Goal: Task Accomplishment & Management: Complete application form

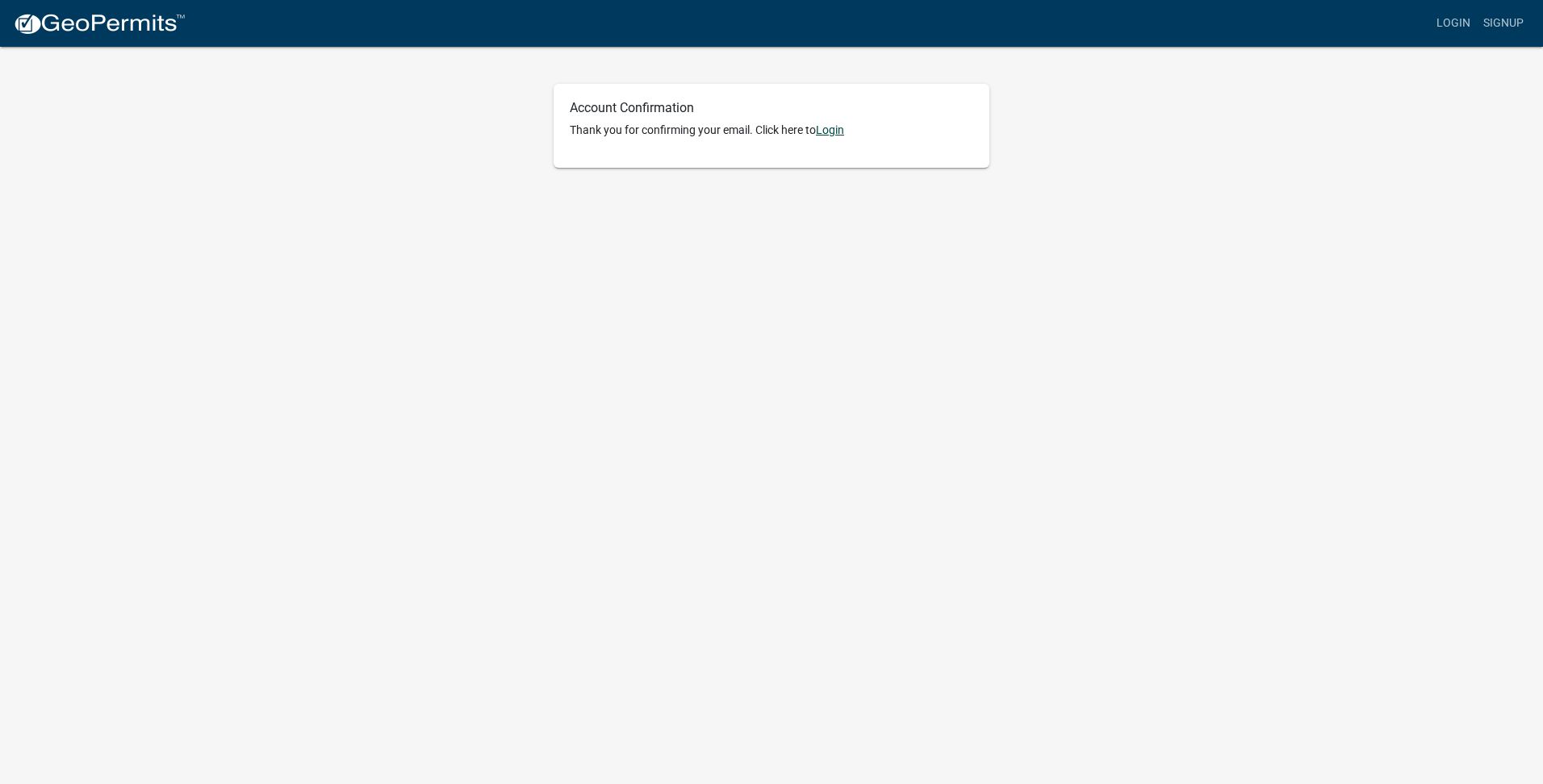
click at [838, 132] on link "Login" at bounding box center [830, 129] width 28 height 13
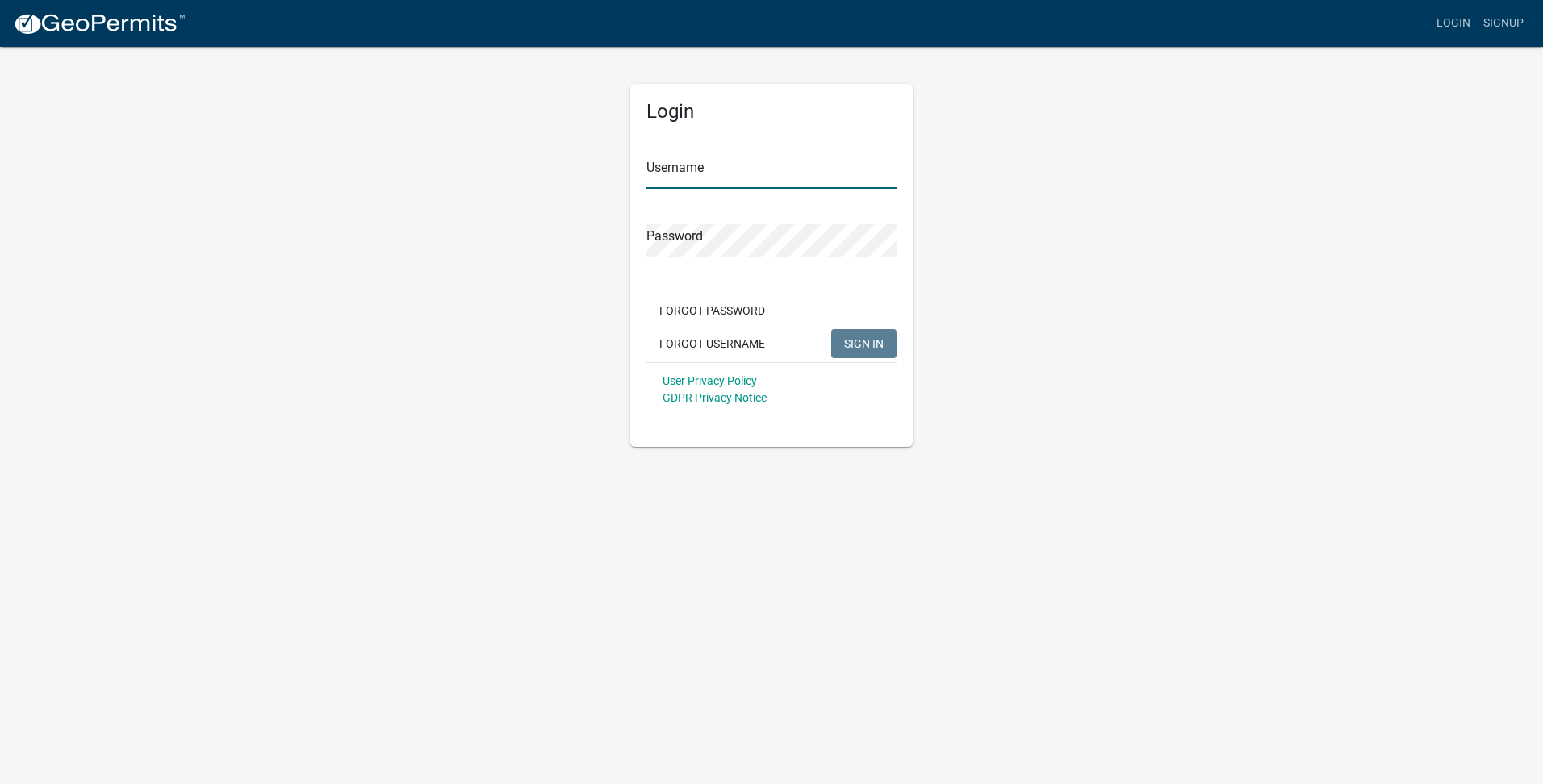
click at [752, 178] on input "Username" at bounding box center [772, 172] width 250 height 33
type input "mamcdaniel"
click at [831, 330] on button "SIGN IN" at bounding box center [864, 344] width 66 height 29
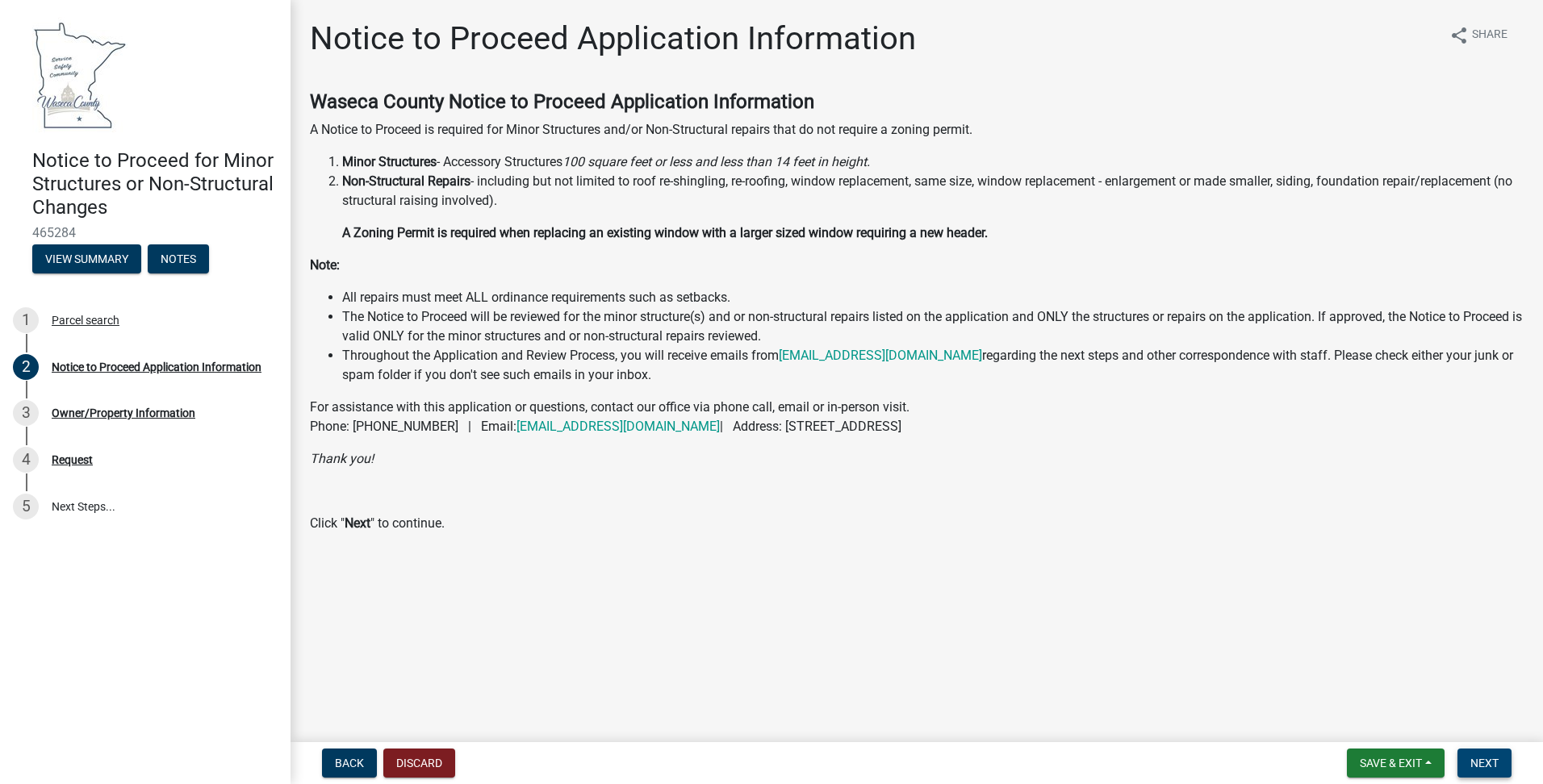
click at [1485, 764] on span "Next" at bounding box center [1485, 763] width 28 height 13
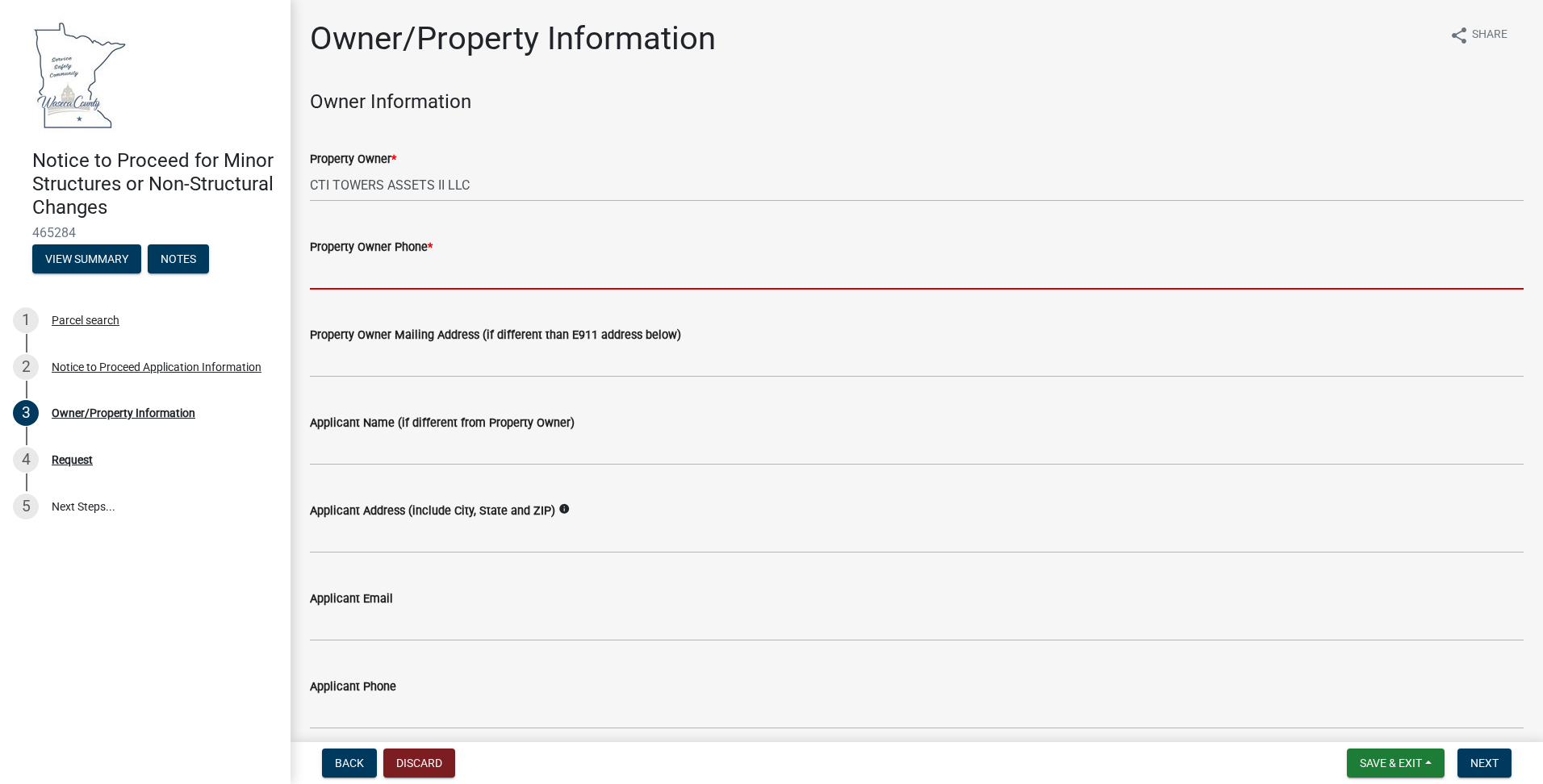
click at [393, 272] on input "Property Owner Phone *" at bounding box center [917, 273] width 1214 height 33
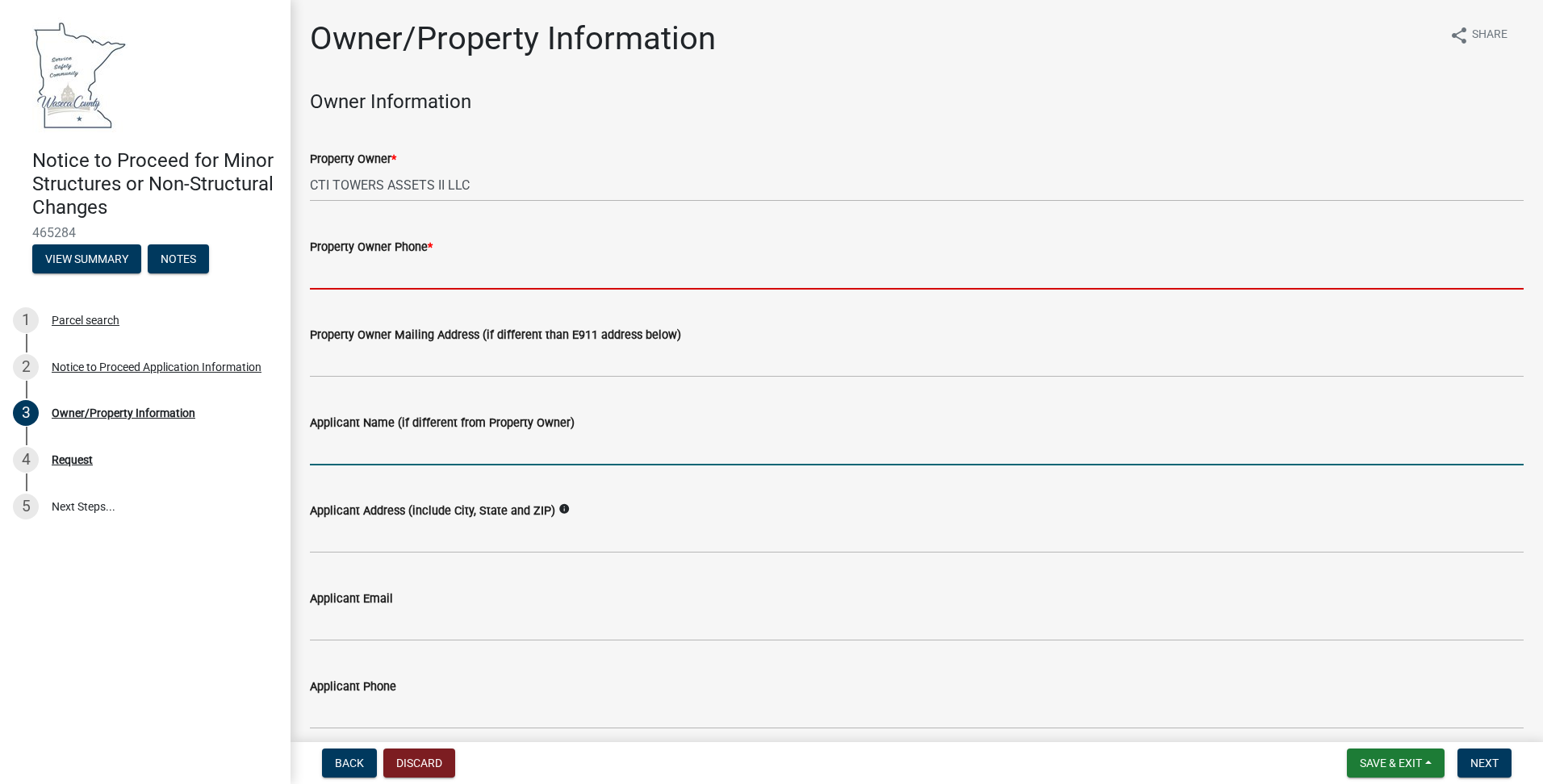
click at [401, 454] on input "Applicant Name (if different from Property Owner)" at bounding box center [917, 448] width 1214 height 33
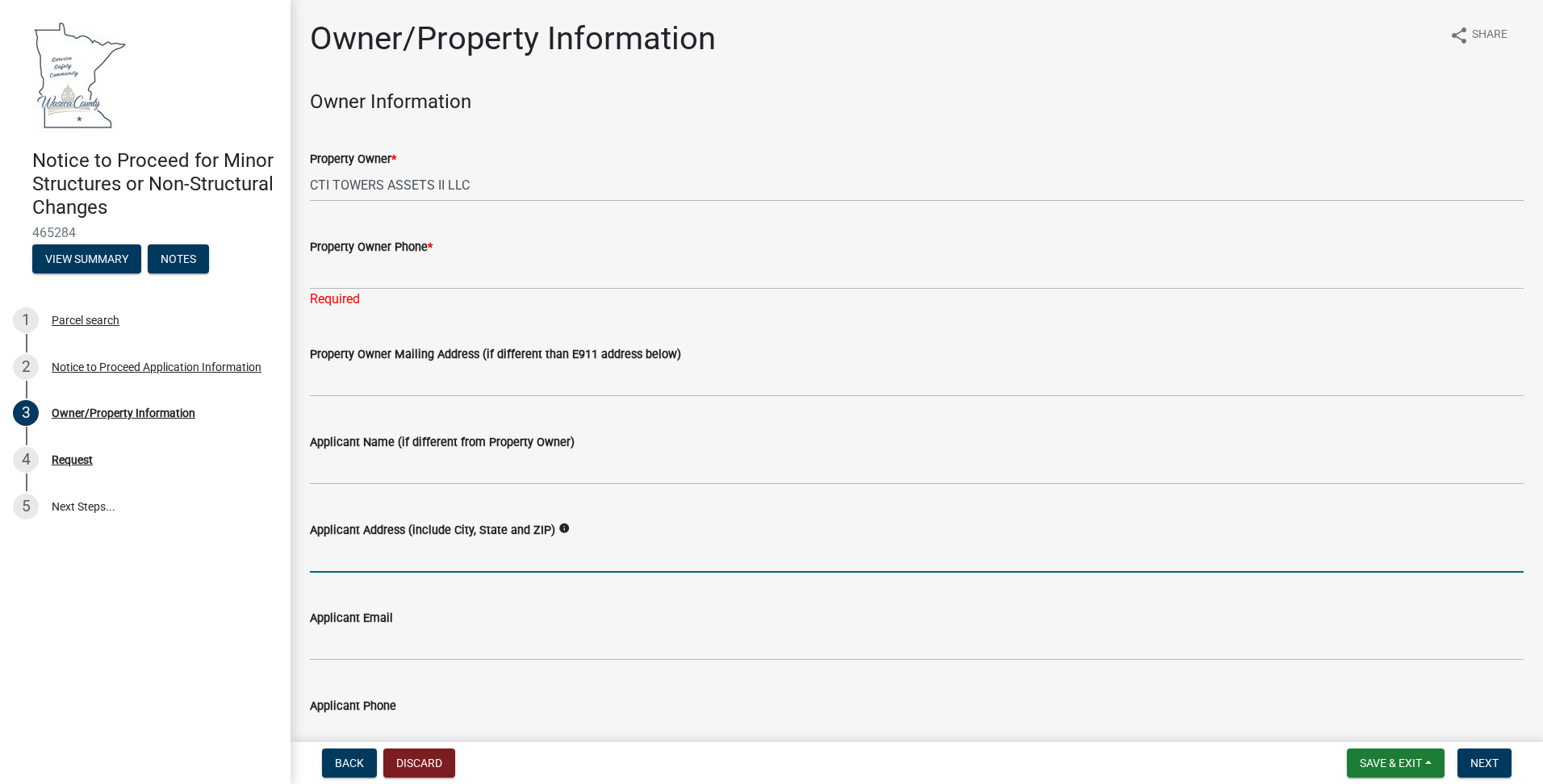
click at [395, 555] on input "Applicant Address (include City, State and ZIP)" at bounding box center [917, 555] width 1214 height 33
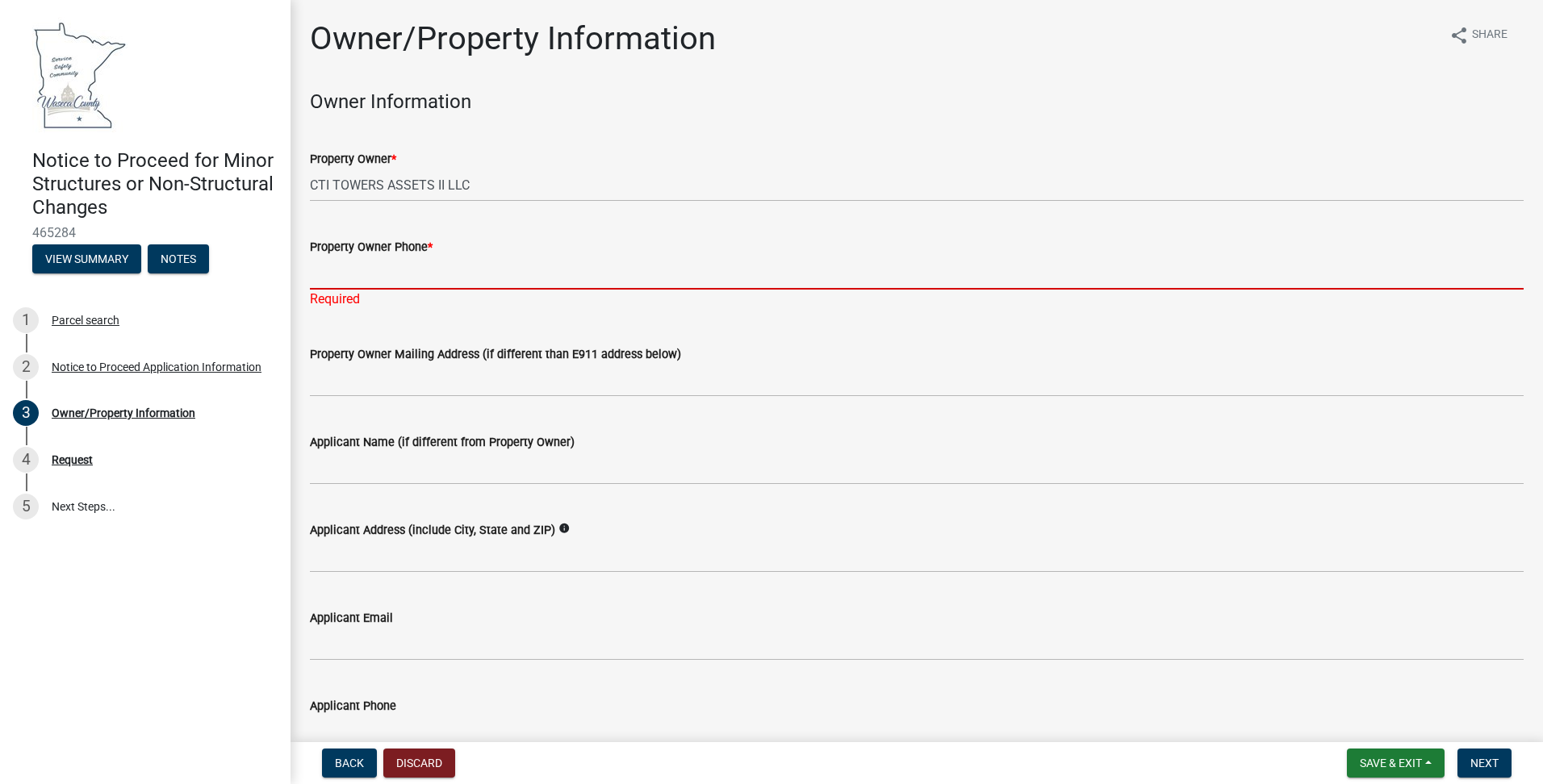
click at [390, 277] on input "Property Owner Phone *" at bounding box center [917, 273] width 1214 height 33
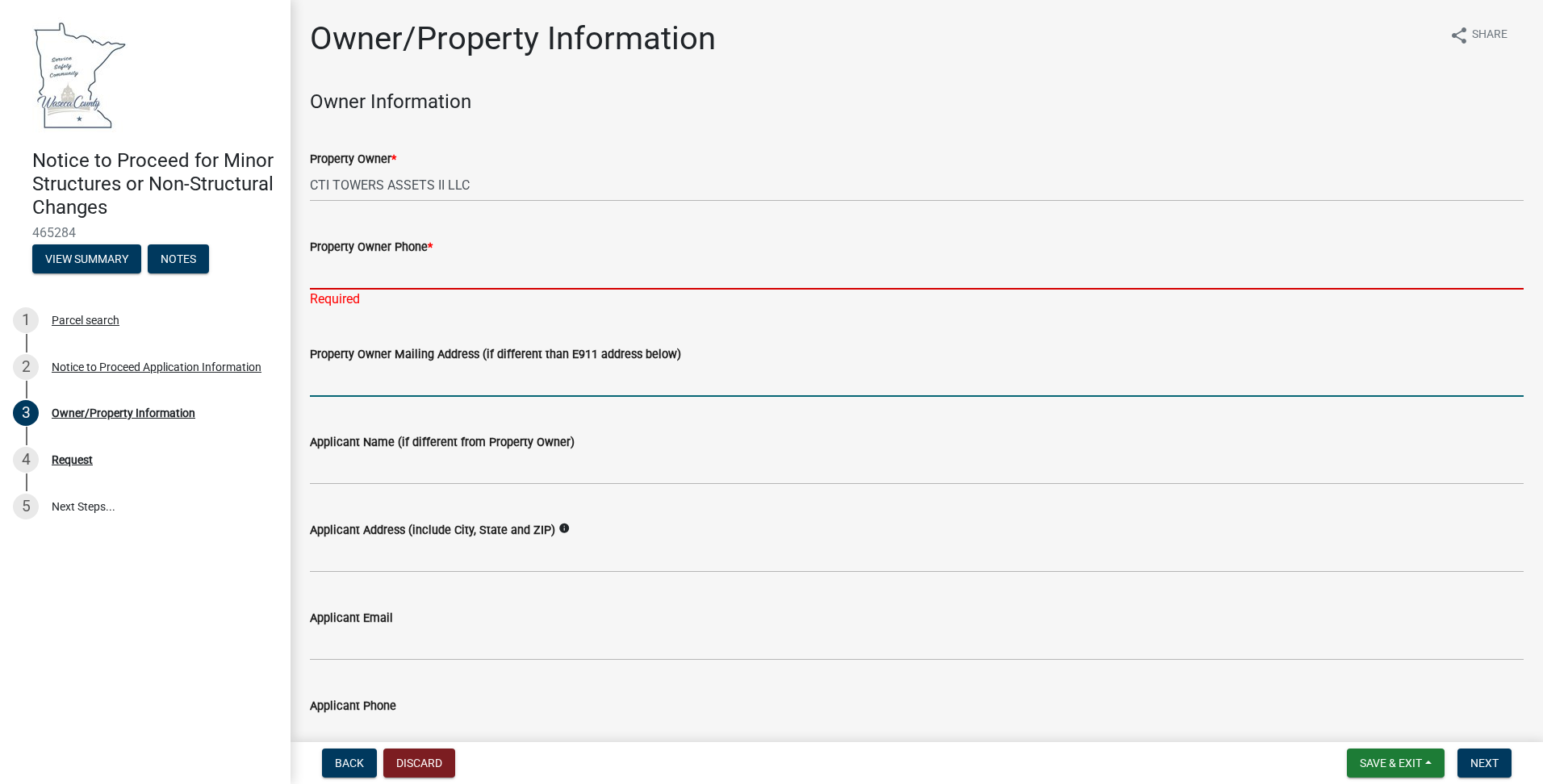
click at [725, 376] on input "Property Owner Mailing Address (if different than E911 address below)" at bounding box center [917, 380] width 1214 height 33
click at [366, 274] on input "Property Owner Phone *" at bounding box center [917, 273] width 1214 height 33
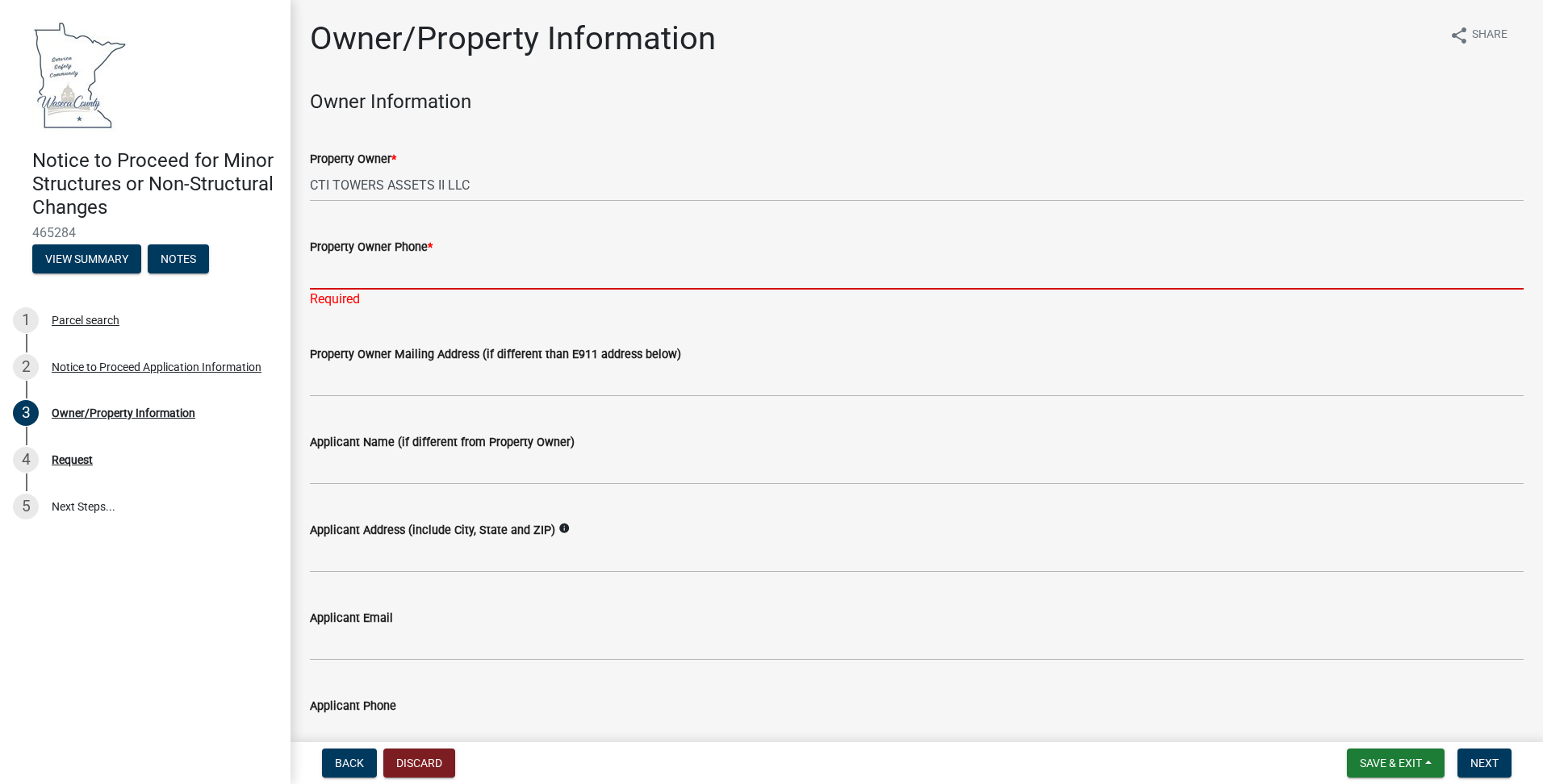
click at [396, 283] on input "Property Owner Phone *" at bounding box center [917, 273] width 1214 height 33
paste input "[PHONE_NUMBER]"
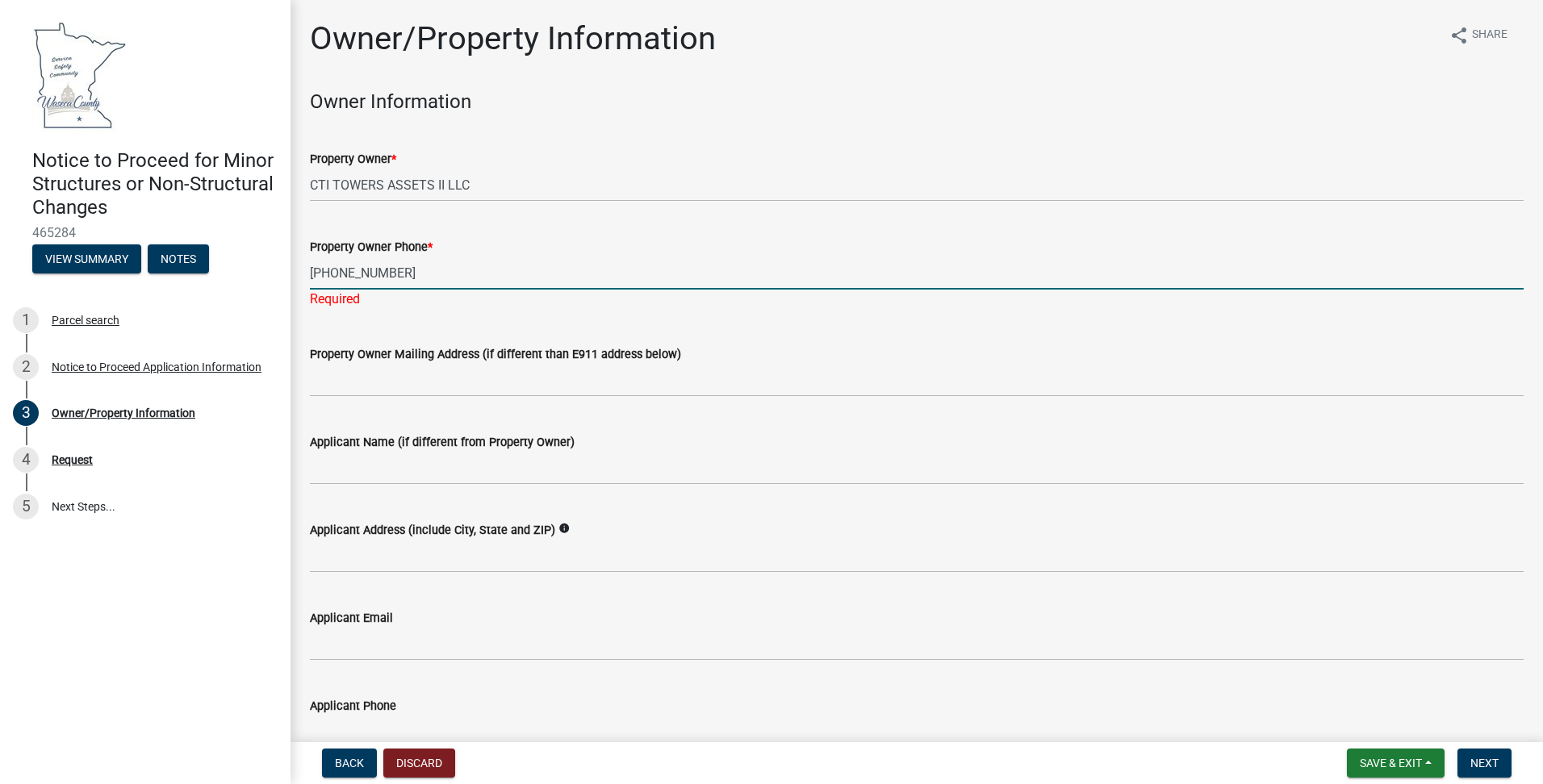
type input "[PHONE_NUMBER]"
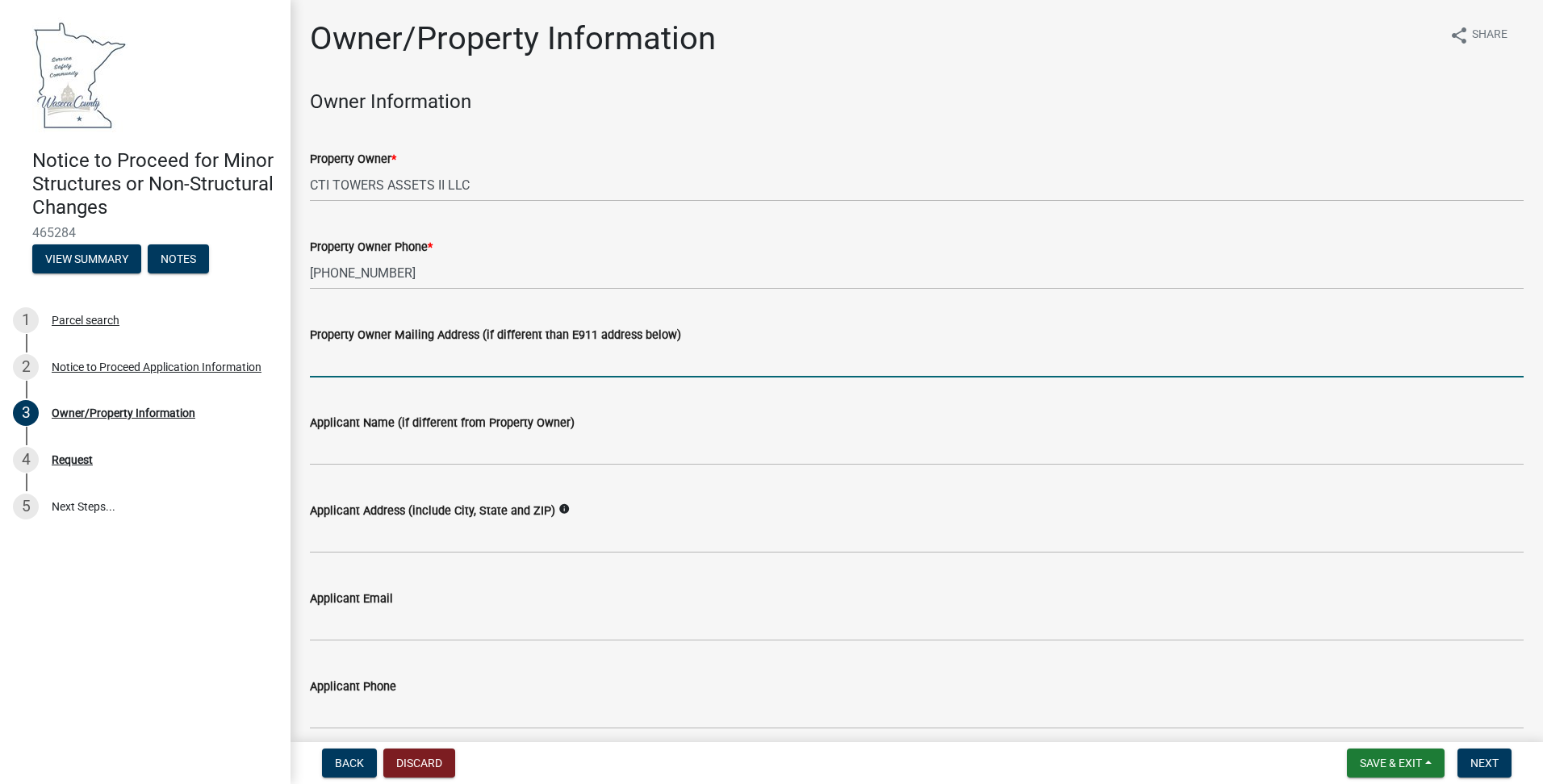
click at [372, 388] on wm-data-entity-input "Property Owner Mailing Address (if different than E911 address below)" at bounding box center [917, 346] width 1214 height 88
click at [327, 354] on input "Property Owner Mailing Address (if different than E911 address below)" at bounding box center [917, 361] width 1214 height 33
paste input "[STREET_ADDRESS]"
type input "[STREET_ADDRESS]"
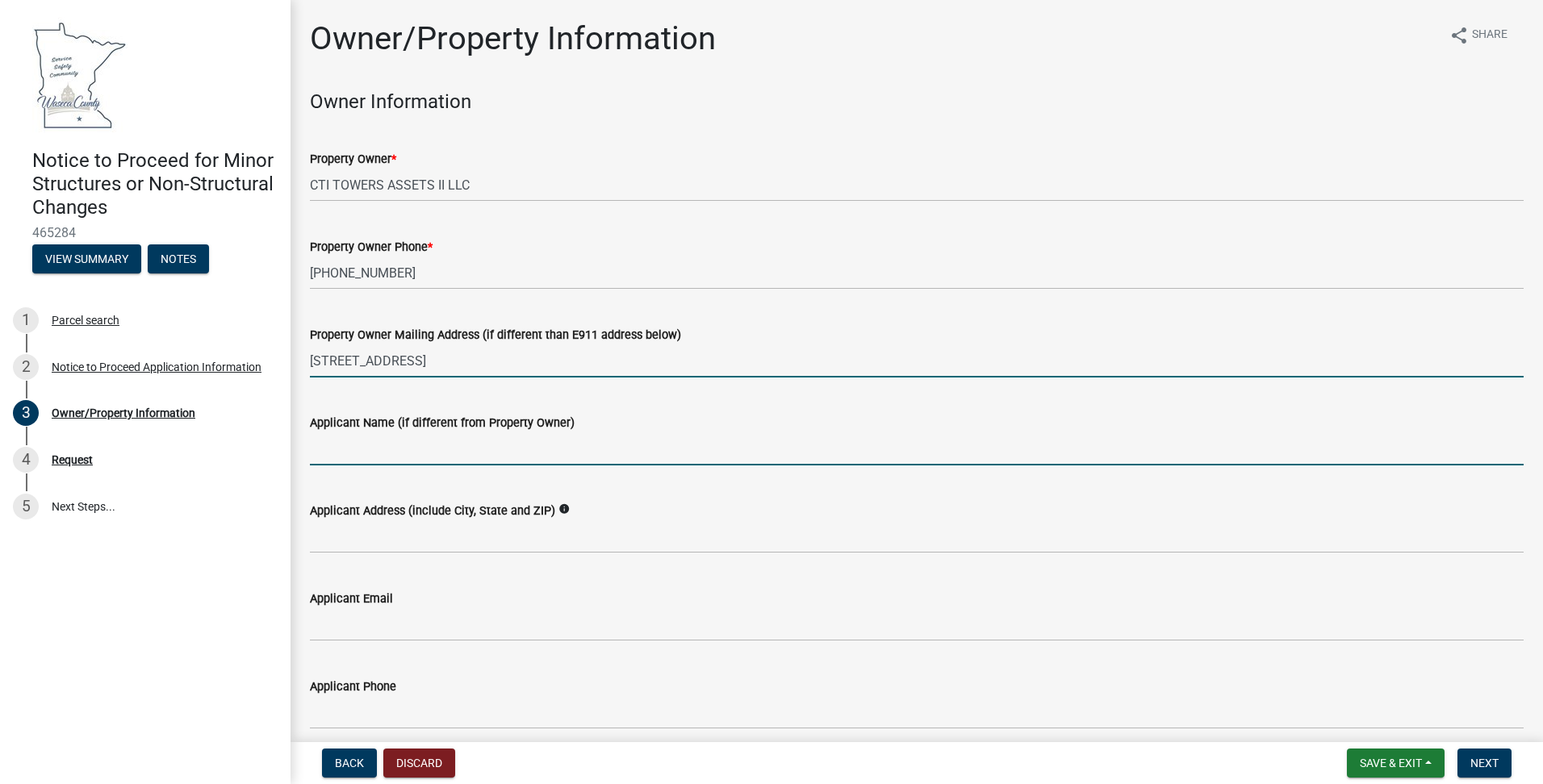
click at [378, 453] on input "Applicant Name (if different from Property Owner)" at bounding box center [917, 448] width 1214 height 33
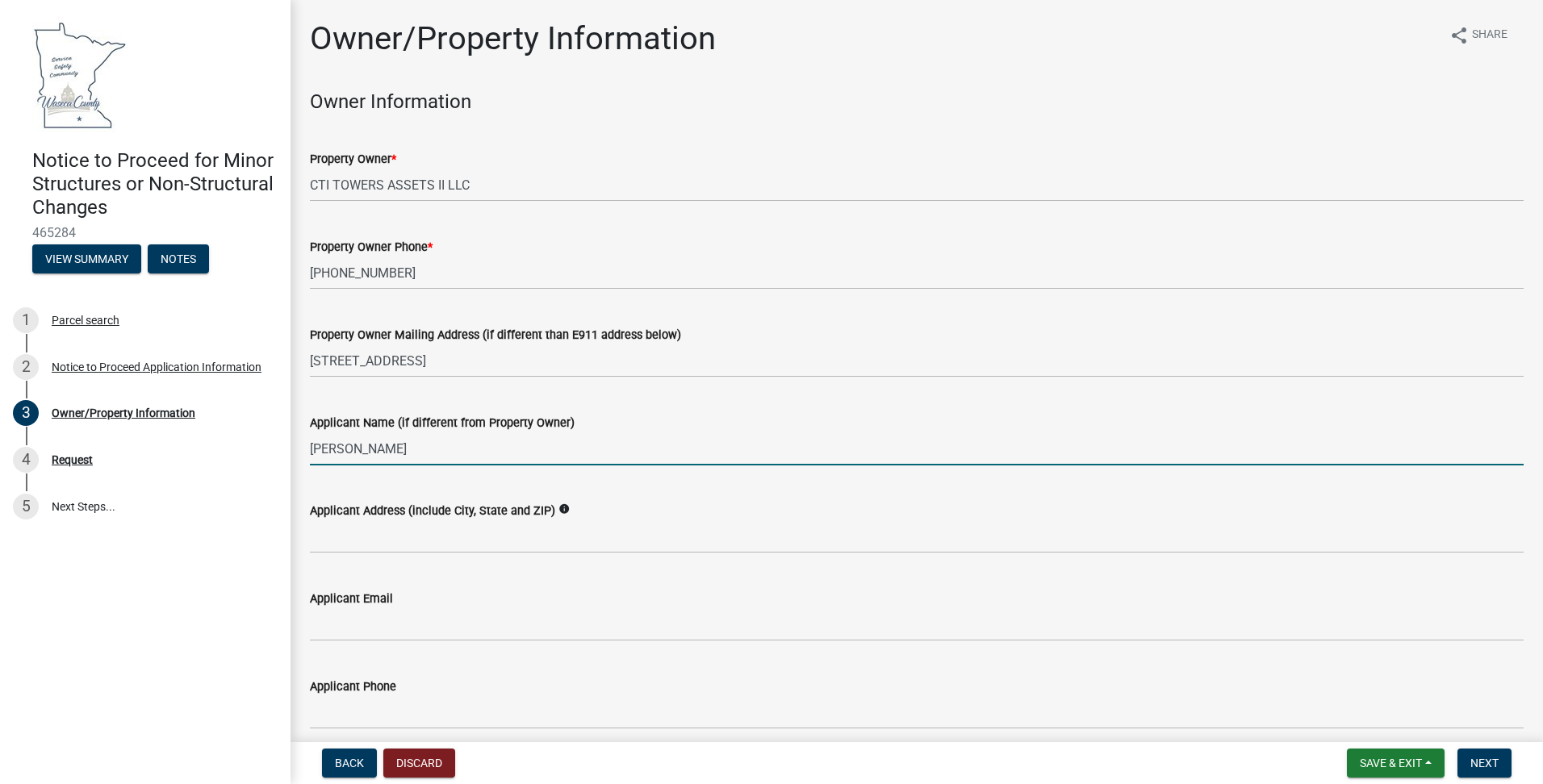
type input "[PERSON_NAME]"
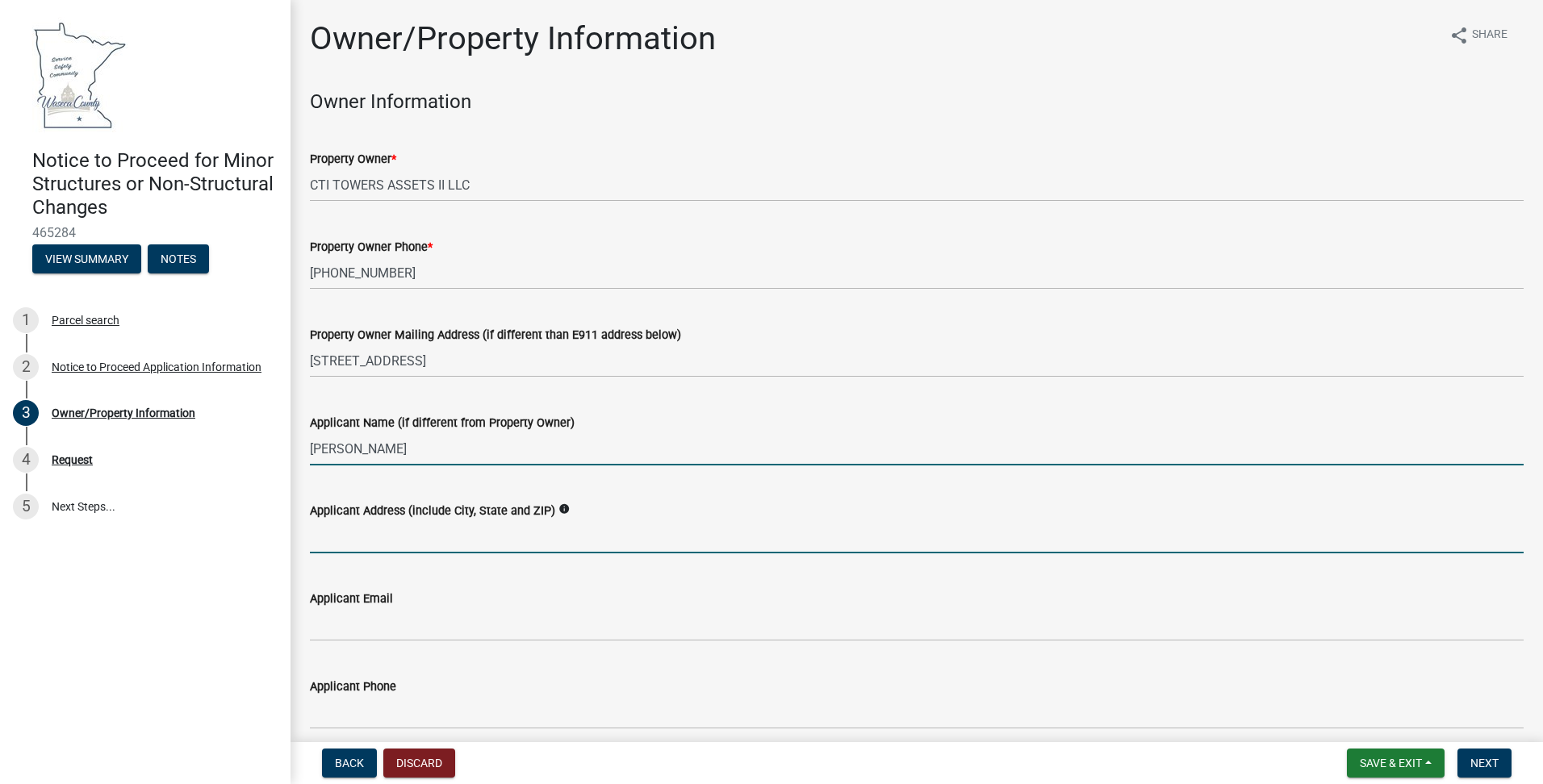
click at [387, 531] on input "Applicant Address (include City, State and ZIP)" at bounding box center [917, 536] width 1214 height 33
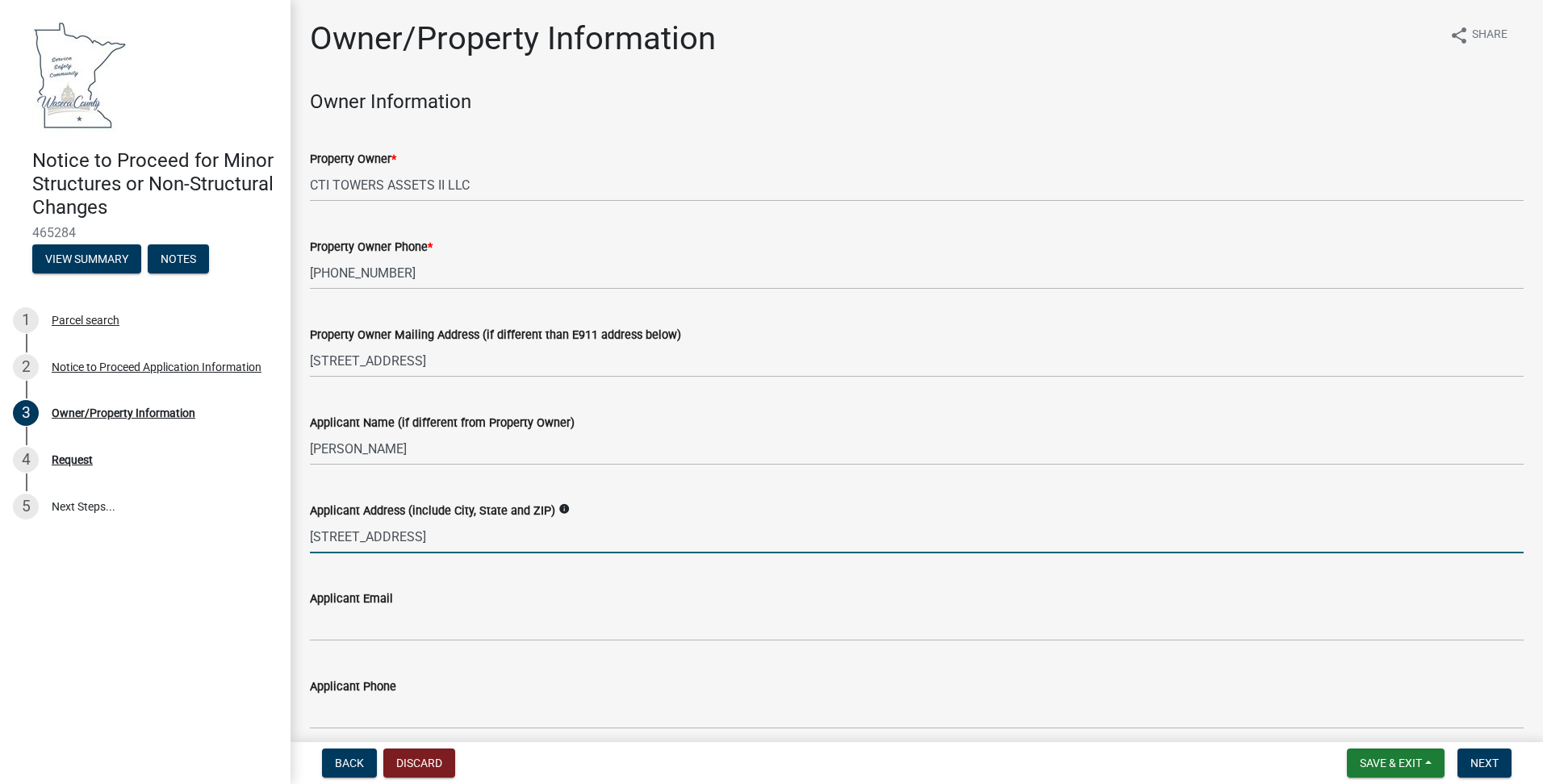
type input "[STREET_ADDRESS]"
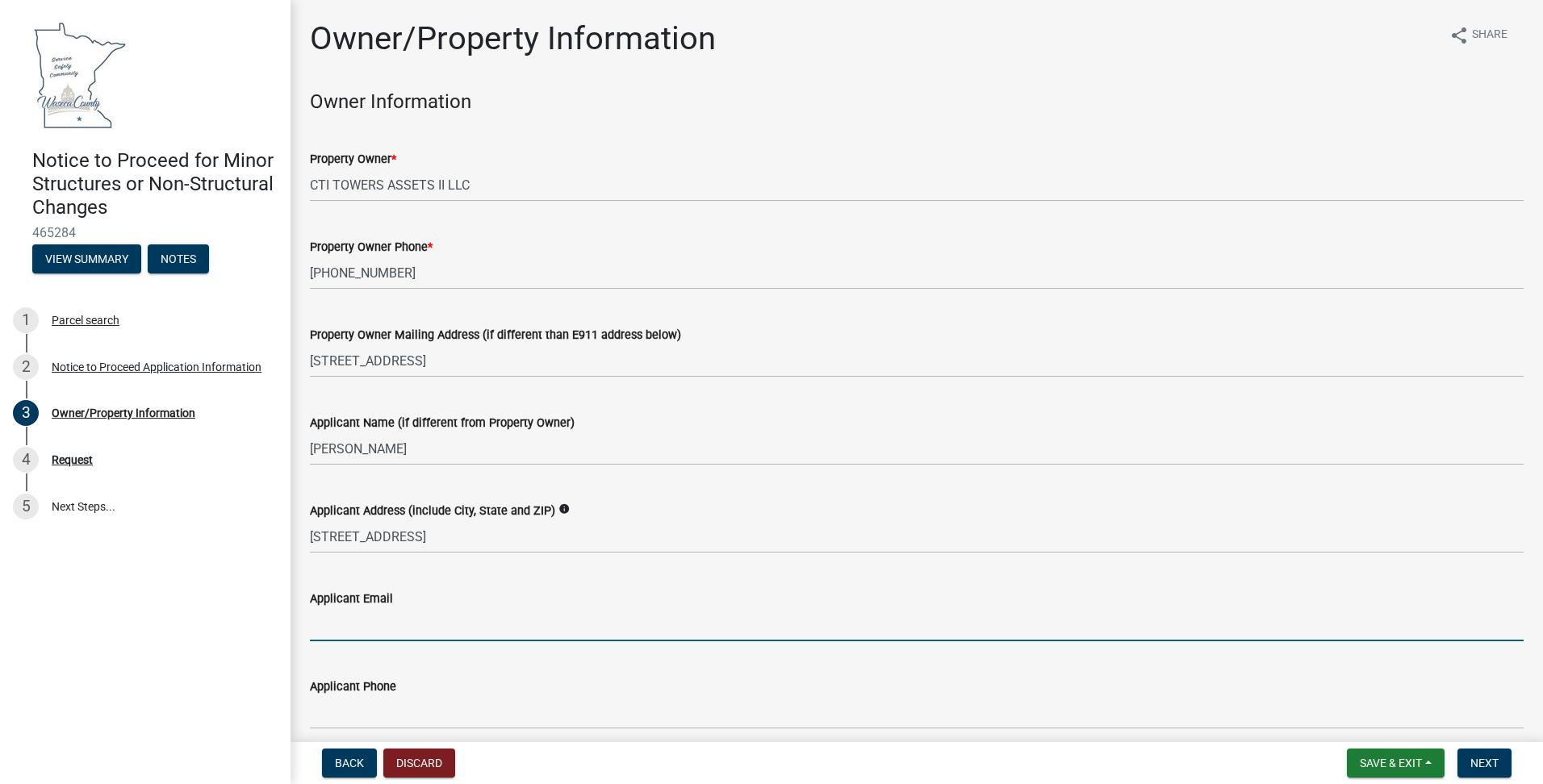
click at [435, 636] on input "Applicant Email" at bounding box center [917, 625] width 1214 height 33
type input "[EMAIL_ADDRESS][DOMAIN_NAME]"
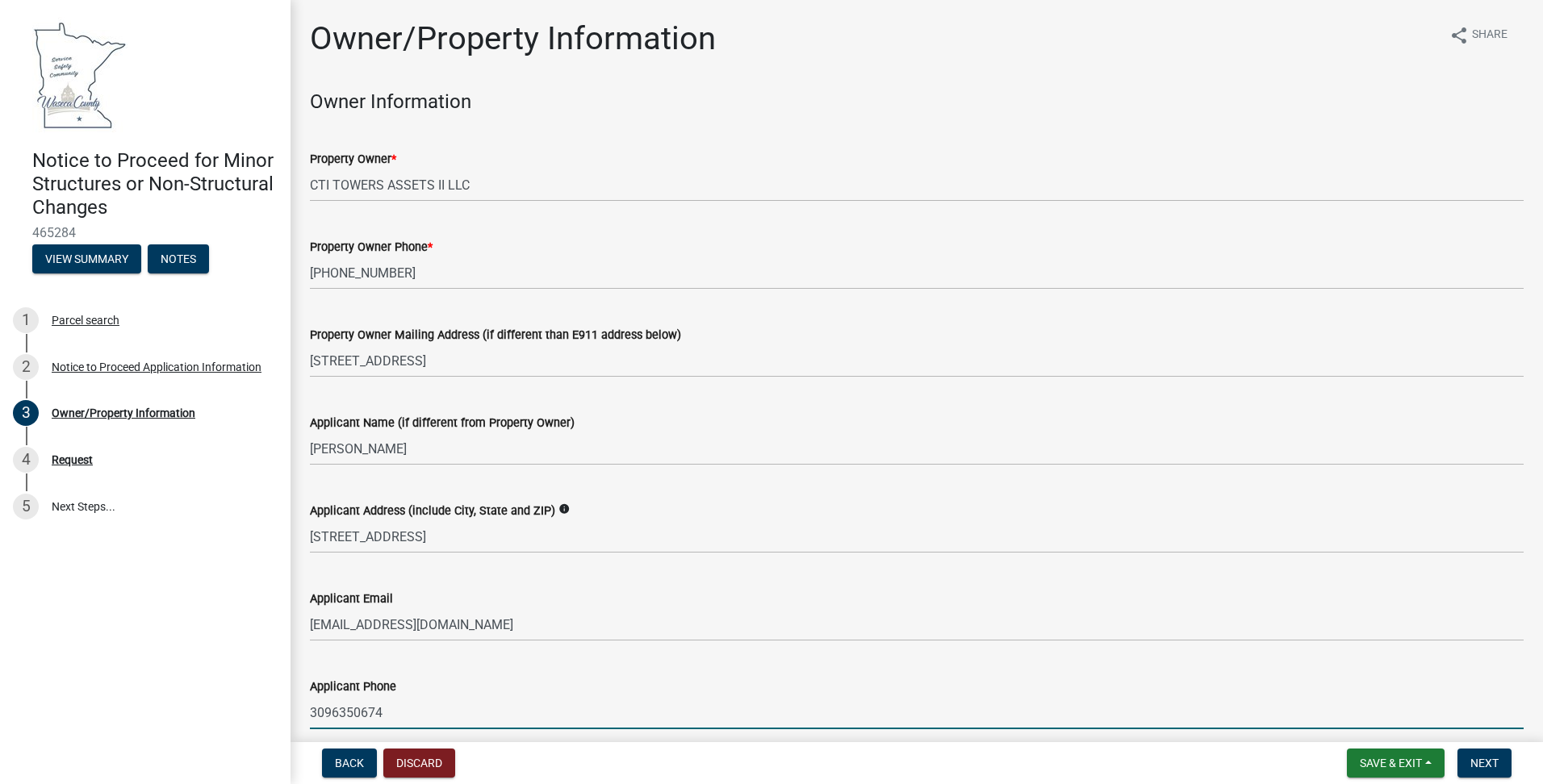
drag, startPoint x: 451, startPoint y: 716, endPoint x: 191, endPoint y: 713, distance: 260.0
click at [191, 713] on div "Notice to Proceed for Minor Structures or Non-Structural Changes 465284 View Su…" at bounding box center [771, 392] width 1543 height 784
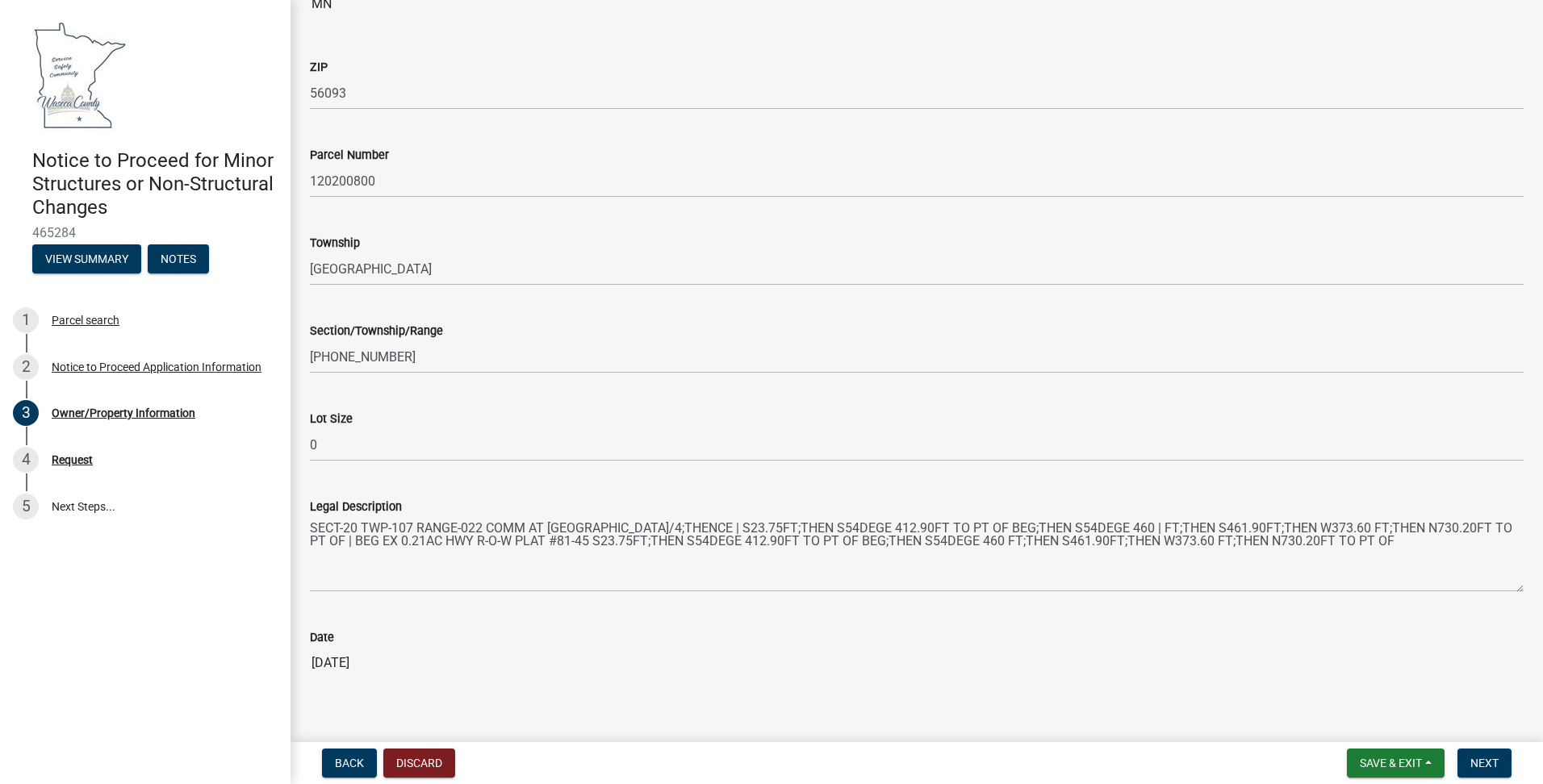
scroll to position [1028, 0]
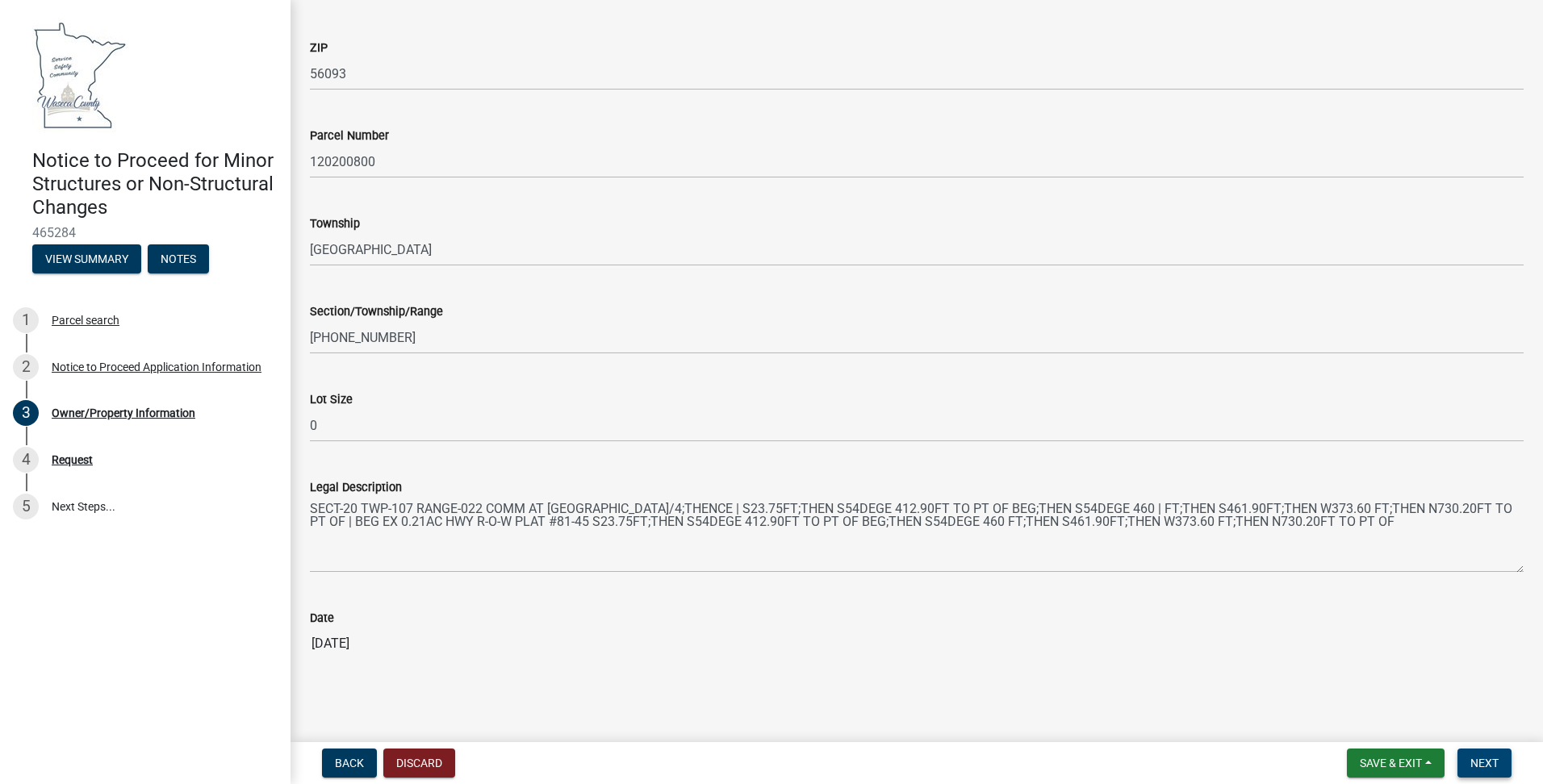
type input "[PHONE_NUMBER]"
click at [1501, 768] on button "Next" at bounding box center [1485, 763] width 54 height 29
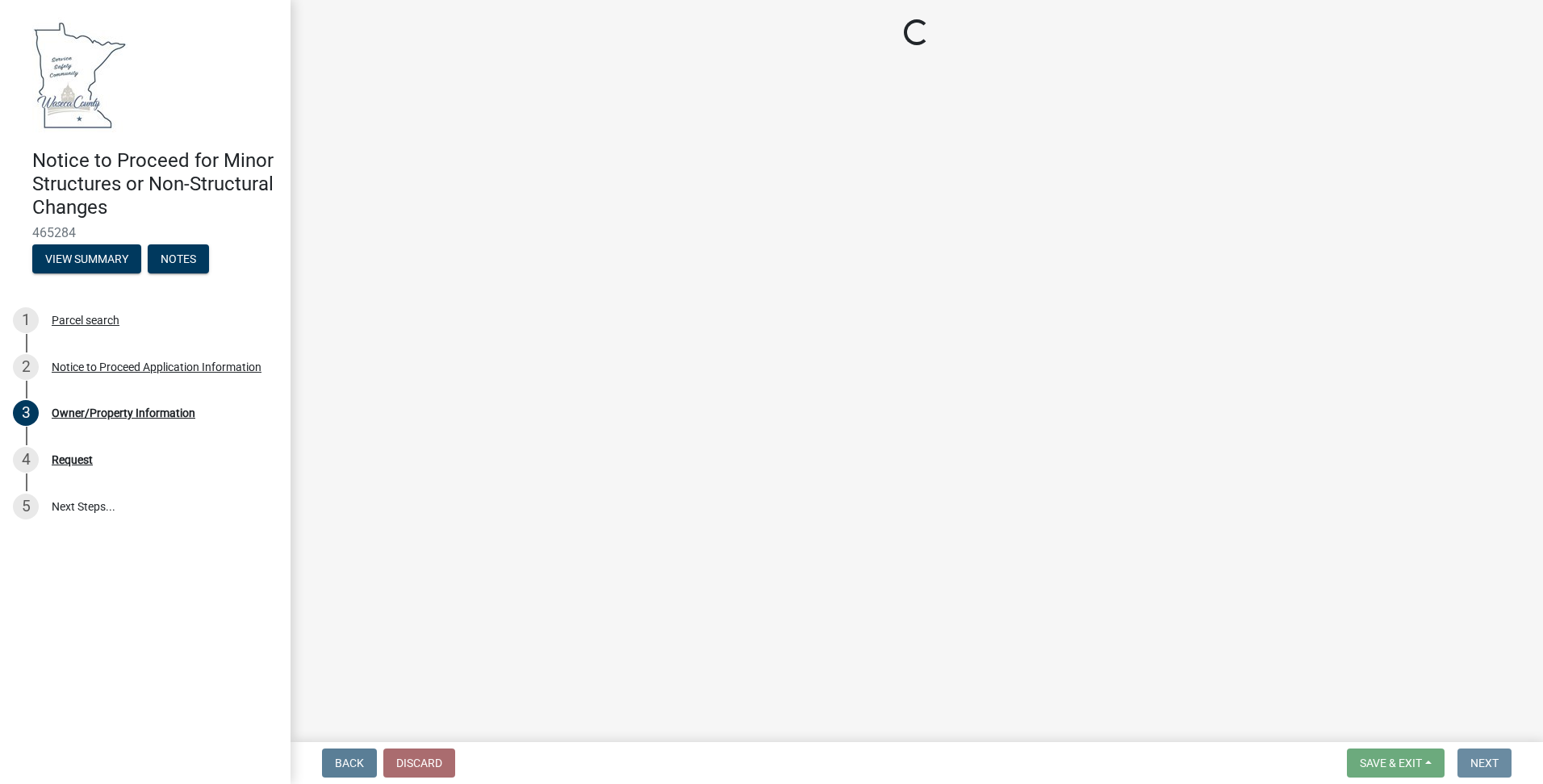
scroll to position [0, 0]
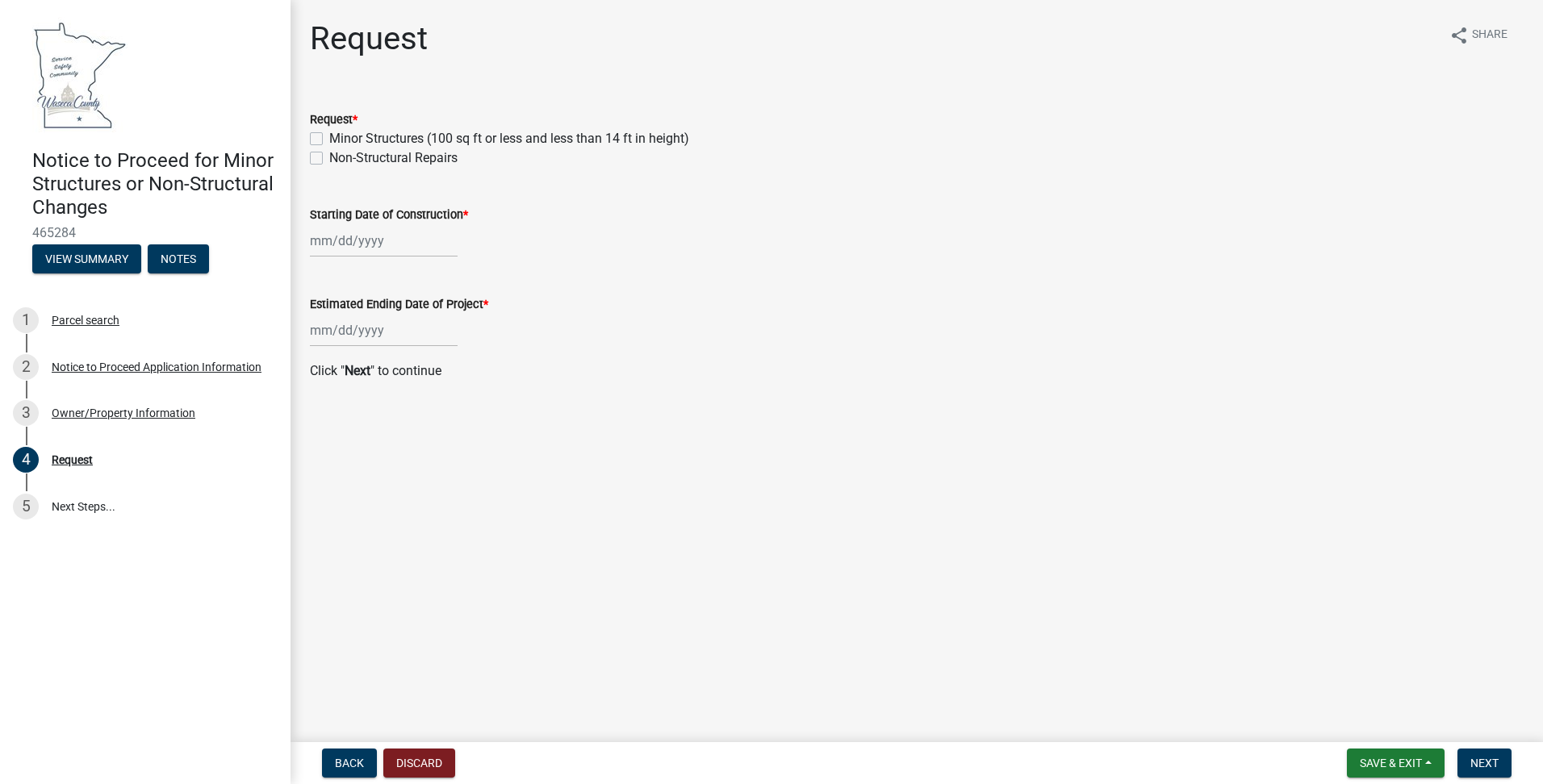
click at [388, 159] on label "Non-Structural Repairs" at bounding box center [394, 159] width 129 height 19
click at [339, 159] on input "Non-Structural Repairs" at bounding box center [335, 154] width 11 height 11
checkbox input "true"
checkbox input "false"
checkbox input "true"
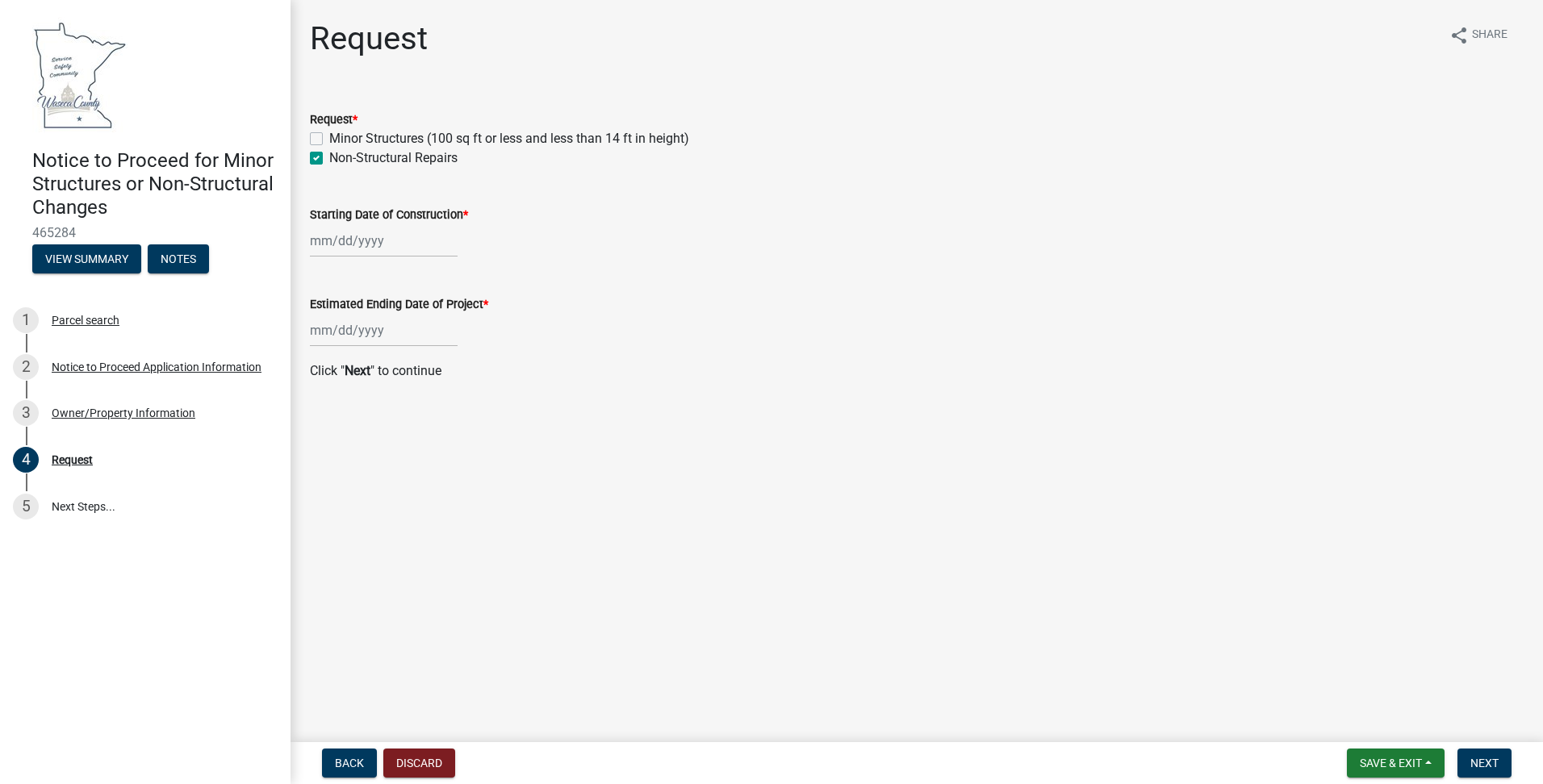
click at [354, 244] on div at bounding box center [384, 240] width 148 height 33
select select "8"
select select "2025"
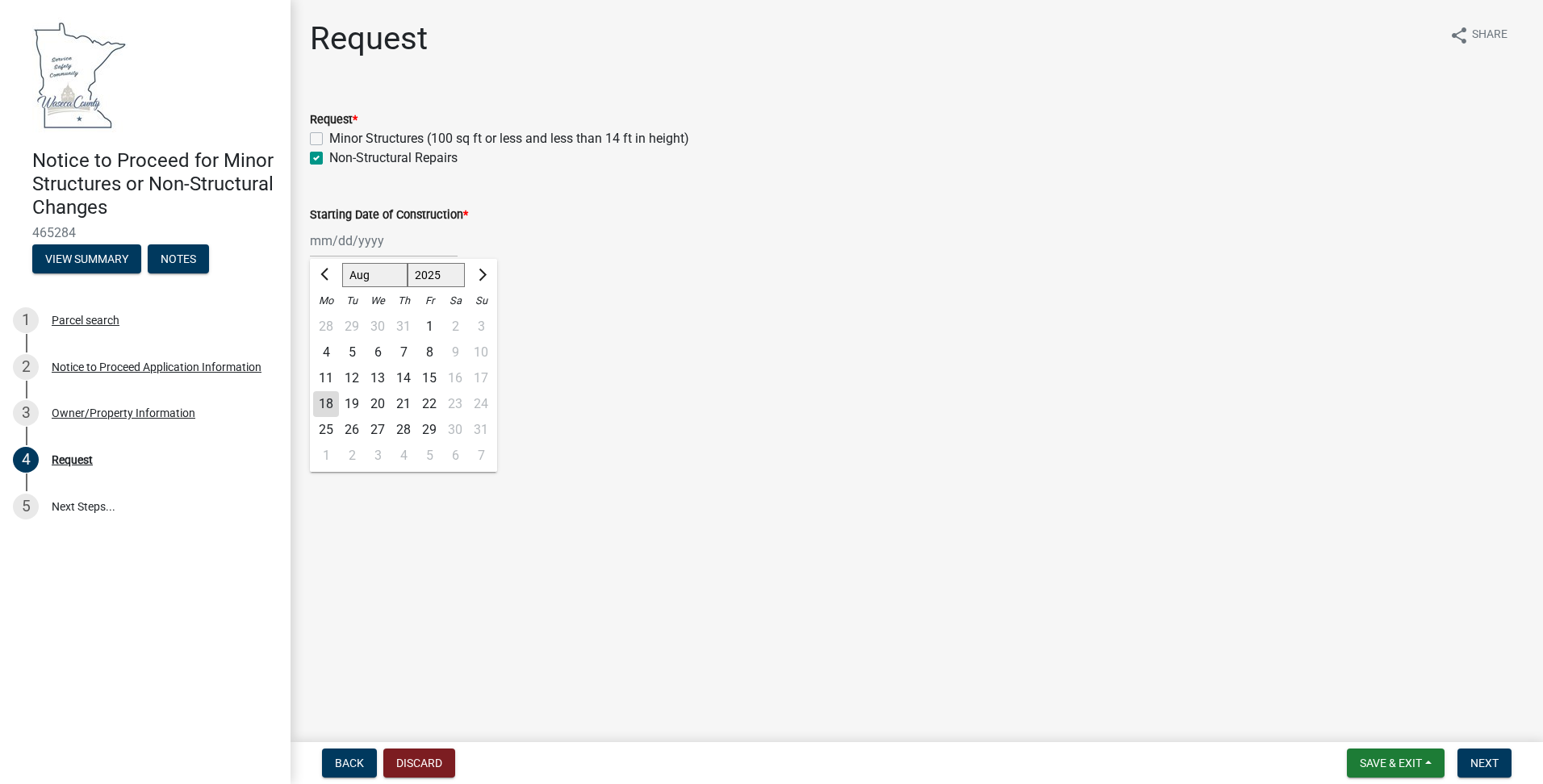
click at [327, 404] on div "18" at bounding box center [325, 404] width 26 height 26
type input "[DATE]"
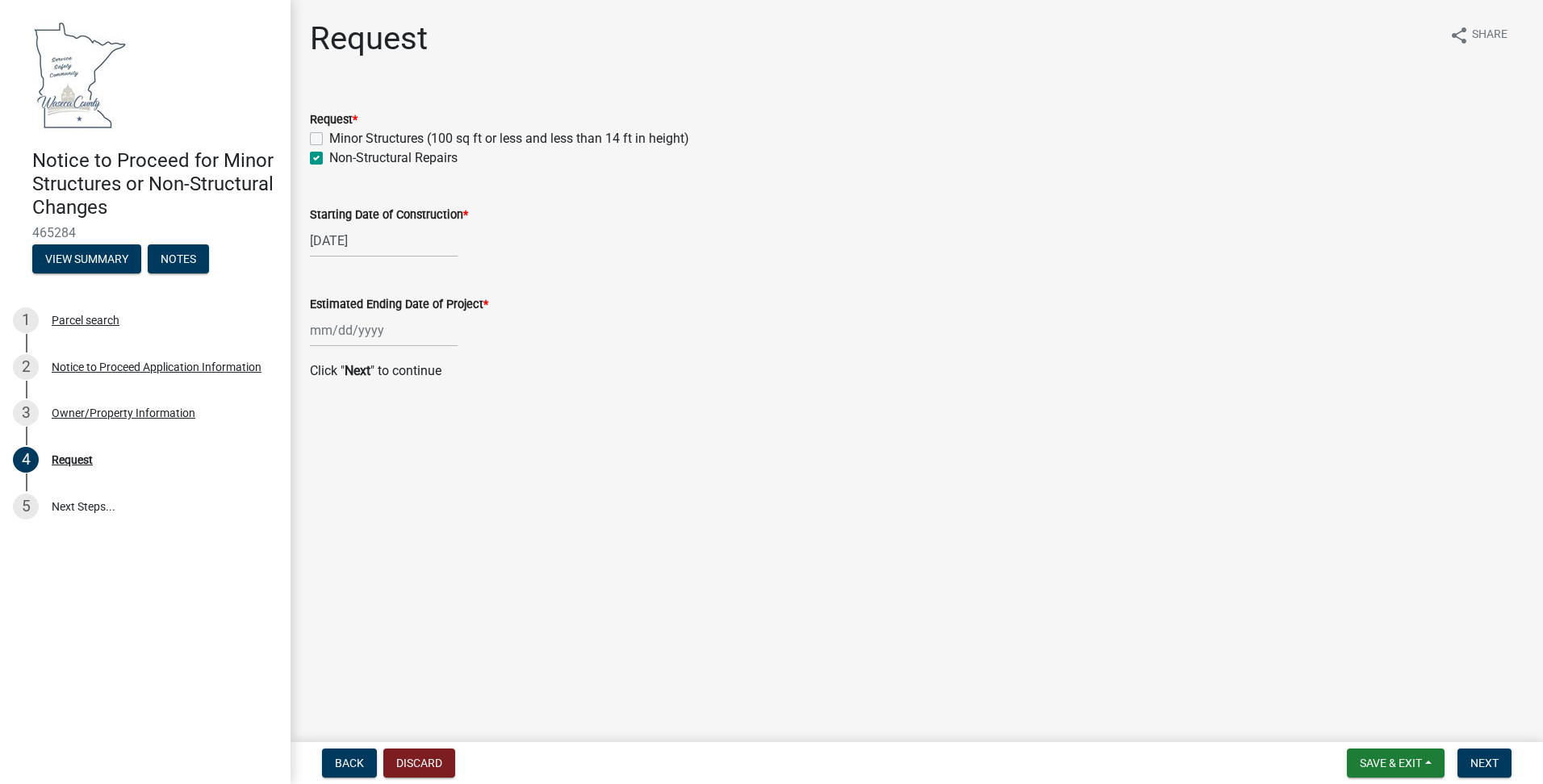
select select "8"
select select "2025"
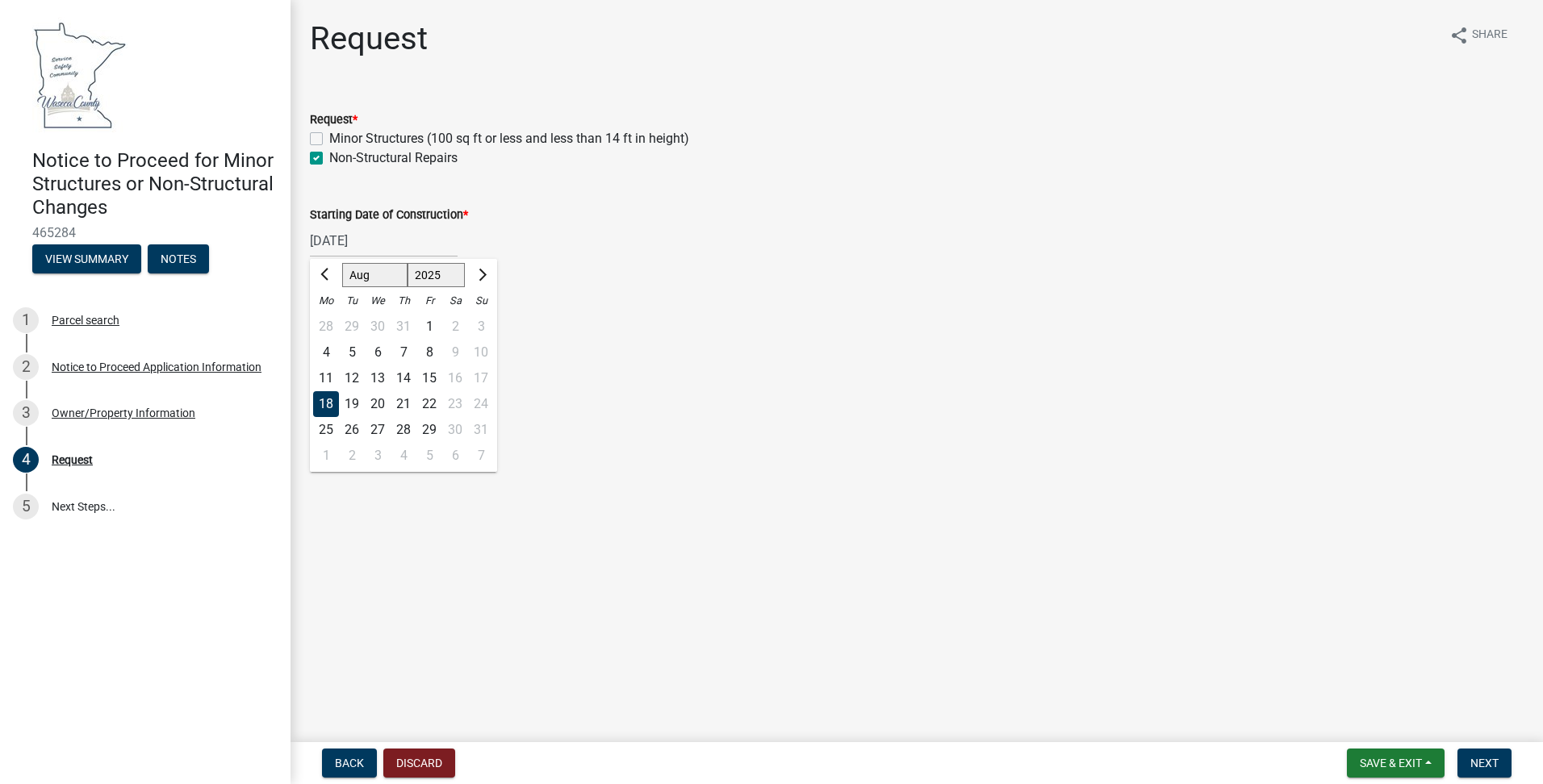
click at [378, 246] on div "08/18/2025 Jan Feb Mar Apr May Jun Jul Aug Sep Oct Nov Dec 1525 1526 1527 1528 …" at bounding box center [384, 240] width 148 height 33
click at [435, 400] on div "22" at bounding box center [429, 404] width 26 height 26
type input "[DATE]"
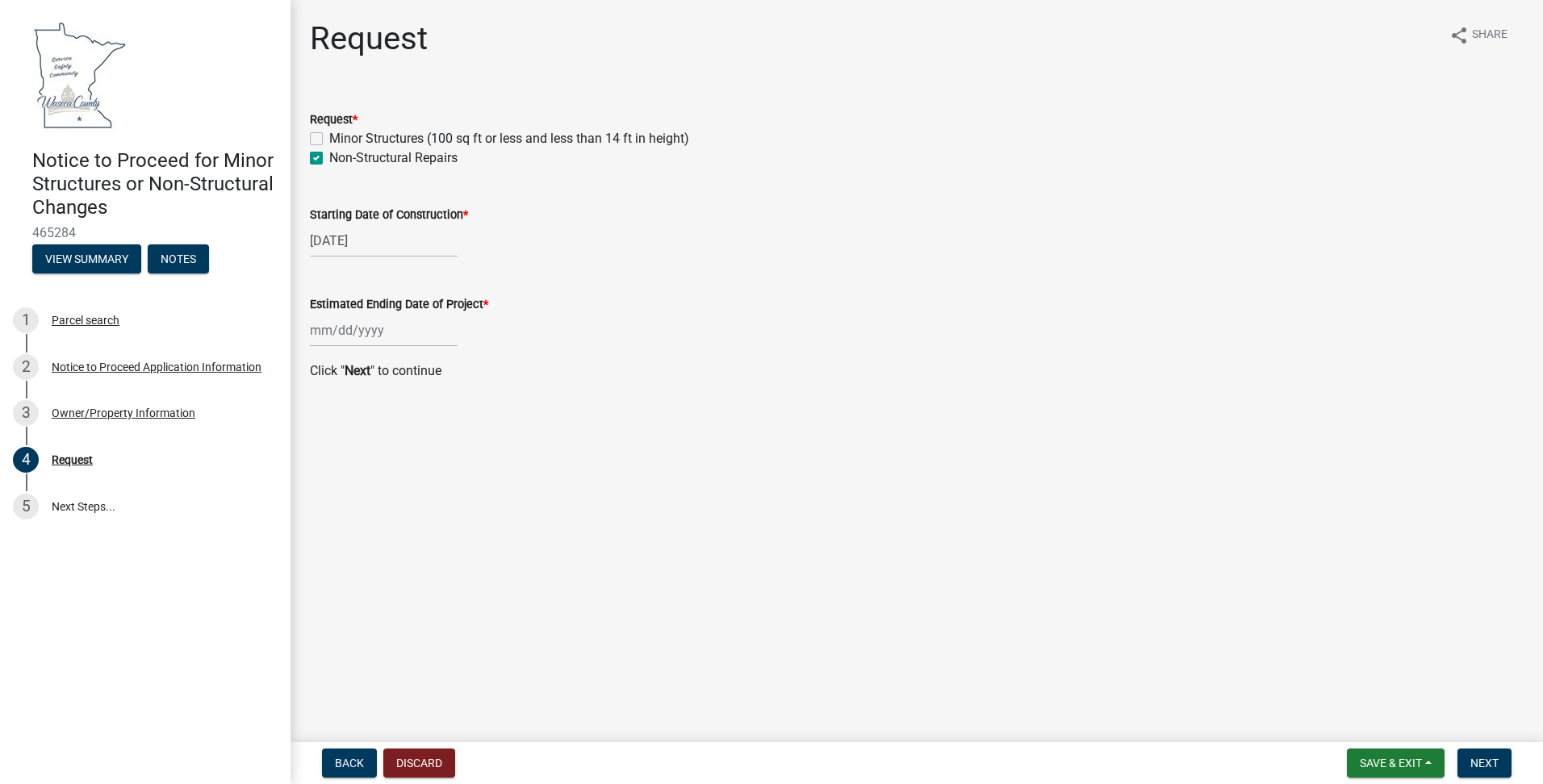
select select "8"
select select "2025"
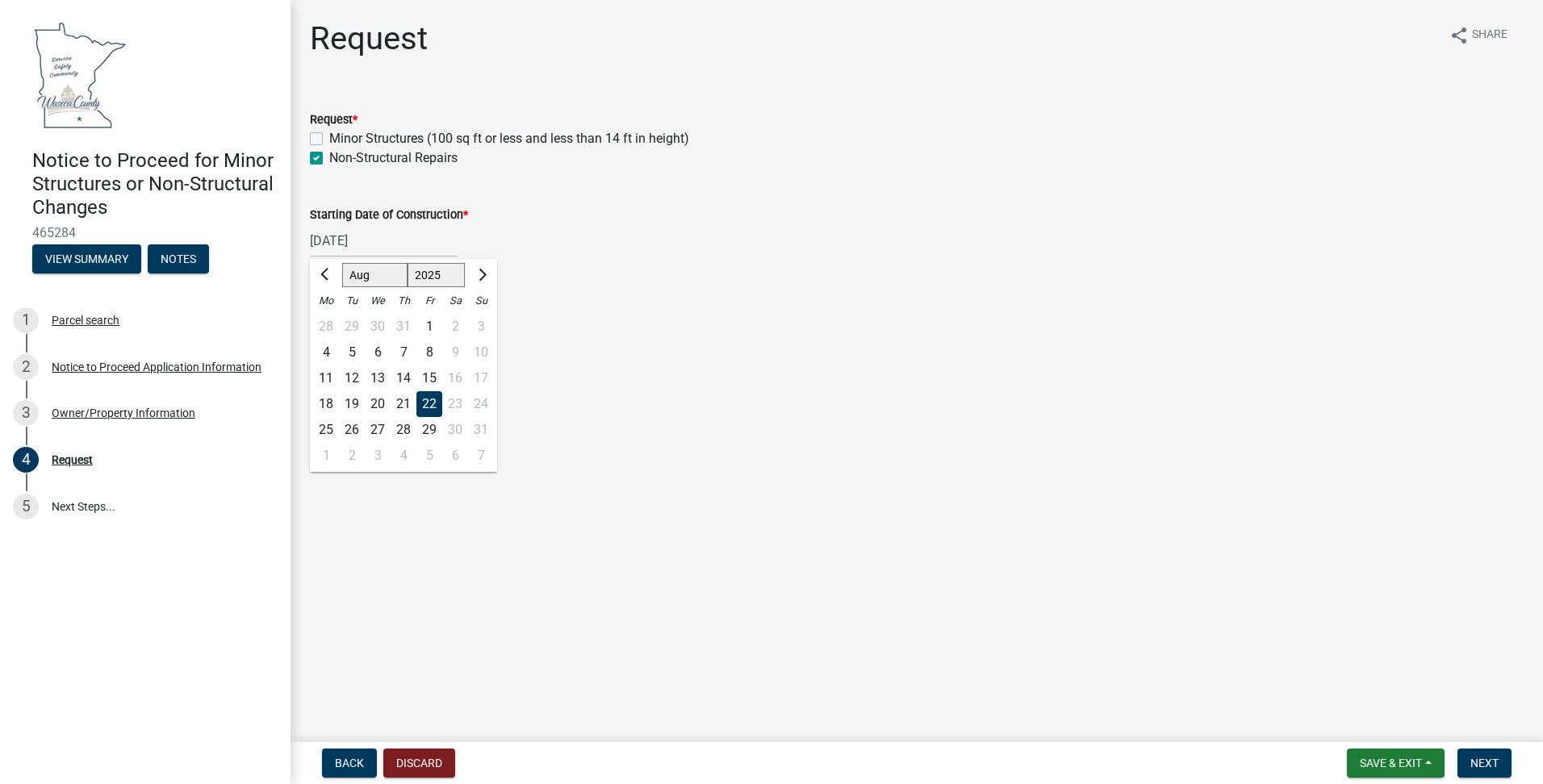
click at [393, 240] on div "08/22/2025 Jan Feb Mar Apr May Jun Jul Aug Sep Oct Nov Dec 1525 1526 1527 1528 …" at bounding box center [384, 240] width 148 height 33
click at [349, 430] on div "26" at bounding box center [352, 430] width 26 height 26
type input "08/26/2025"
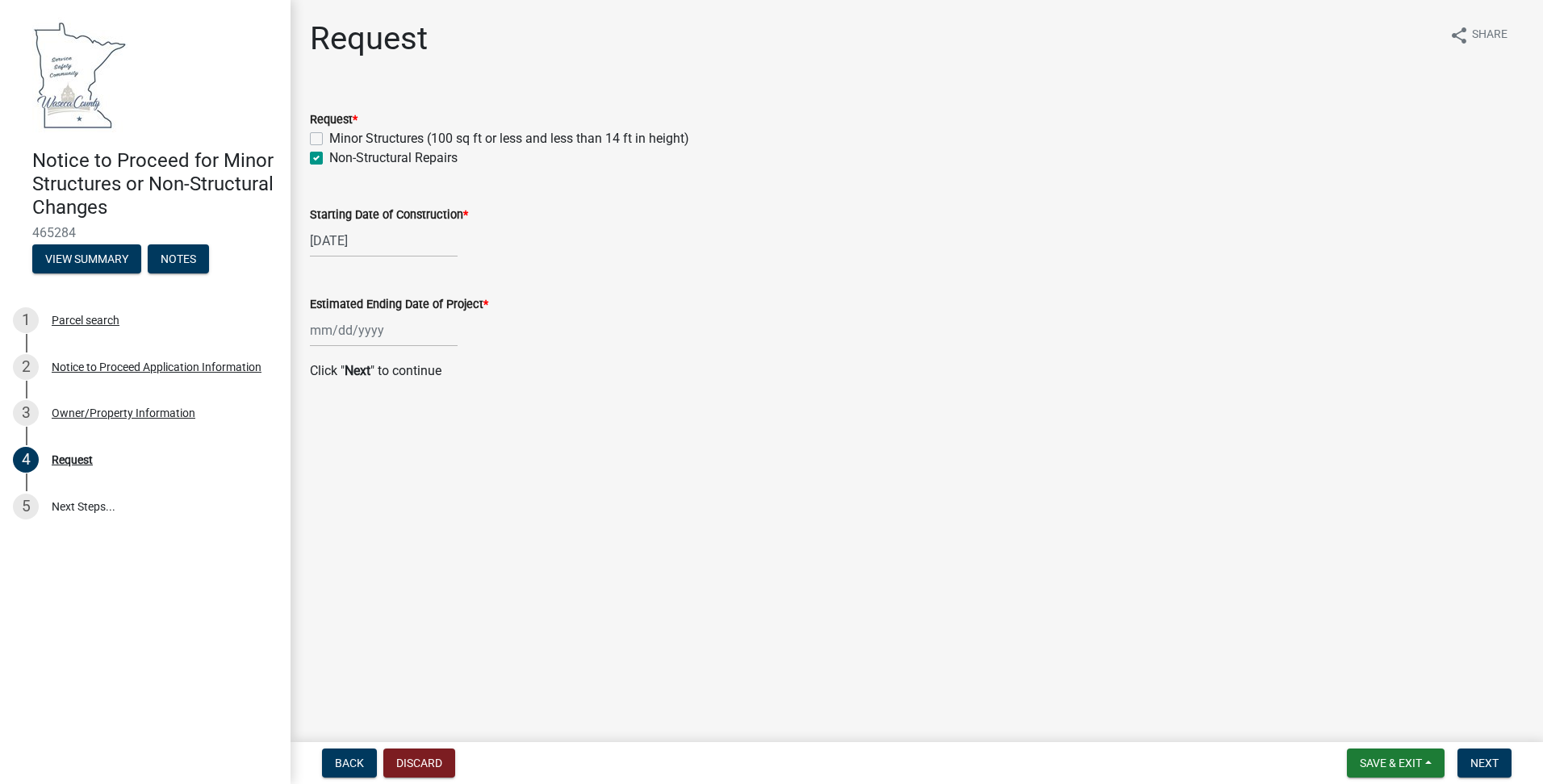
click at [398, 235] on div "08/26/2025" at bounding box center [384, 240] width 148 height 33
select select "8"
select select "2025"
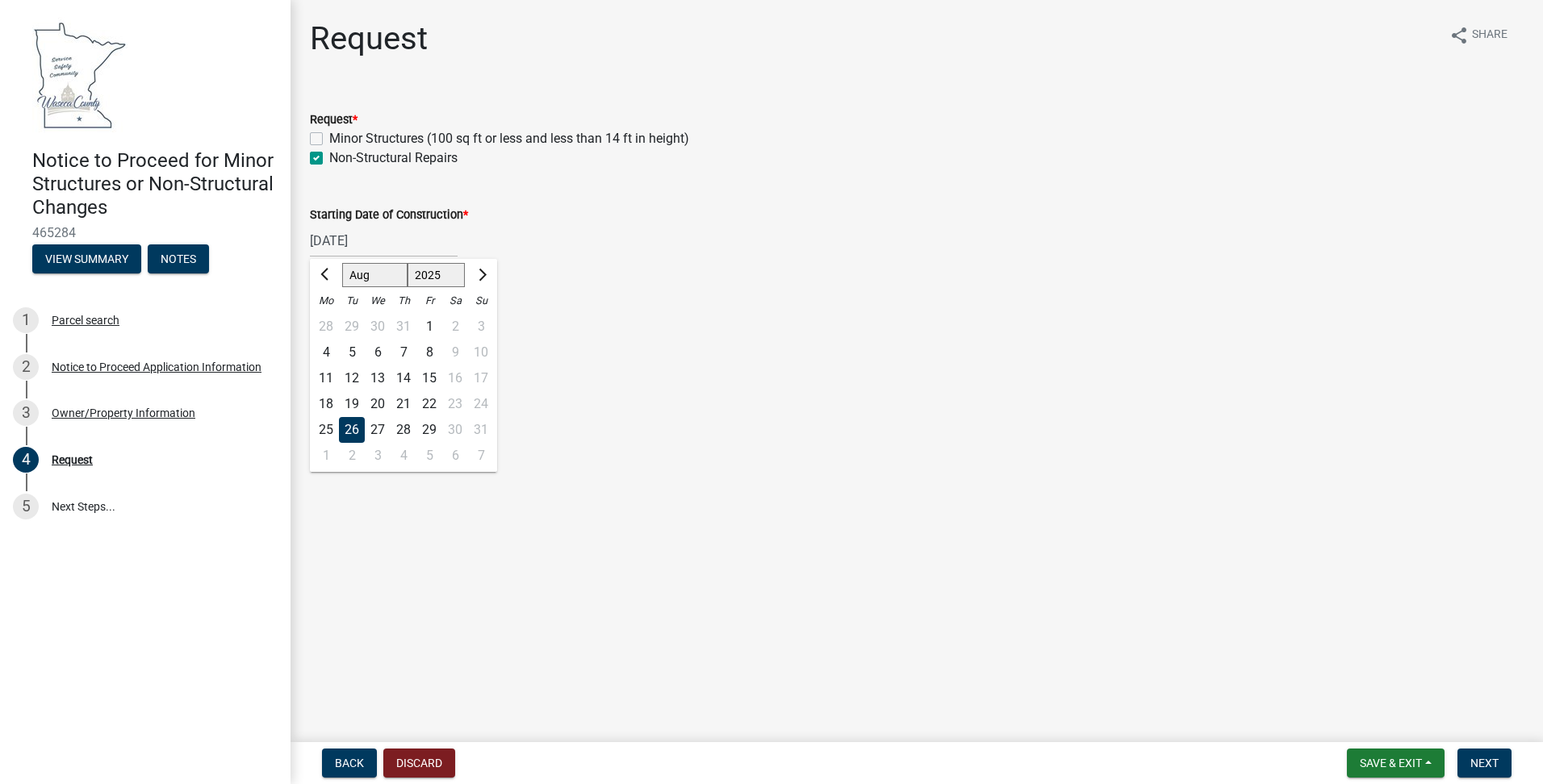
click at [428, 402] on div "22" at bounding box center [429, 404] width 26 height 26
type input "[DATE]"
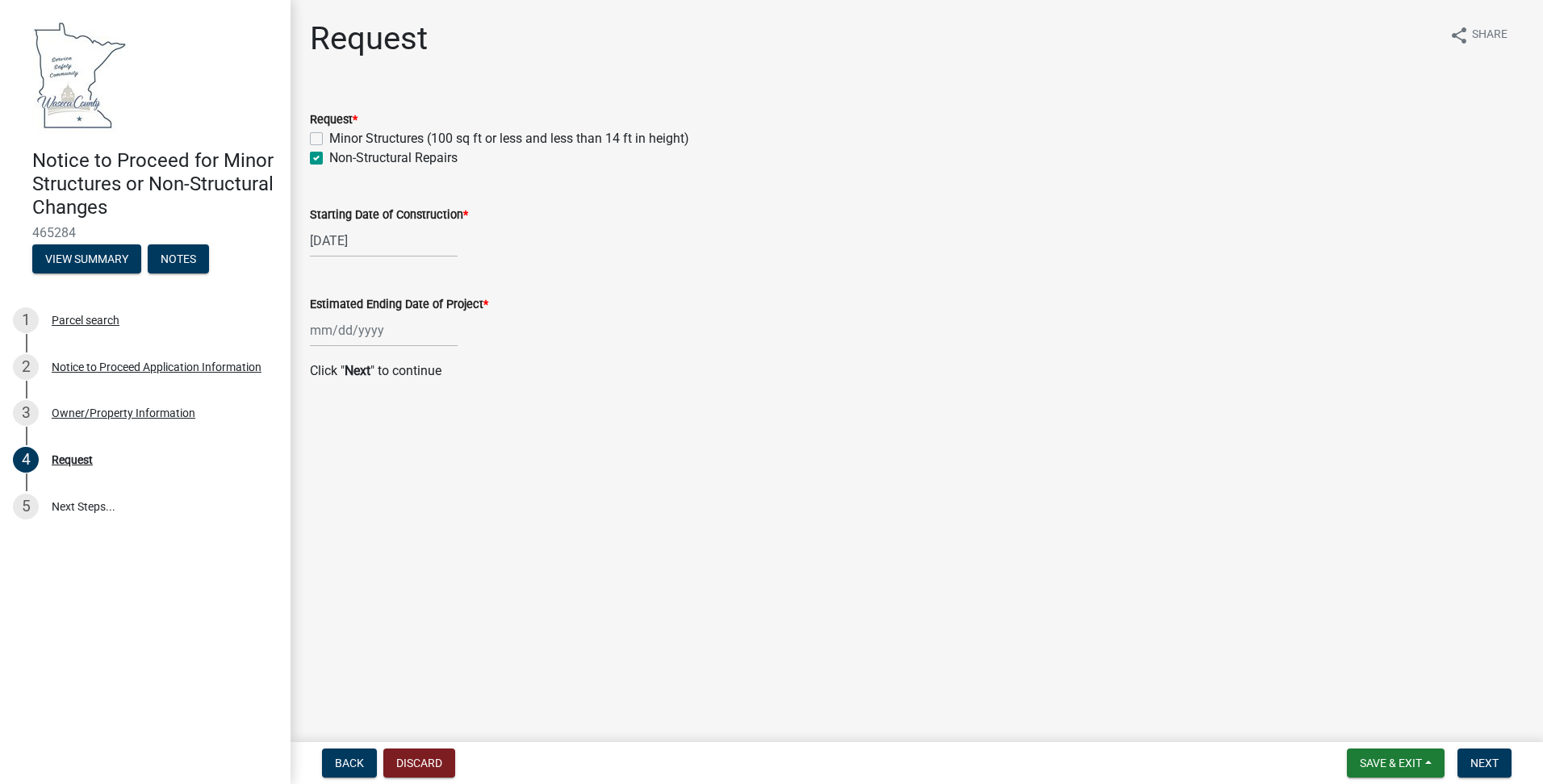
click at [369, 333] on div at bounding box center [384, 330] width 148 height 33
select select "8"
select select "2025"
click at [479, 363] on span "Next month" at bounding box center [481, 364] width 12 height 12
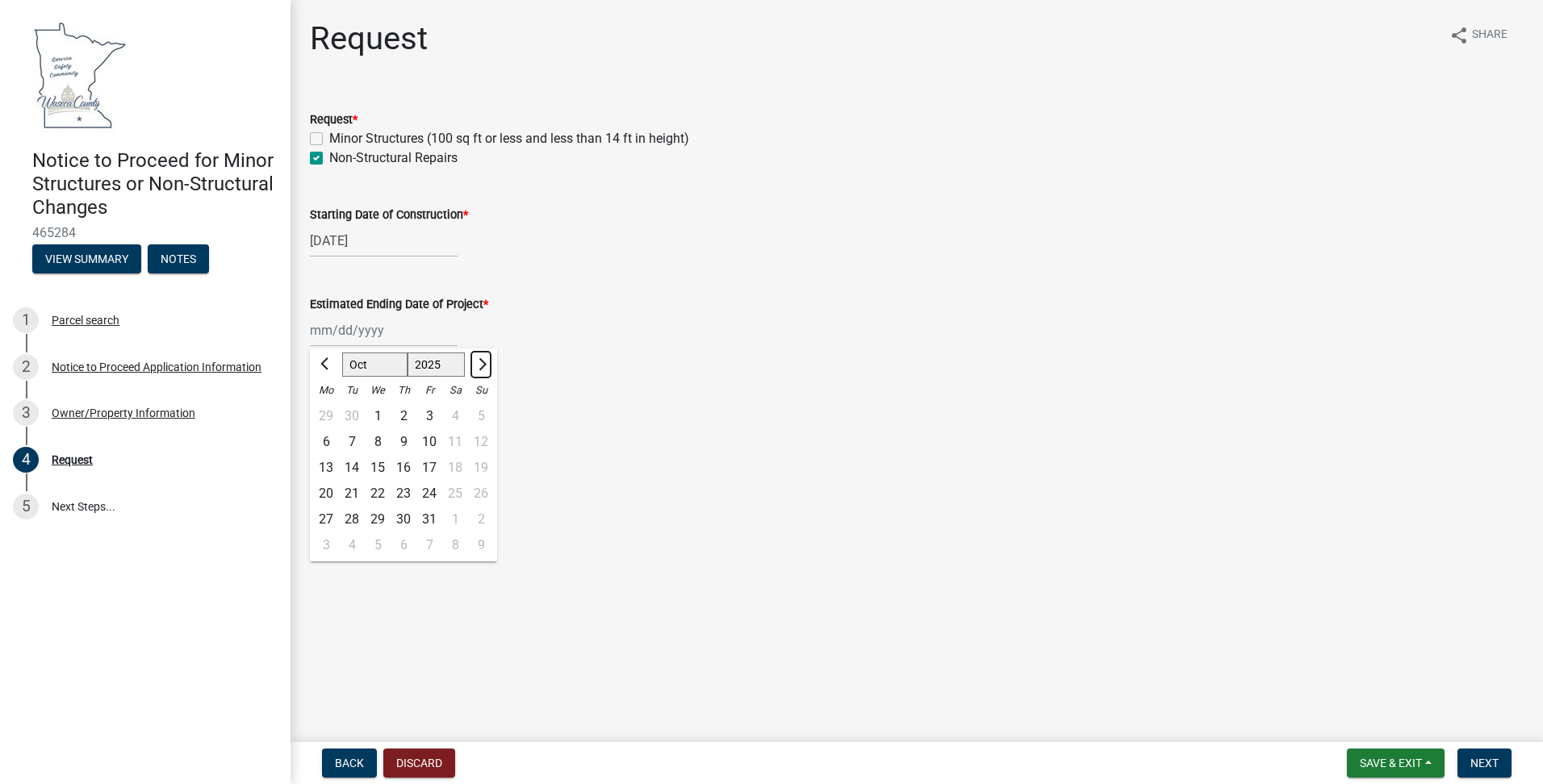
click at [483, 366] on span "Next month" at bounding box center [481, 364] width 12 height 12
select select "11"
click at [425, 517] on div "28" at bounding box center [429, 519] width 26 height 26
type input "11/28/2025"
click at [387, 330] on div "11/28/2025" at bounding box center [384, 330] width 148 height 33
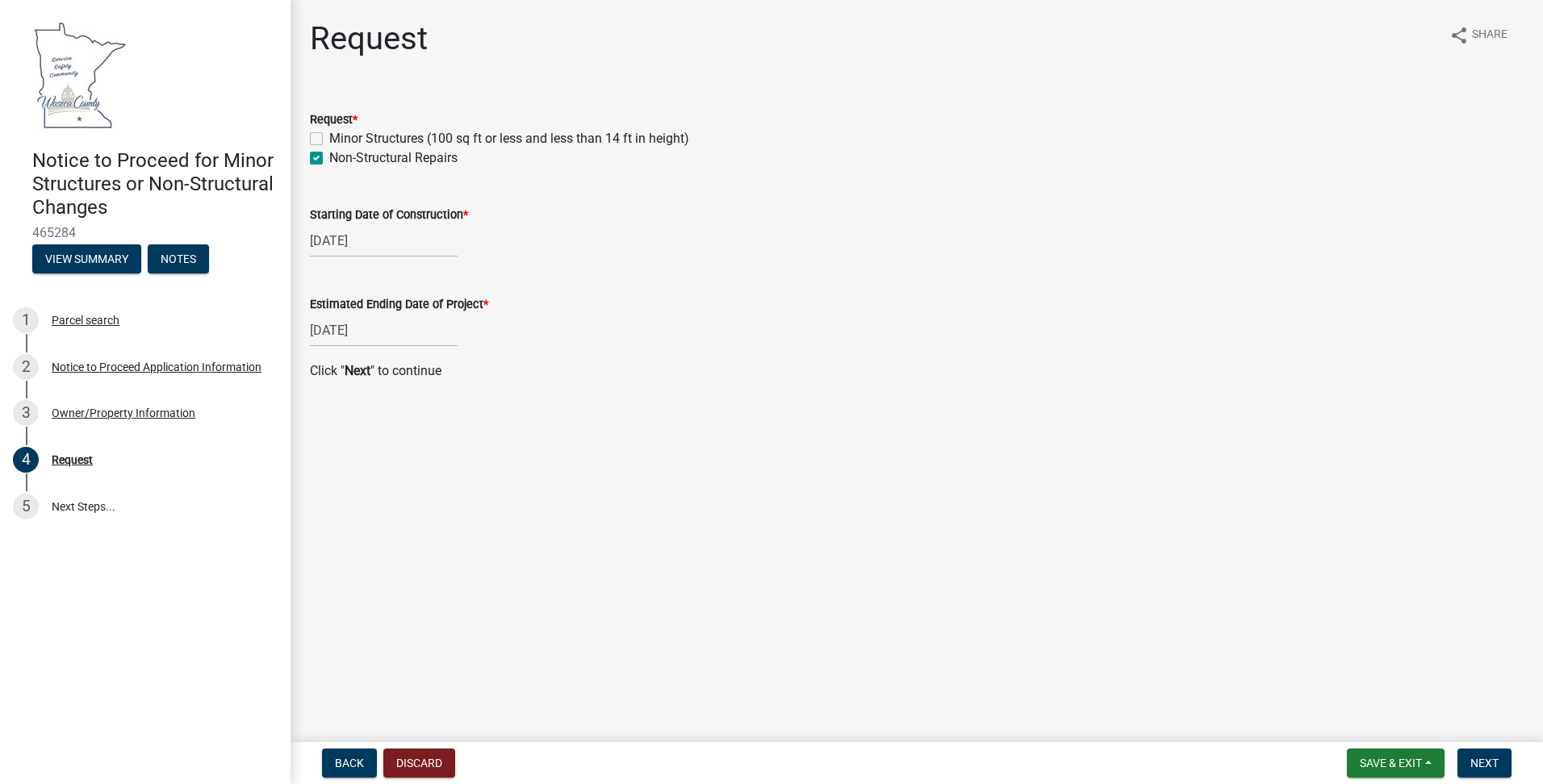
select select "11"
select select "2025"
click at [484, 367] on button "Next month" at bounding box center [481, 364] width 19 height 26
select select "1"
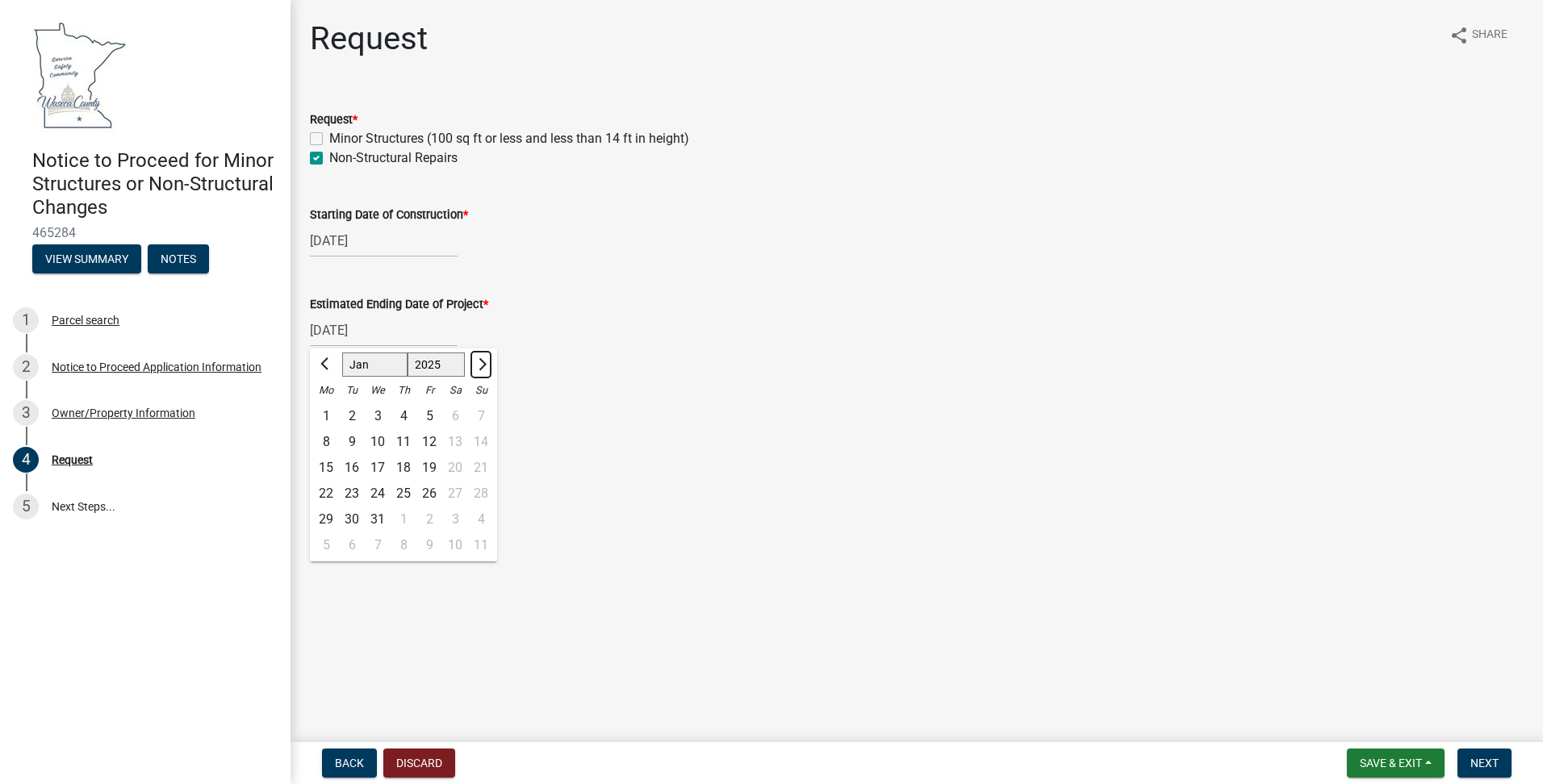
select select "2026"
click at [324, 366] on span "Previous month" at bounding box center [327, 364] width 12 height 12
select select "12"
select select "2025"
click at [373, 518] on div "31" at bounding box center [378, 519] width 26 height 26
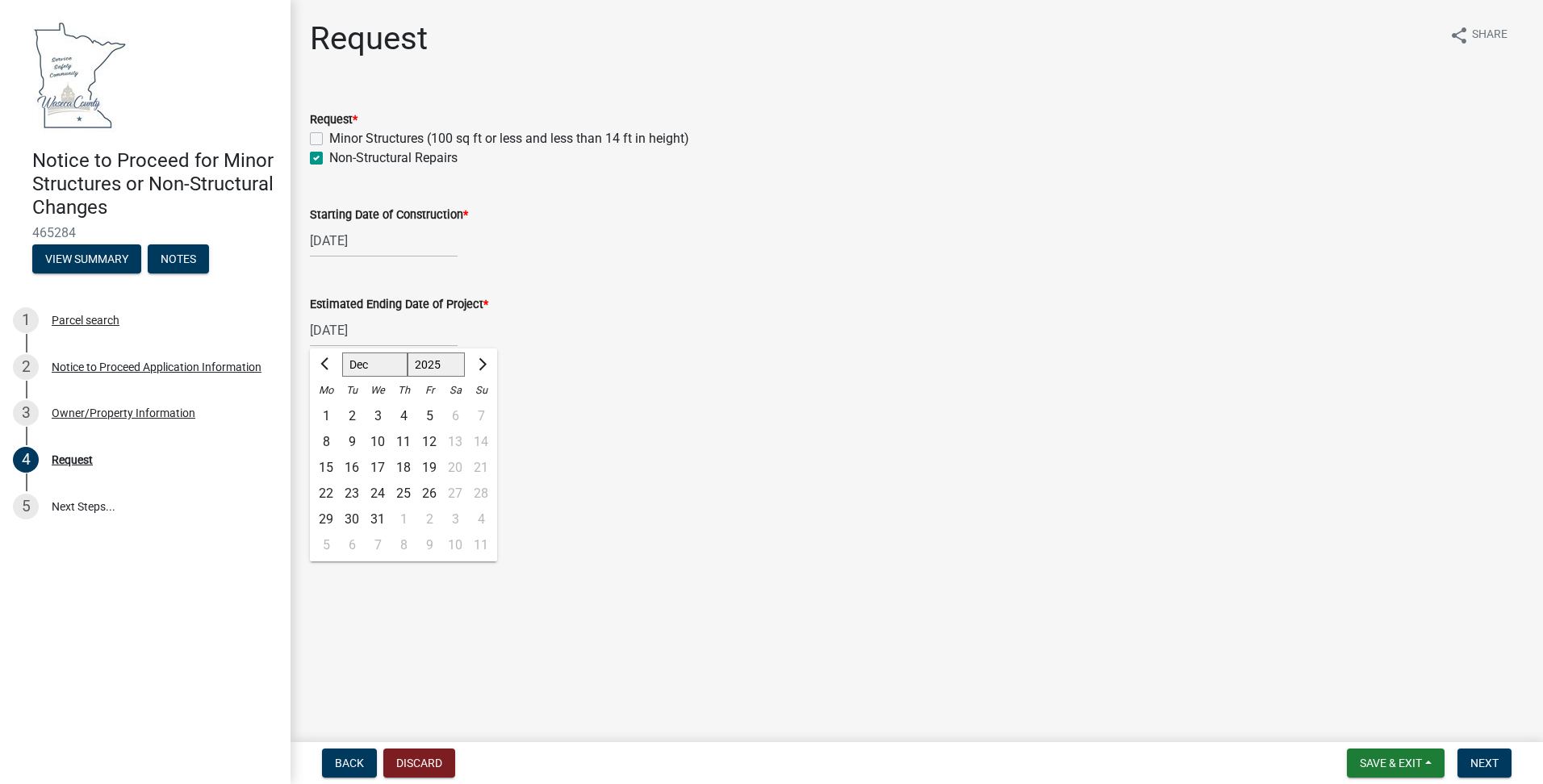
type input "[DATE]"
click at [1490, 765] on span "Next" at bounding box center [1485, 763] width 28 height 13
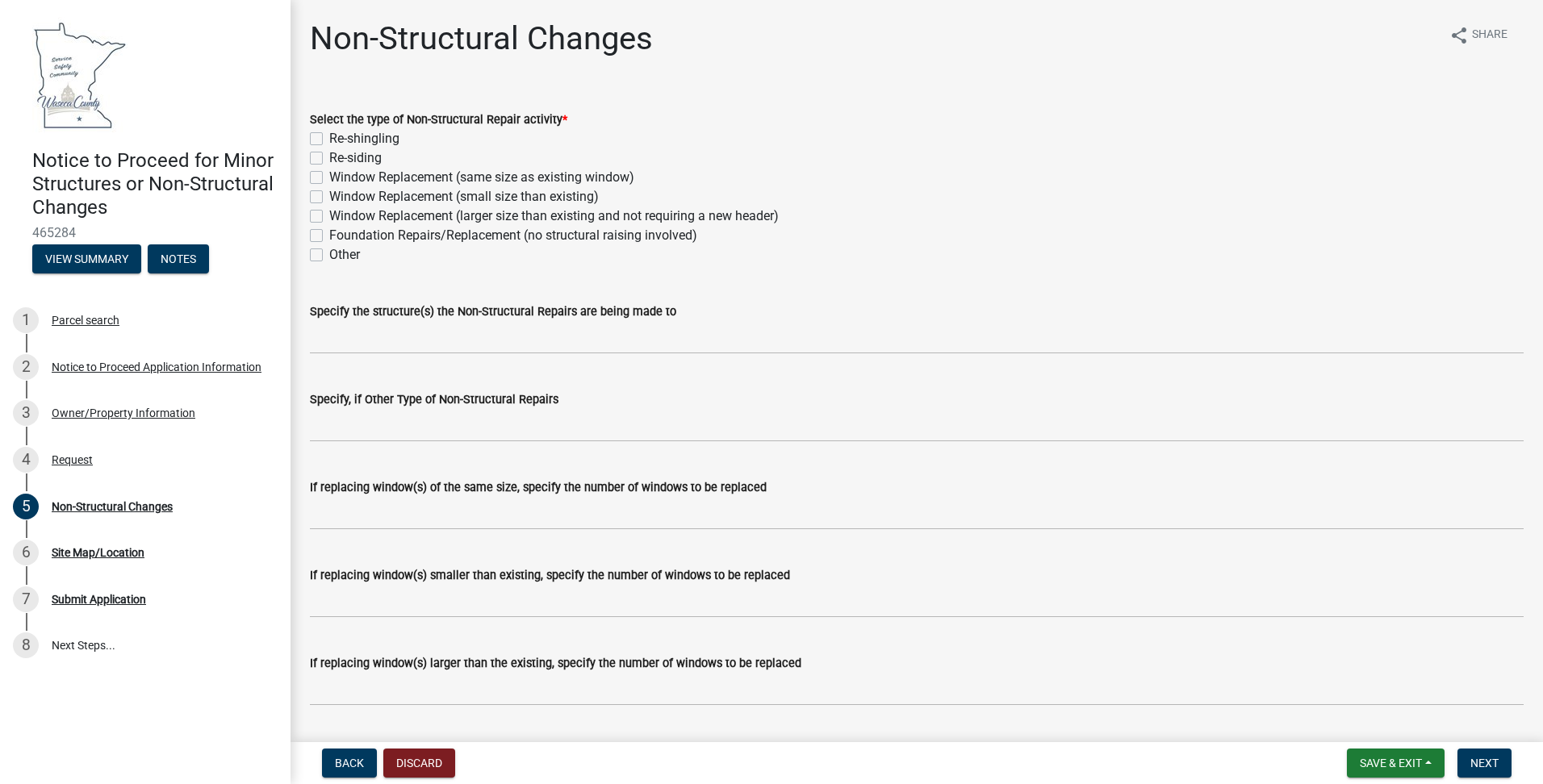
click at [332, 257] on label "Other" at bounding box center [345, 255] width 31 height 19
click at [332, 256] on input "Other" at bounding box center [335, 251] width 11 height 11
checkbox input "true"
checkbox input "false"
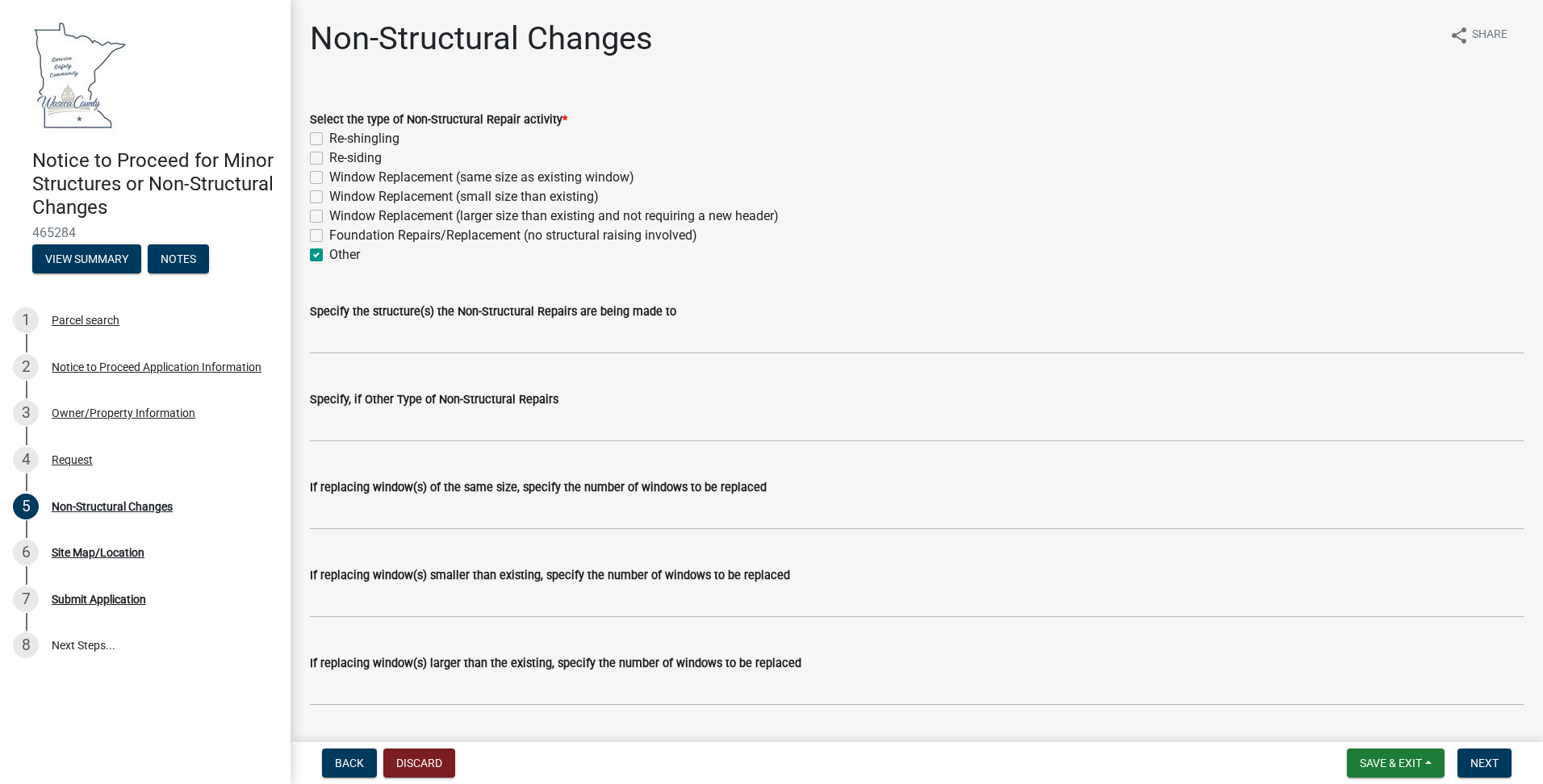
checkbox input "false"
checkbox input "true"
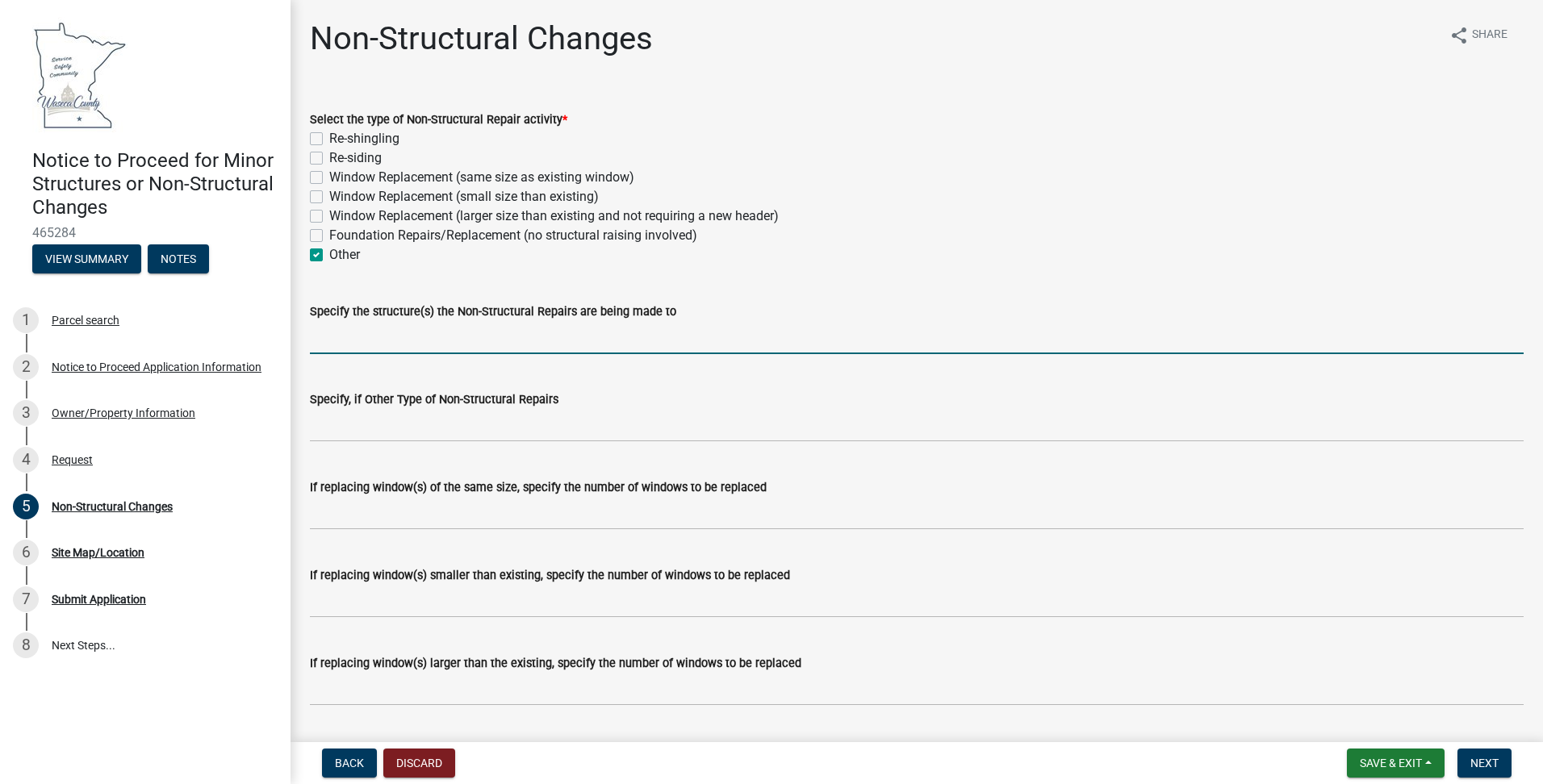
click at [352, 330] on input "Specify the structure(s) the Non-Structural Repairs are being made to" at bounding box center [917, 337] width 1214 height 33
type input "Replace Antennas on Communication tower"
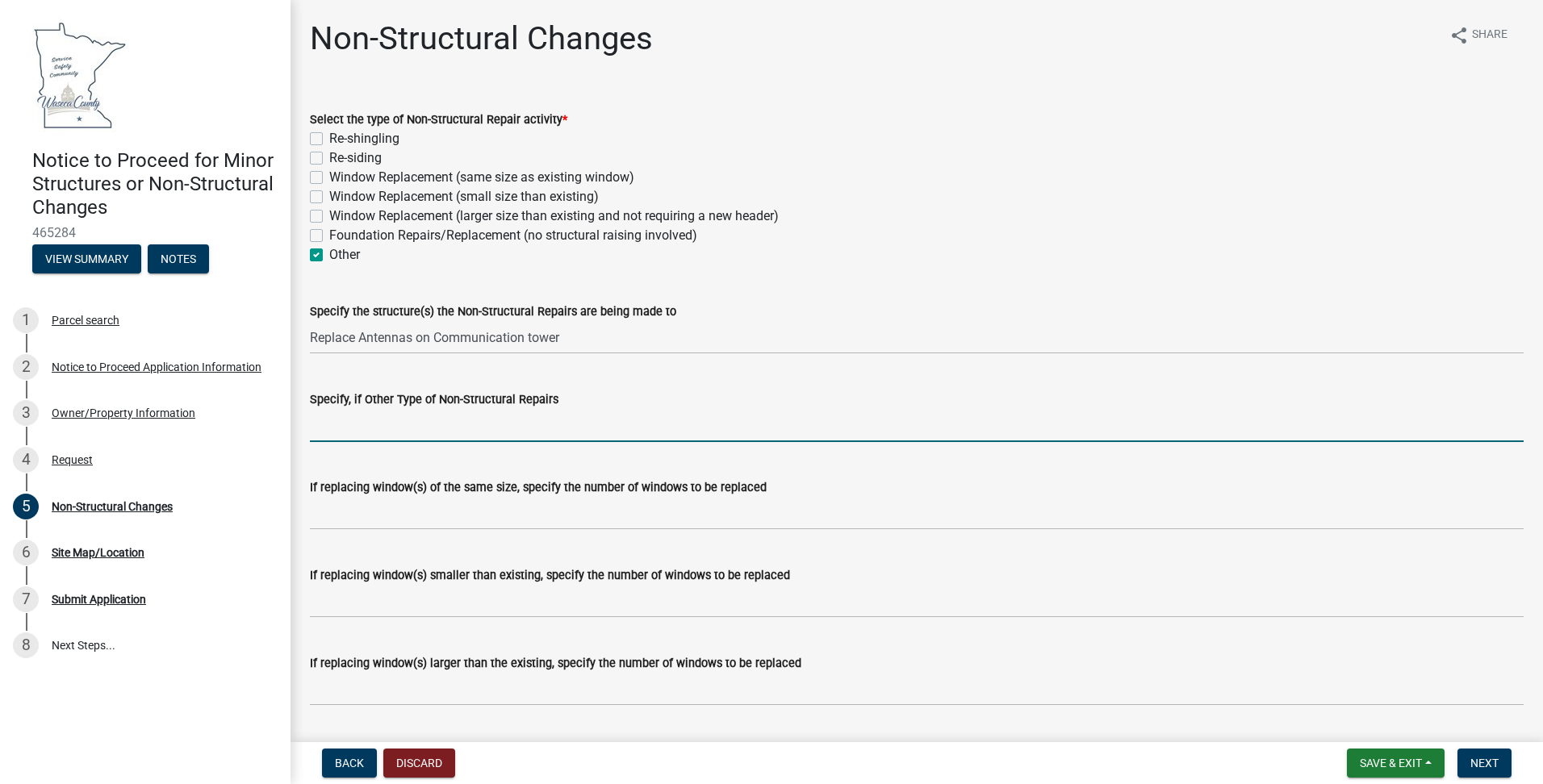
click at [416, 433] on input "Specify, if Other Type of Non-Structural Repairs" at bounding box center [917, 425] width 1214 height 33
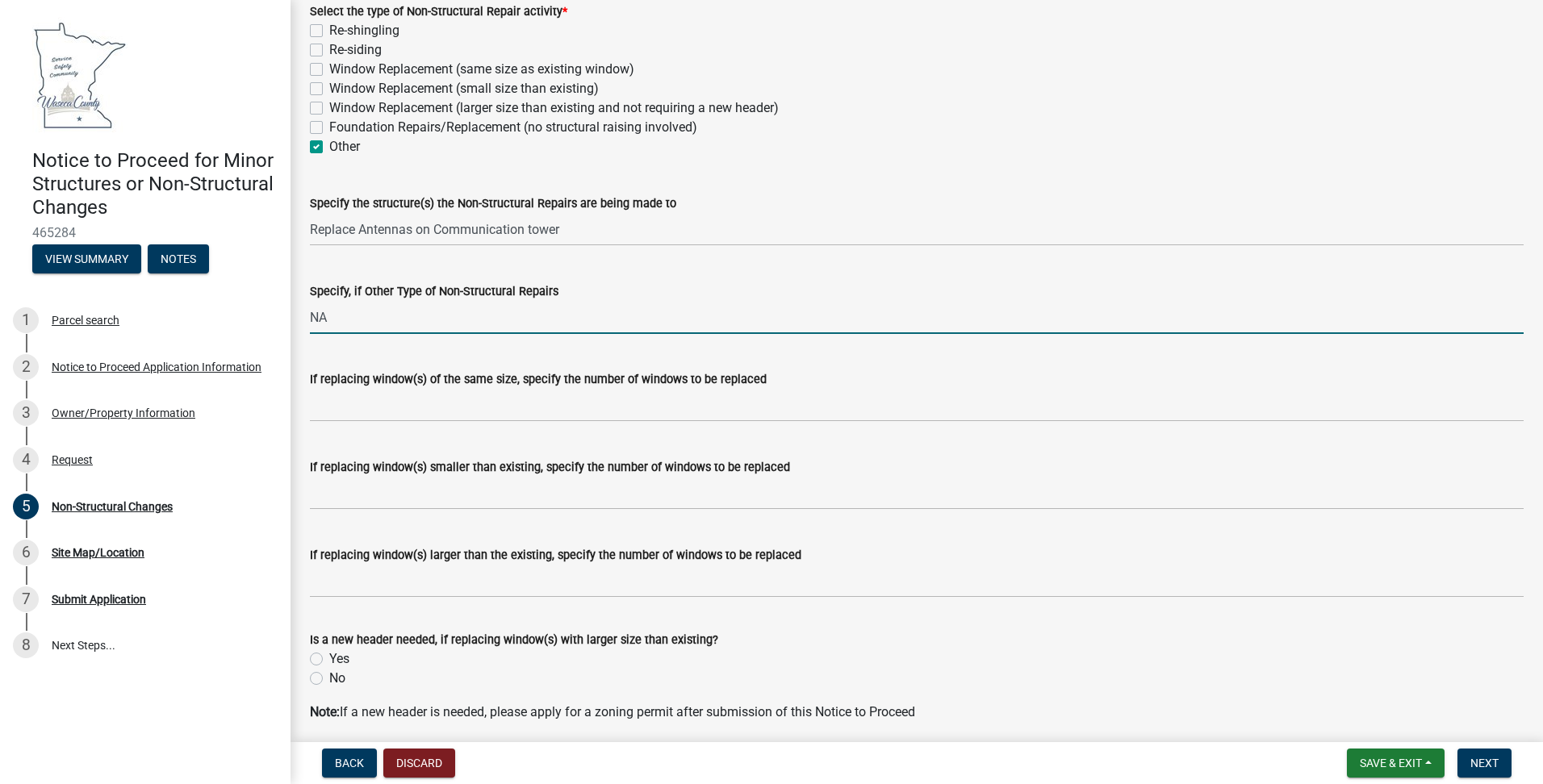
scroll to position [170, 0]
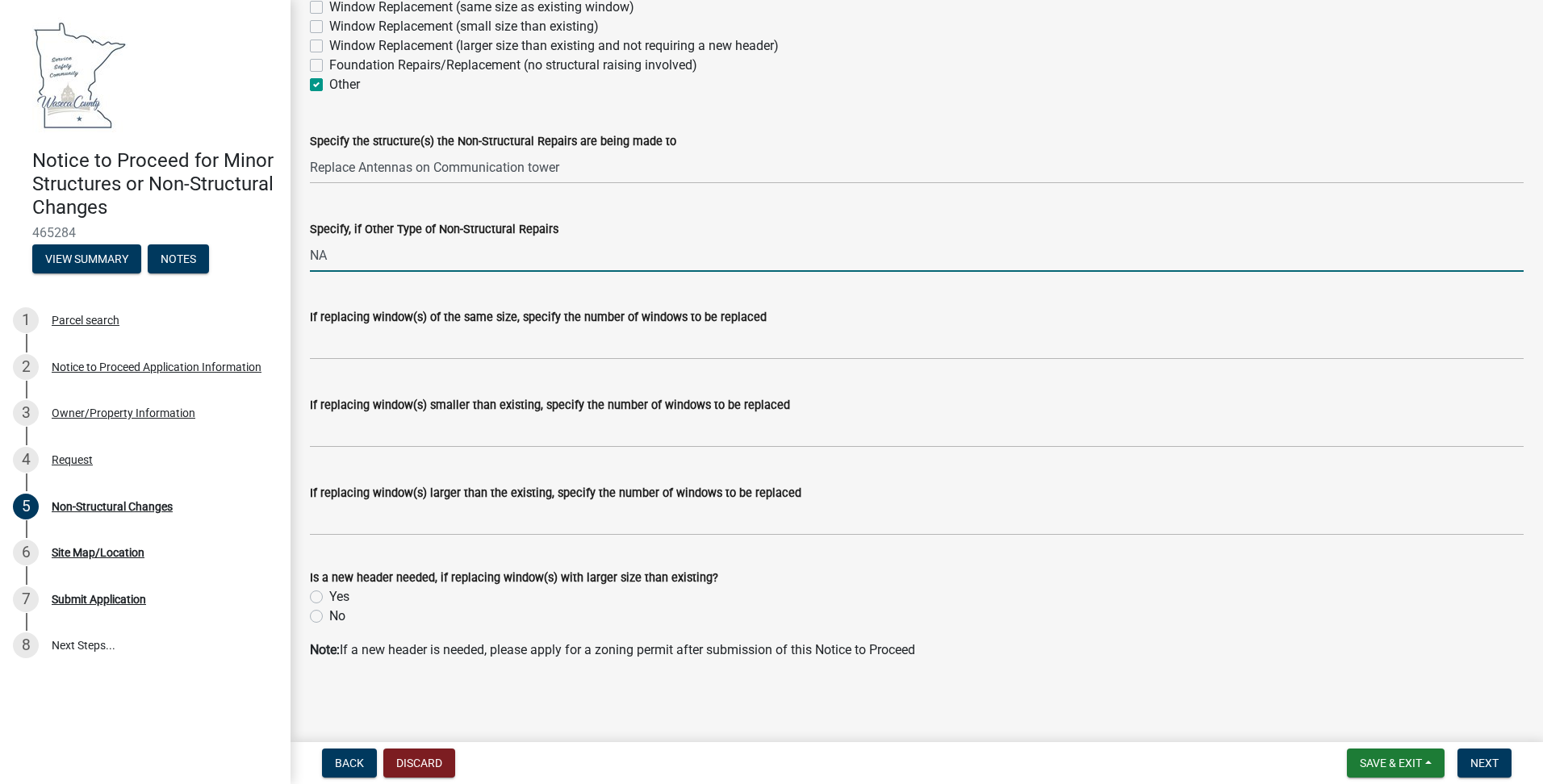
type input "NA"
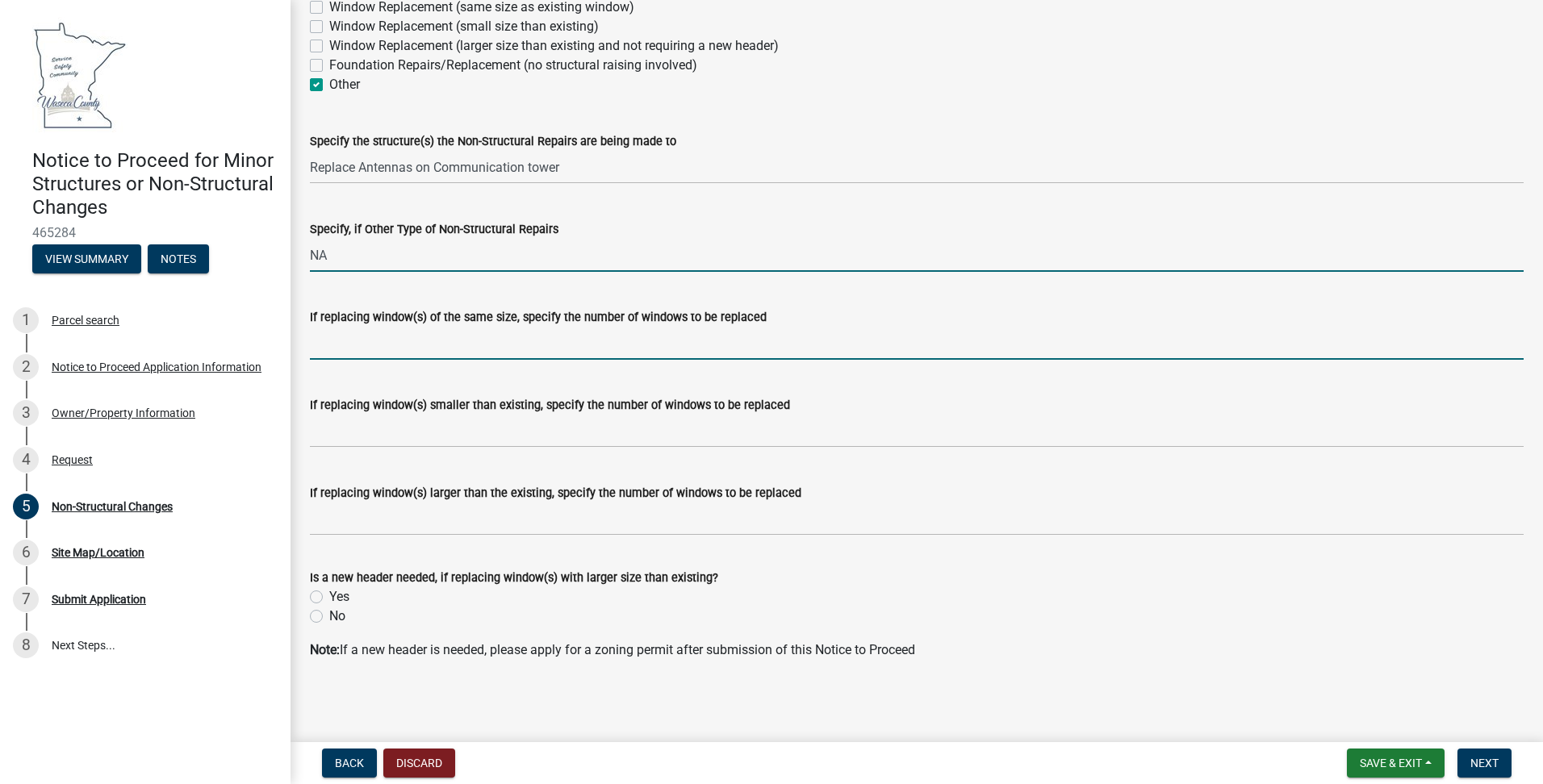
click at [438, 337] on input "If replacing window(s) of the same size, specify the number of windows to be re…" at bounding box center [917, 343] width 1214 height 33
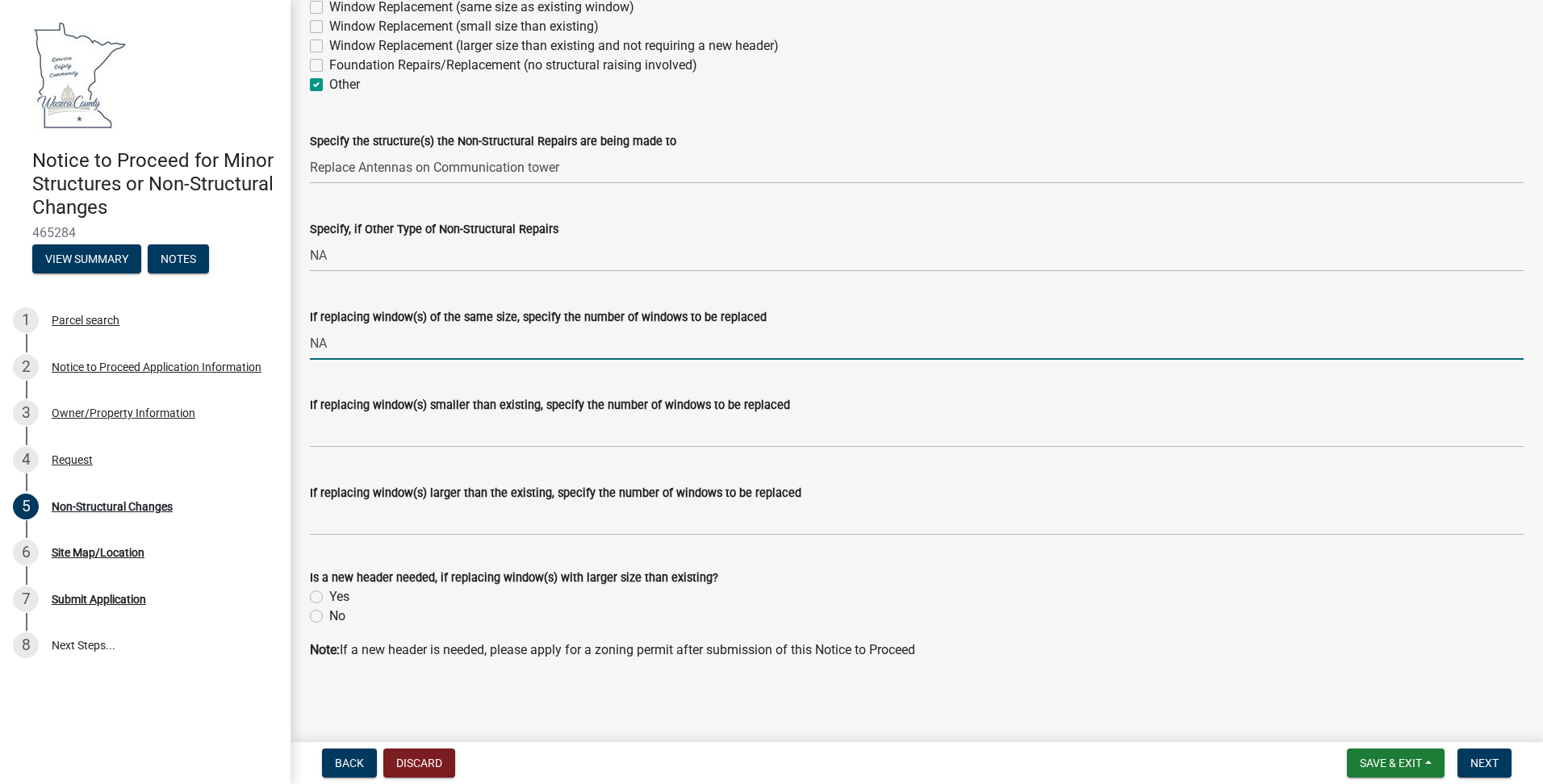
type input "NA"
click at [421, 412] on label "If replacing window(s) smaller than existing, specify the number of windows to …" at bounding box center [550, 406] width 480 height 12
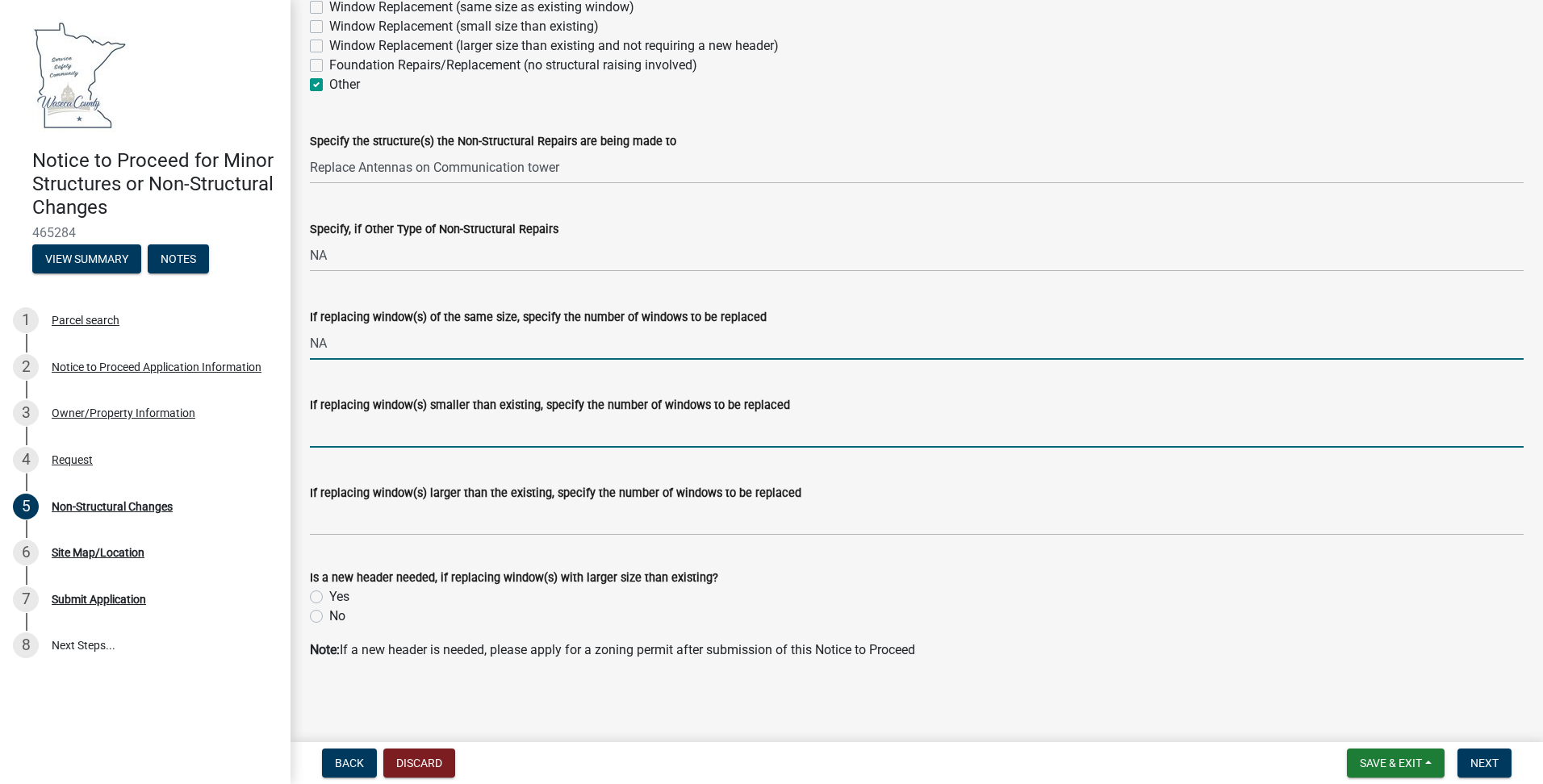
click at [421, 415] on input "If replacing window(s) smaller than existing, specify the number of windows to …" at bounding box center [917, 431] width 1214 height 33
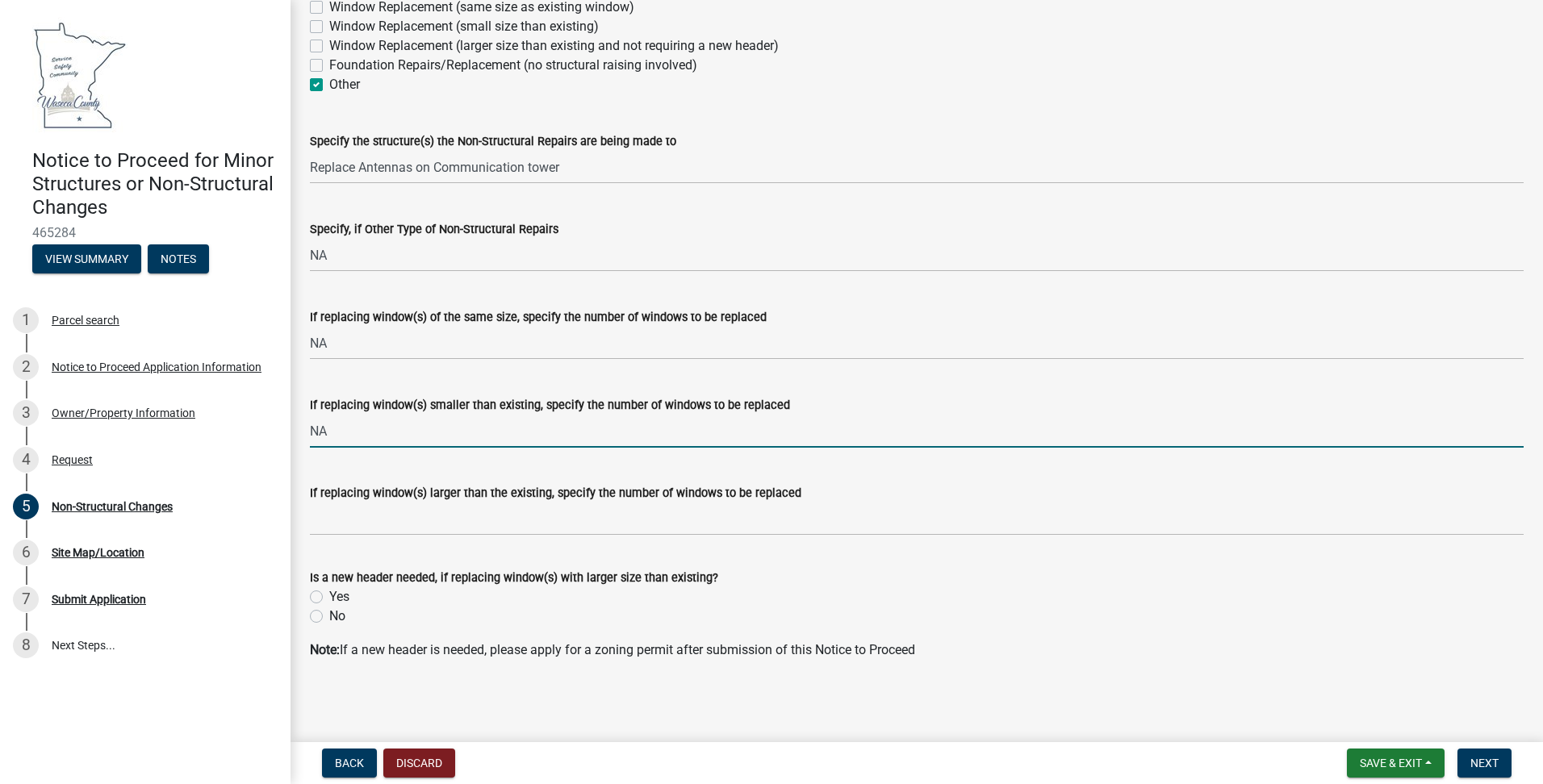
type input "NA"
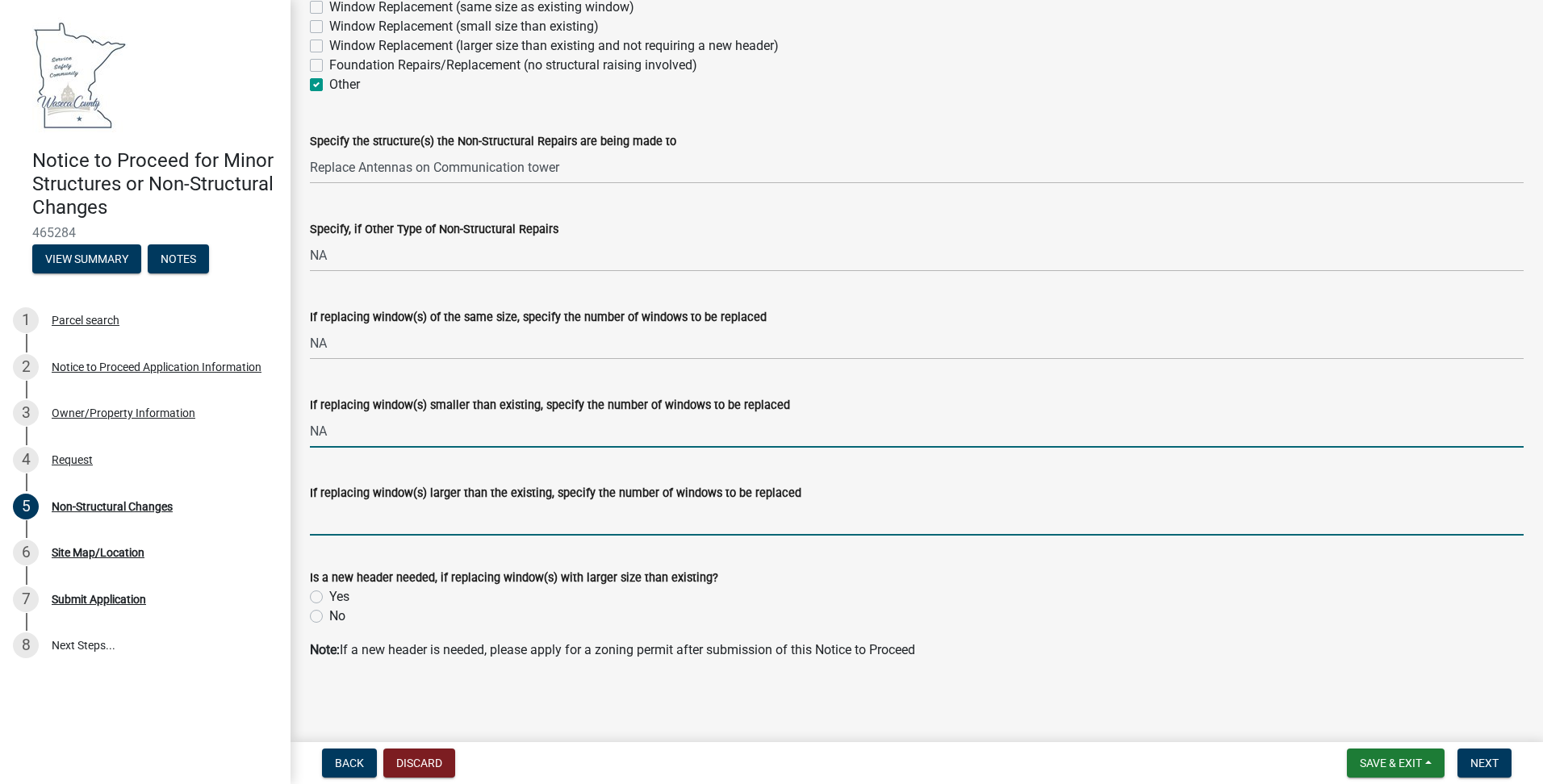
click at [497, 521] on input "If replacing window(s) larger than the existing, specify the number of windows …" at bounding box center [917, 518] width 1214 height 33
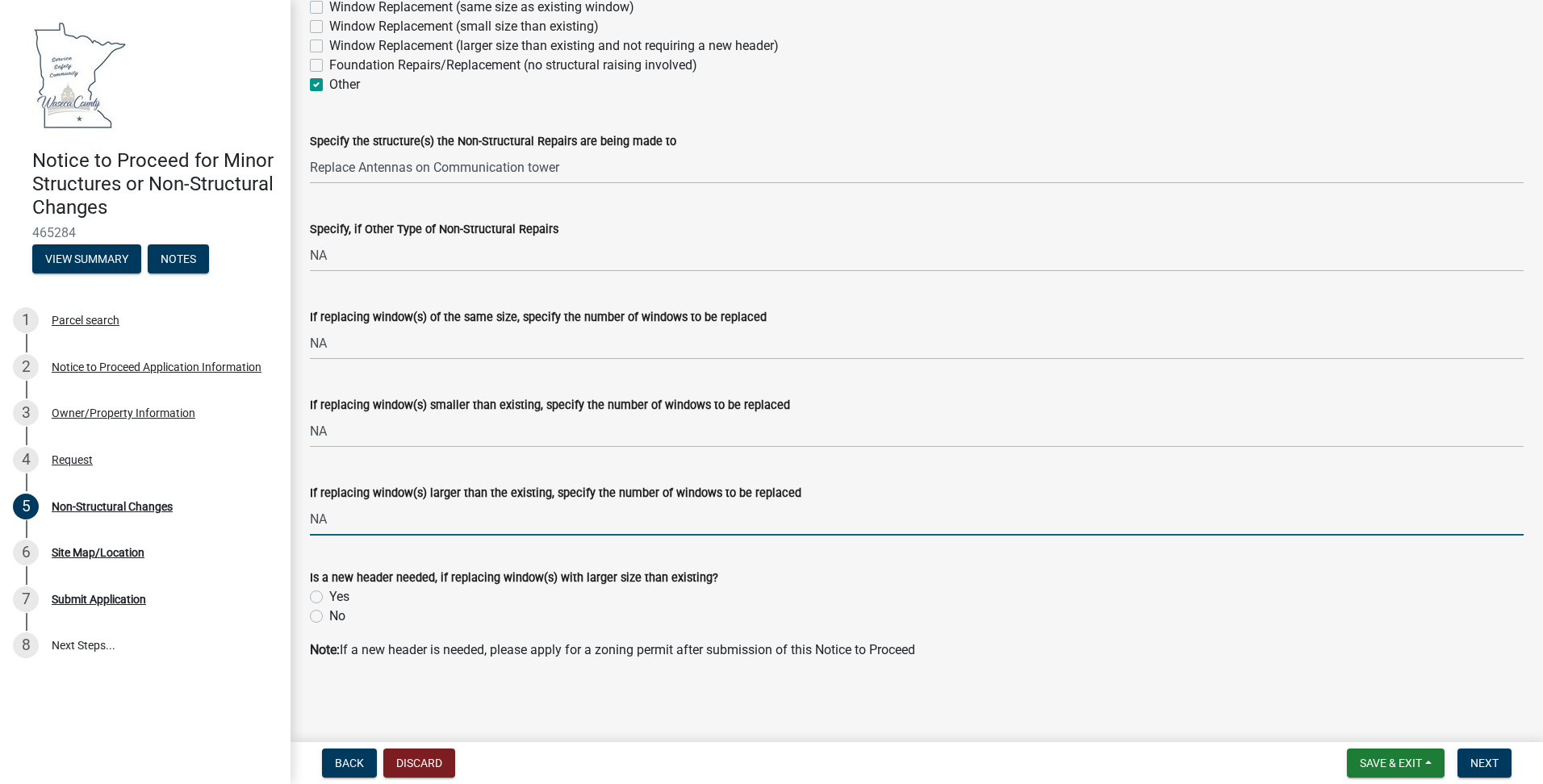
type input "NA"
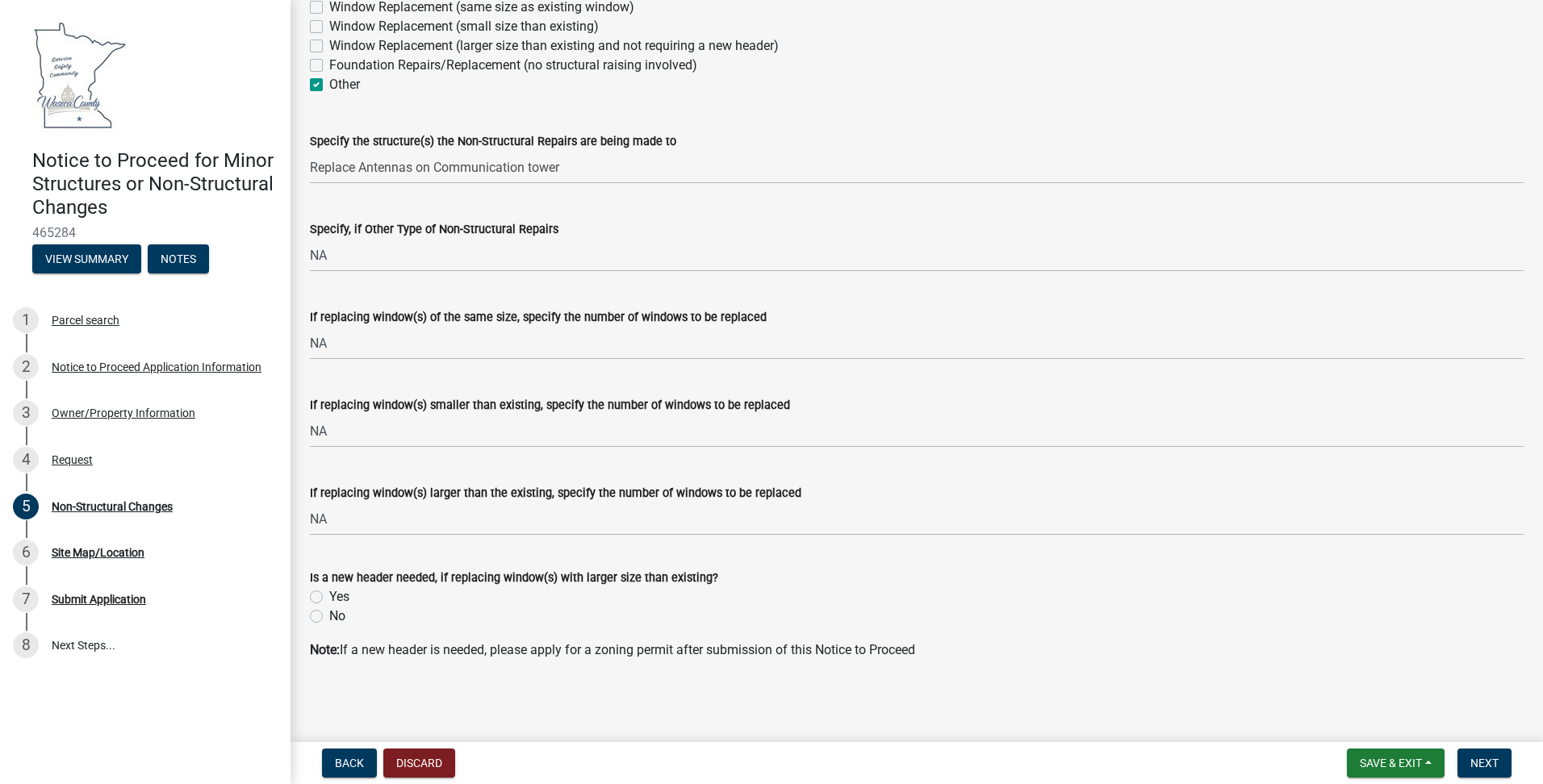
click at [330, 618] on label "No" at bounding box center [338, 617] width 16 height 19
click at [330, 617] on input "No" at bounding box center [335, 612] width 11 height 11
radio input "true"
click at [1490, 766] on span "Next" at bounding box center [1485, 763] width 28 height 13
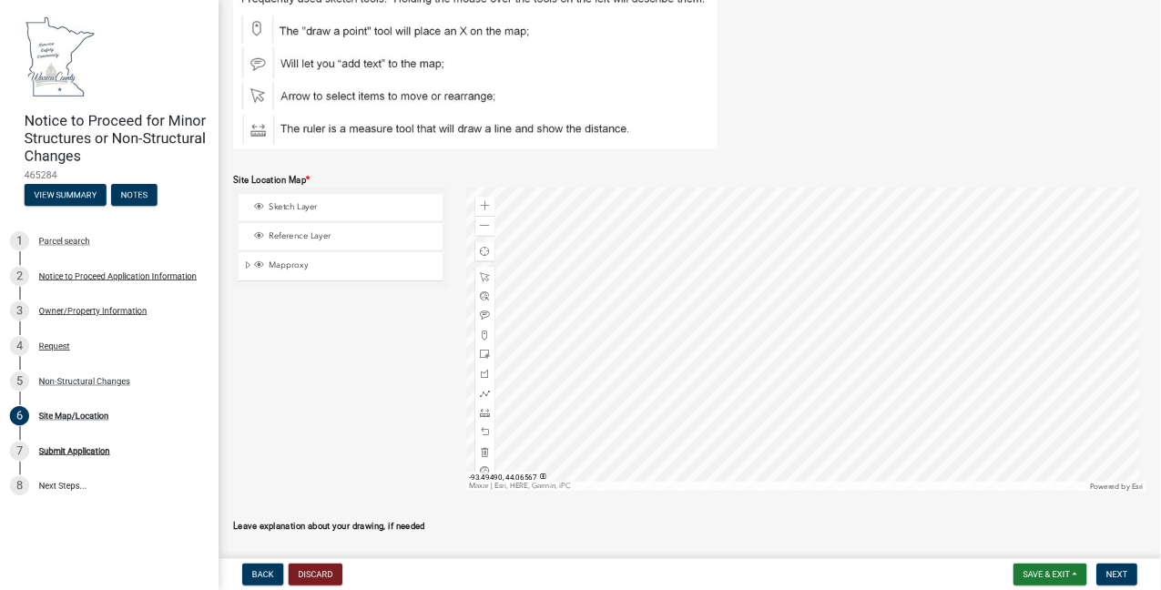
scroll to position [352, 0]
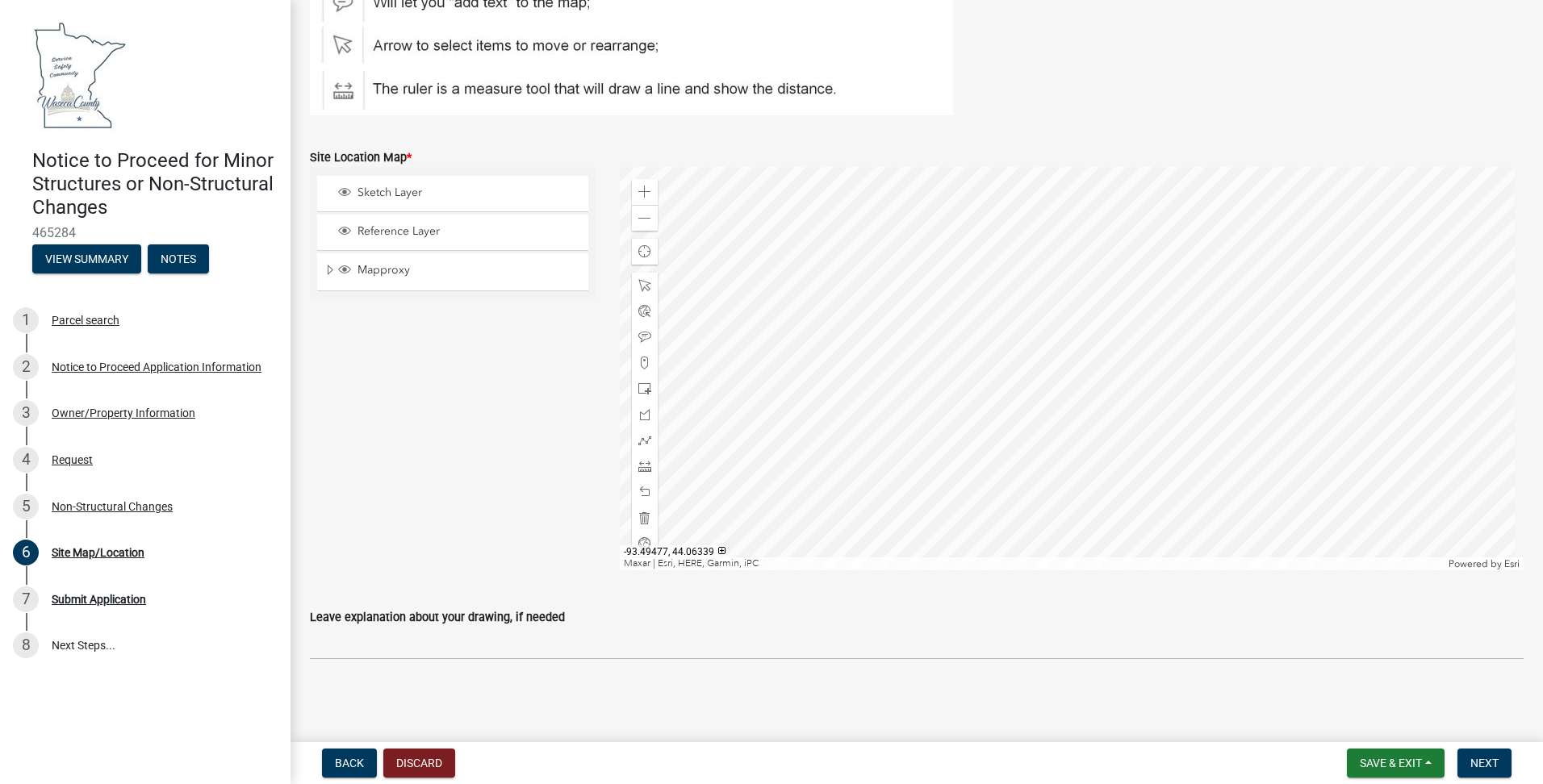
click at [1072, 447] on div at bounding box center [1072, 369] width 905 height 403
click at [1007, 448] on div at bounding box center [1072, 369] width 905 height 403
click at [642, 195] on span at bounding box center [644, 191] width 13 height 13
click at [642, 197] on span at bounding box center [644, 191] width 13 height 13
click at [873, 209] on div at bounding box center [1072, 369] width 905 height 403
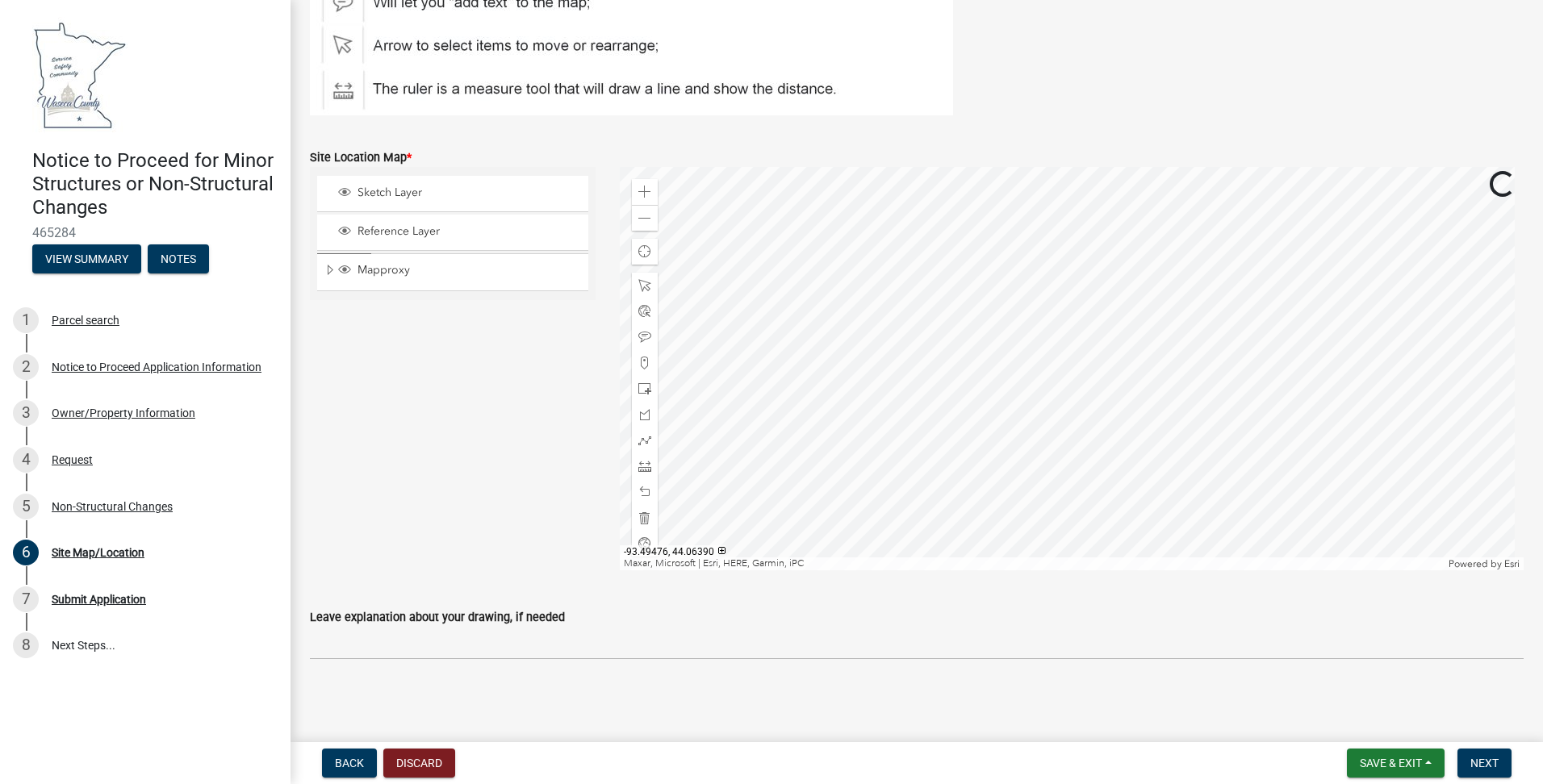
click at [885, 376] on div at bounding box center [1072, 369] width 905 height 403
click at [645, 191] on span at bounding box center [644, 191] width 13 height 13
click at [1242, 263] on div at bounding box center [1072, 369] width 905 height 403
click at [638, 190] on span at bounding box center [644, 191] width 13 height 13
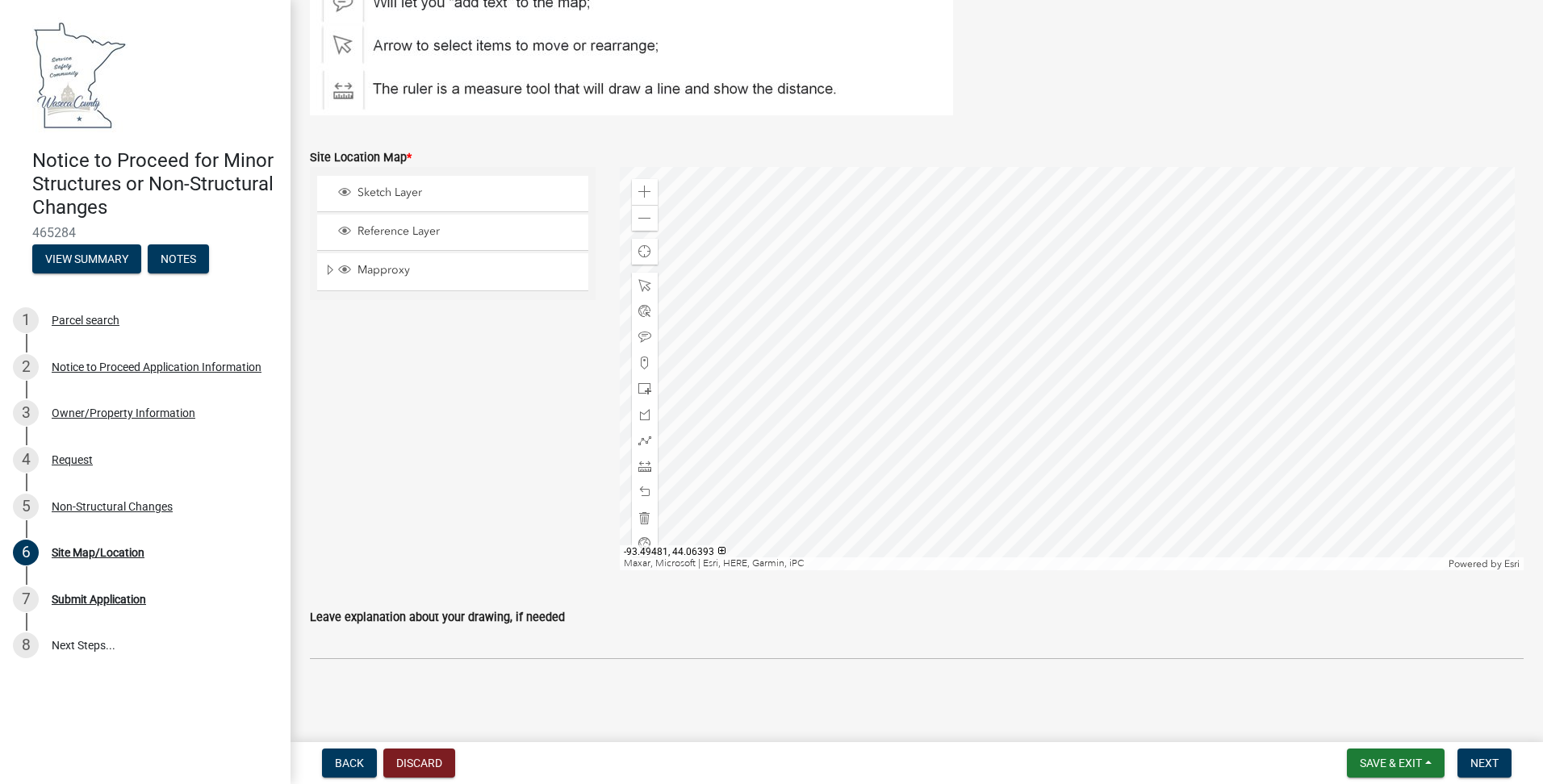
click at [1086, 450] on div at bounding box center [1072, 369] width 905 height 403
click at [1186, 446] on div at bounding box center [1072, 369] width 905 height 403
click at [1099, 308] on div at bounding box center [1072, 369] width 905 height 403
click at [633, 221] on div "Zoom out" at bounding box center [644, 217] width 26 height 26
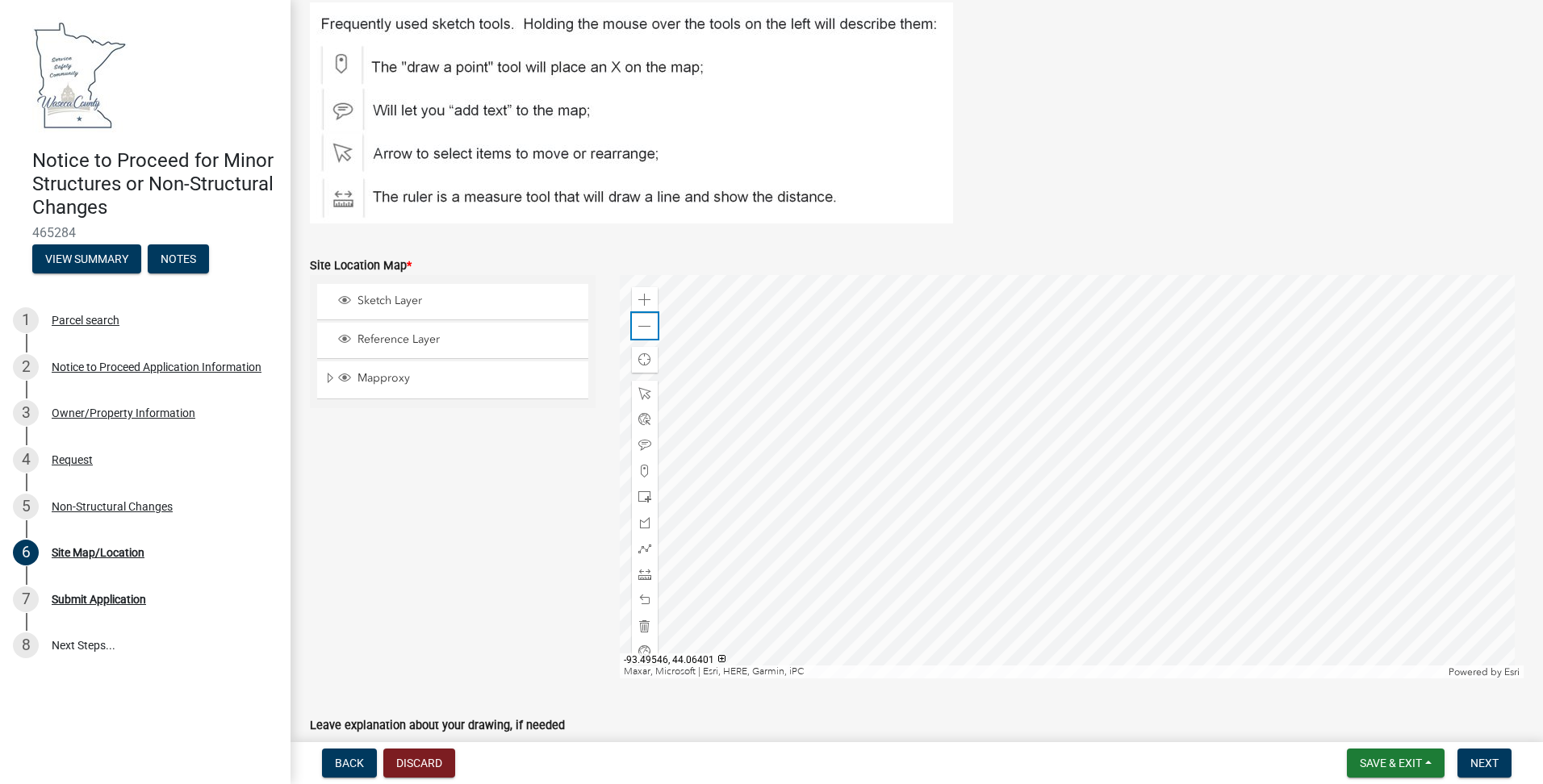
scroll to position [242, 0]
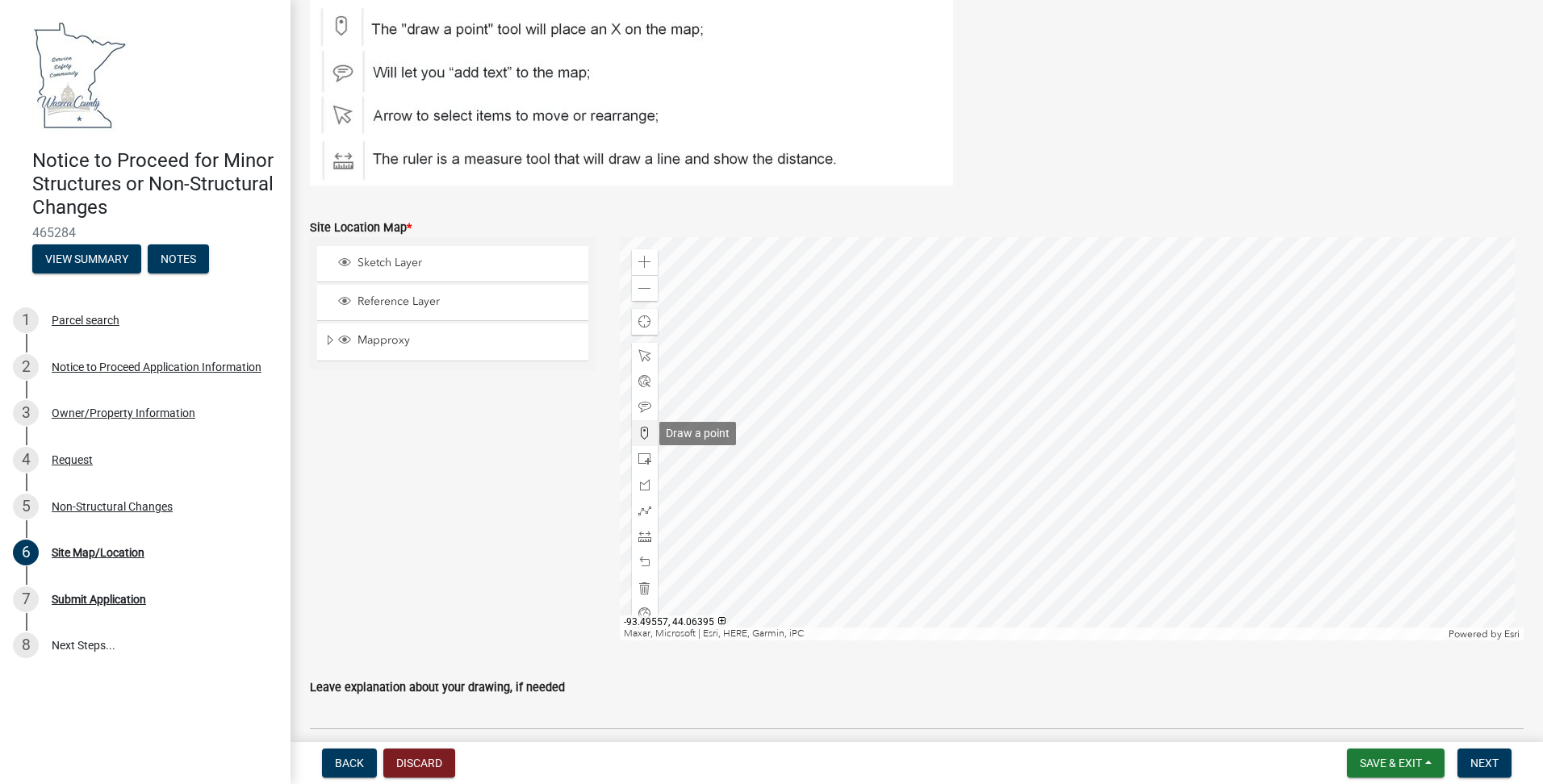
click at [640, 436] on span at bounding box center [644, 433] width 13 height 13
click at [1063, 431] on div at bounding box center [1072, 439] width 905 height 403
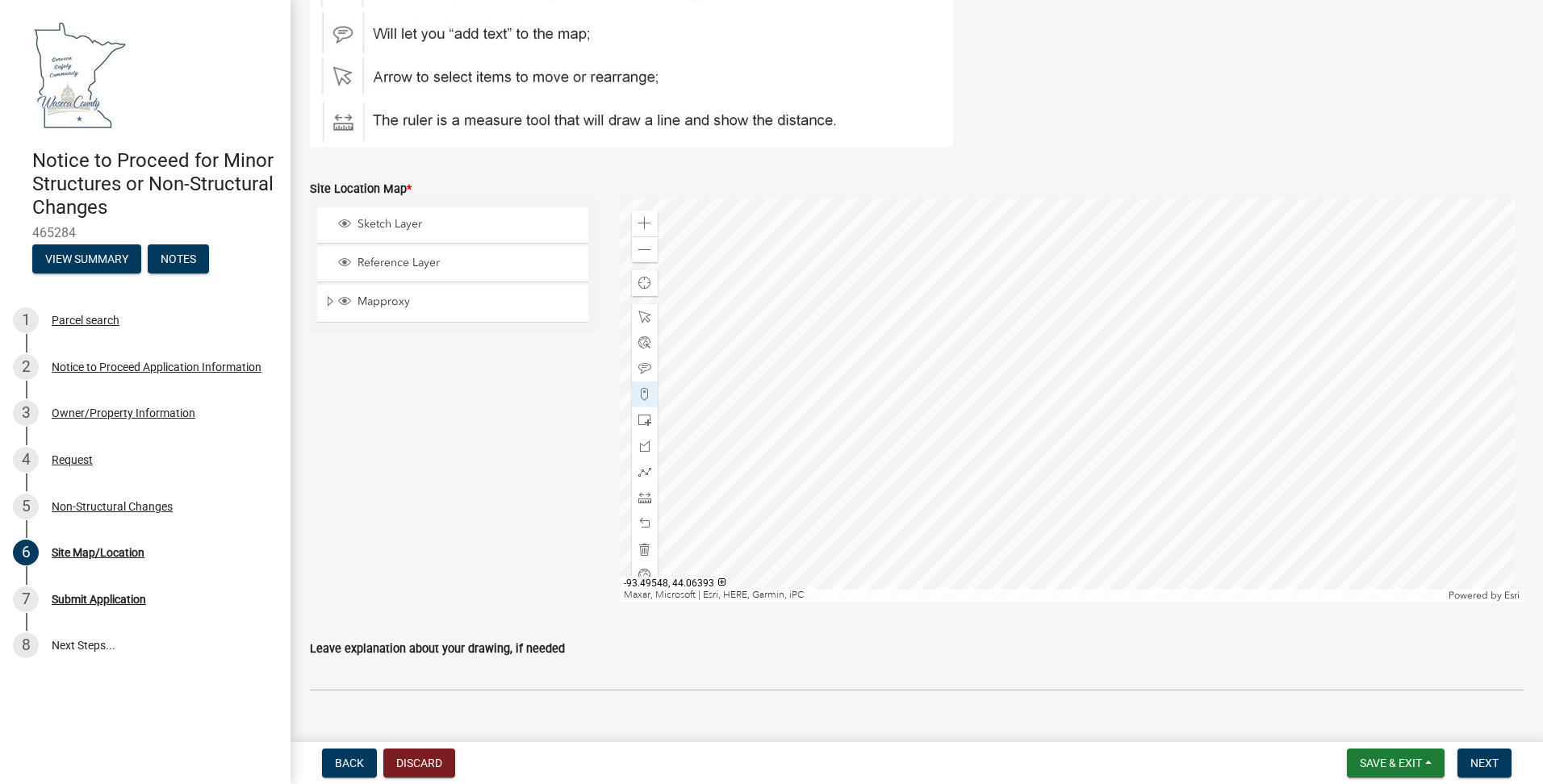
scroll to position [312, 0]
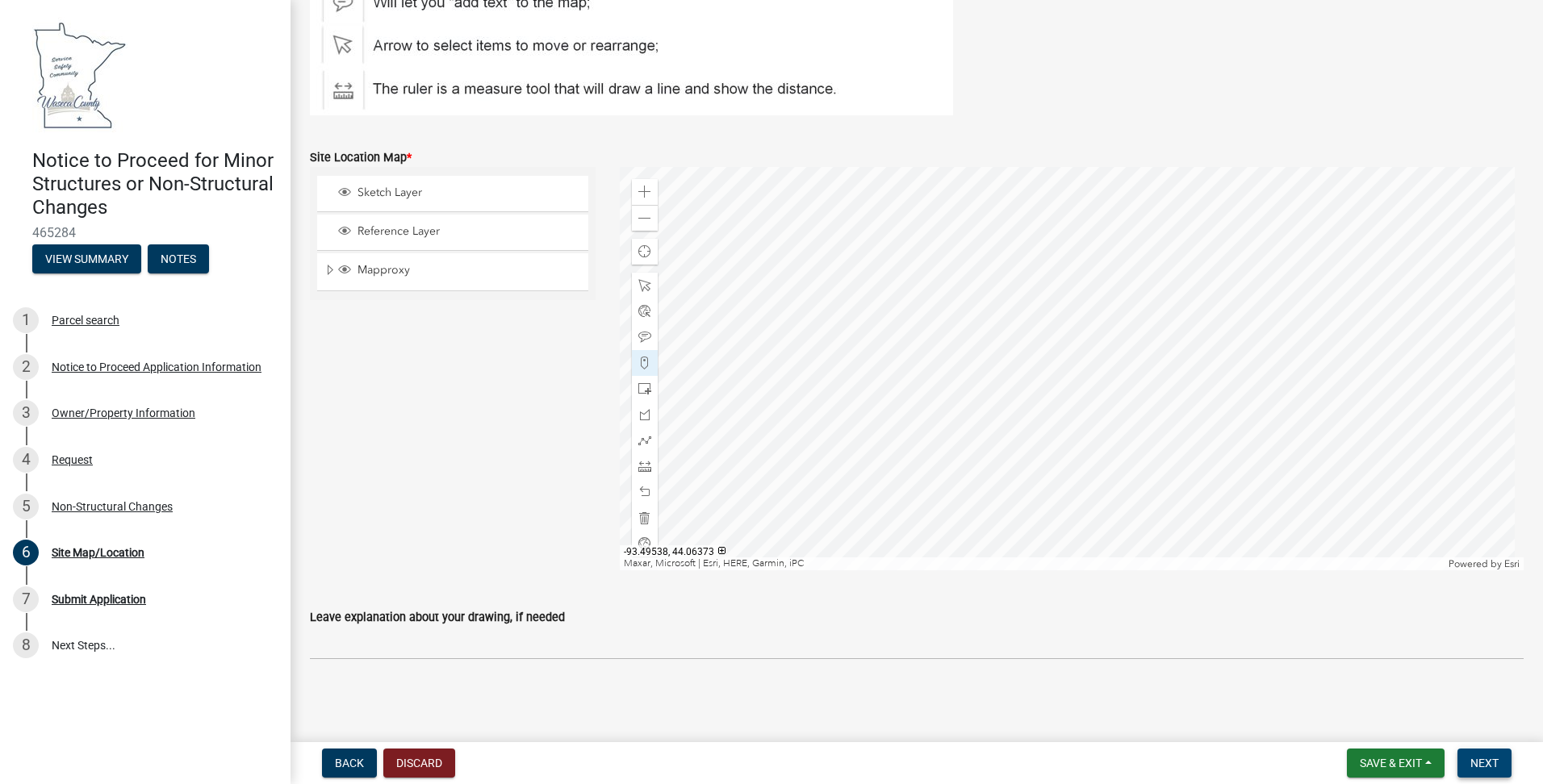
click at [1486, 763] on span "Next" at bounding box center [1485, 763] width 28 height 13
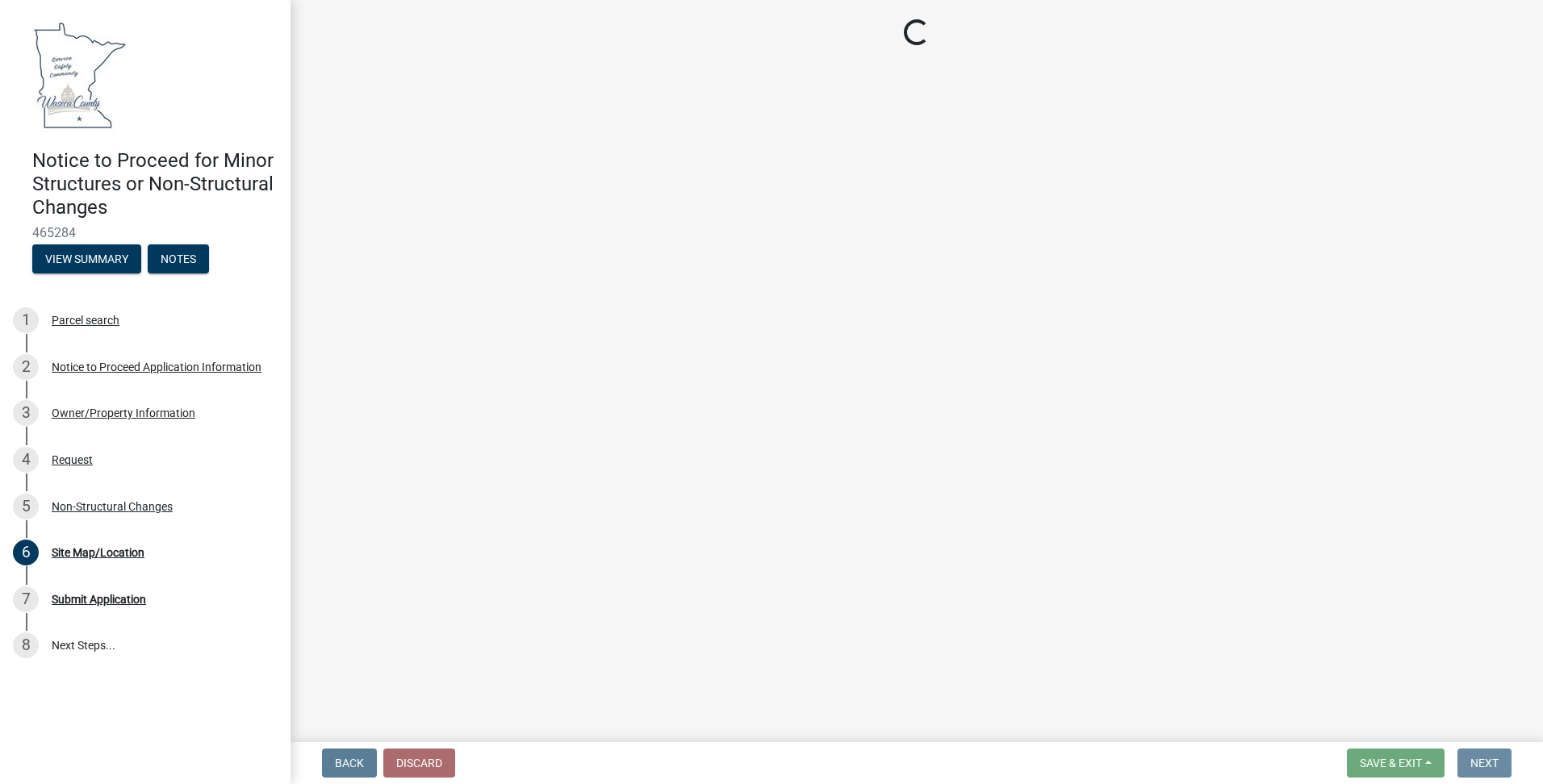
scroll to position [0, 0]
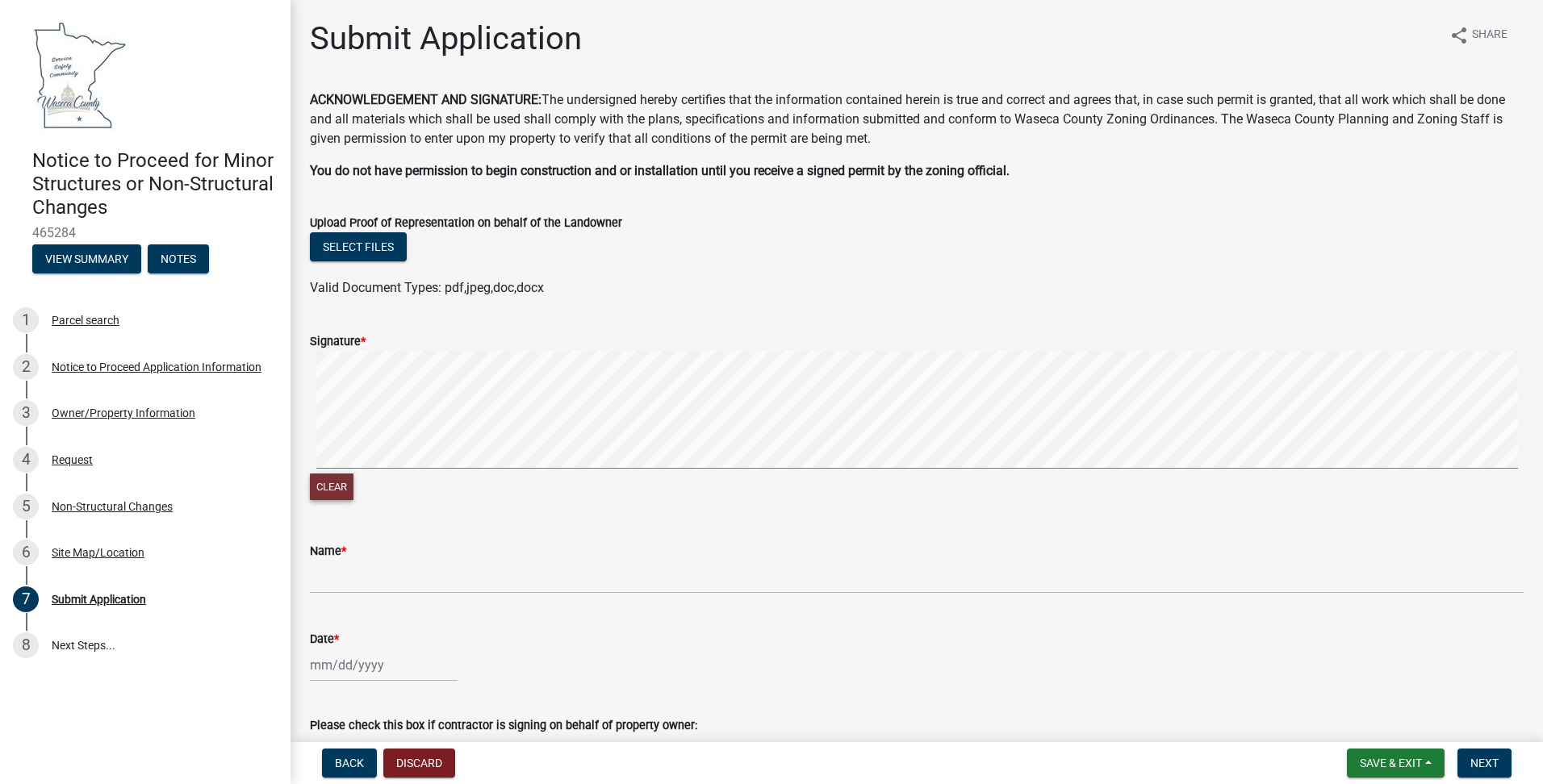
drag, startPoint x: 332, startPoint y: 492, endPoint x: 348, endPoint y: 470, distance: 27.2
click at [337, 492] on button "Clear" at bounding box center [331, 487] width 43 height 27
click at [350, 478] on button "Clear" at bounding box center [331, 487] width 43 height 27
click at [332, 487] on button "Clear" at bounding box center [331, 487] width 43 height 27
click at [347, 483] on button "Clear" at bounding box center [331, 487] width 43 height 27
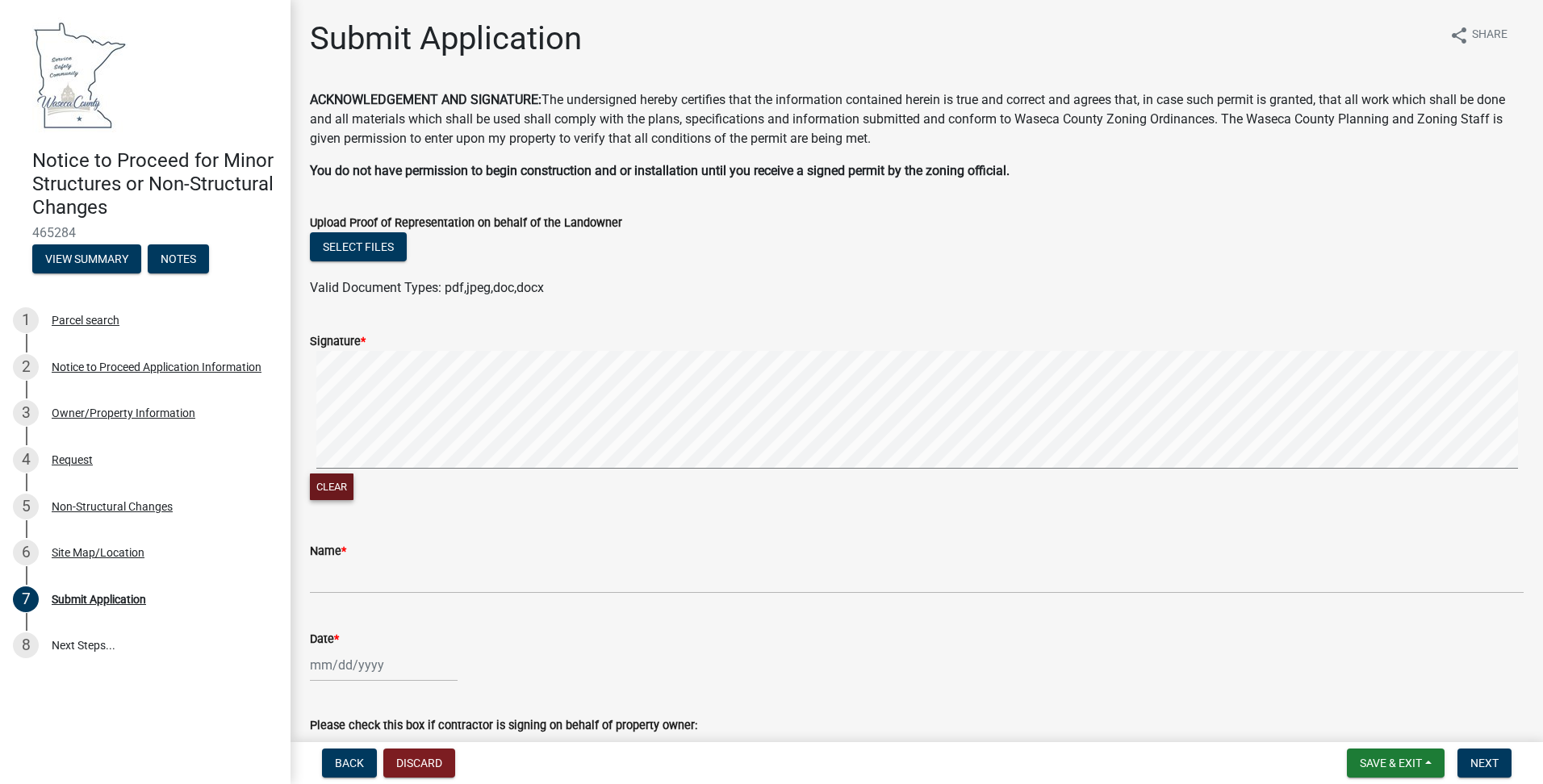
click at [338, 484] on button "Clear" at bounding box center [331, 487] width 43 height 27
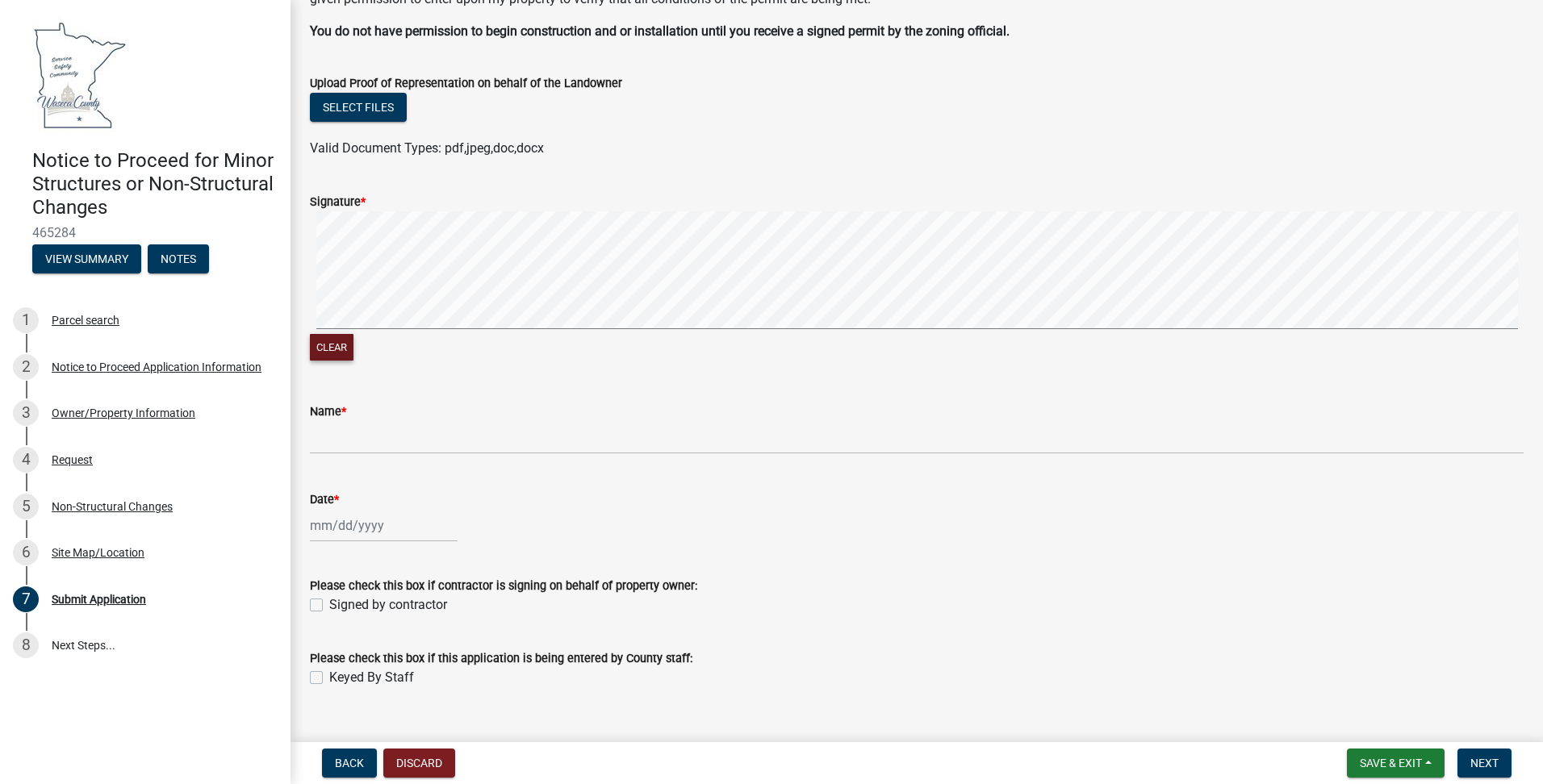
scroll to position [168, 0]
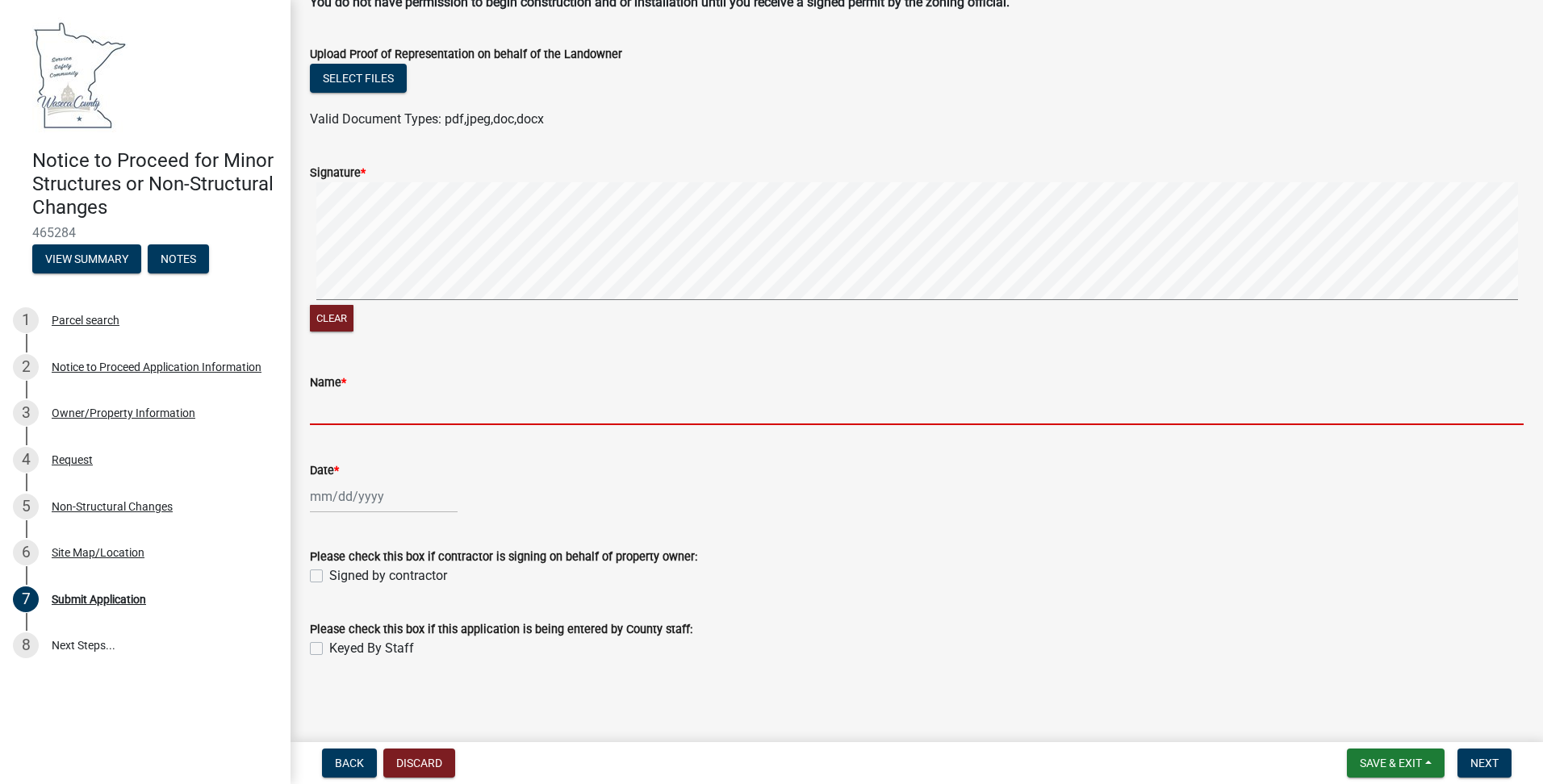
click at [411, 400] on input "Name *" at bounding box center [917, 408] width 1214 height 33
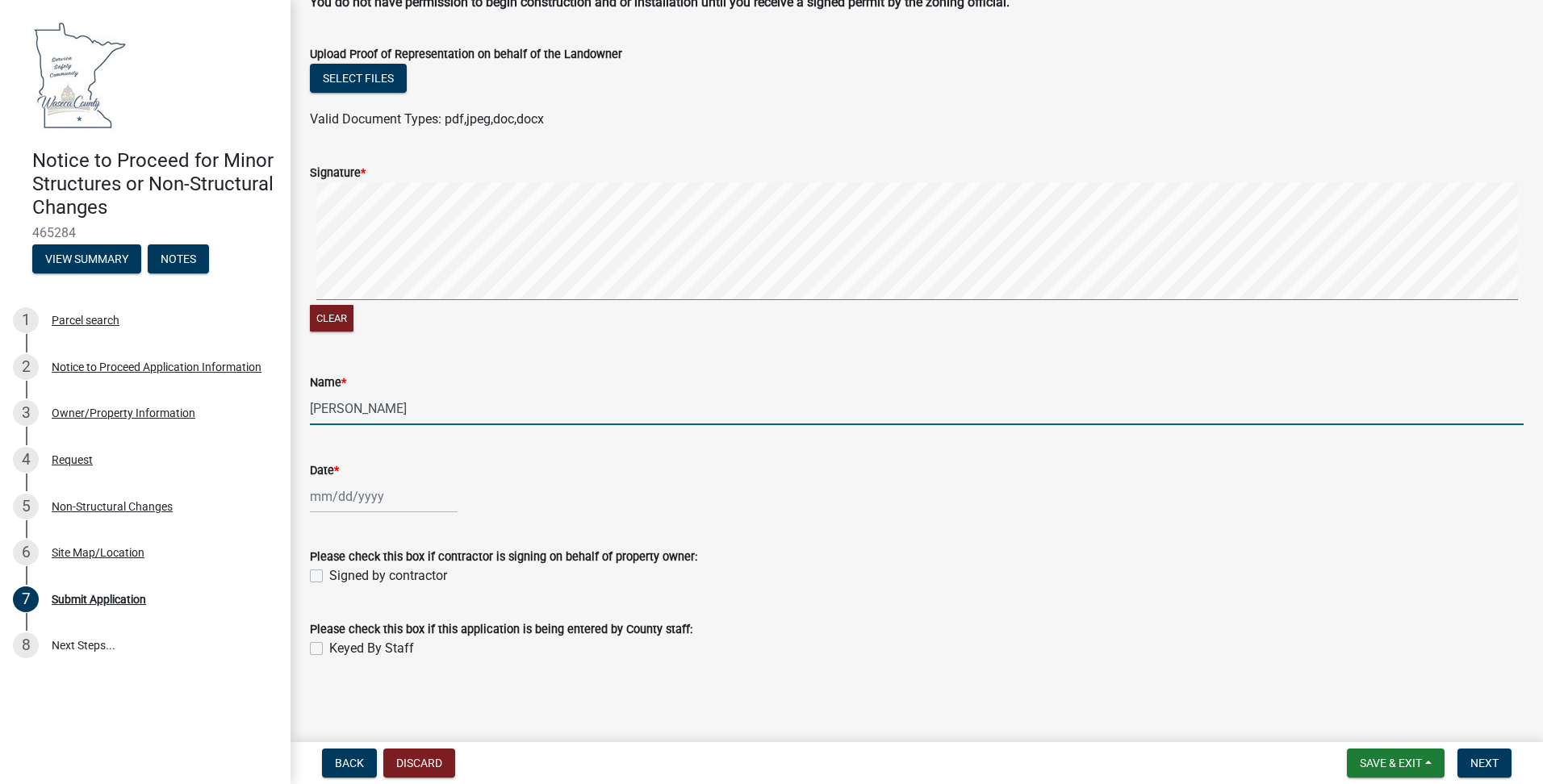
type input "[PERSON_NAME]"
click at [350, 489] on div at bounding box center [384, 496] width 148 height 33
select select "8"
select select "2025"
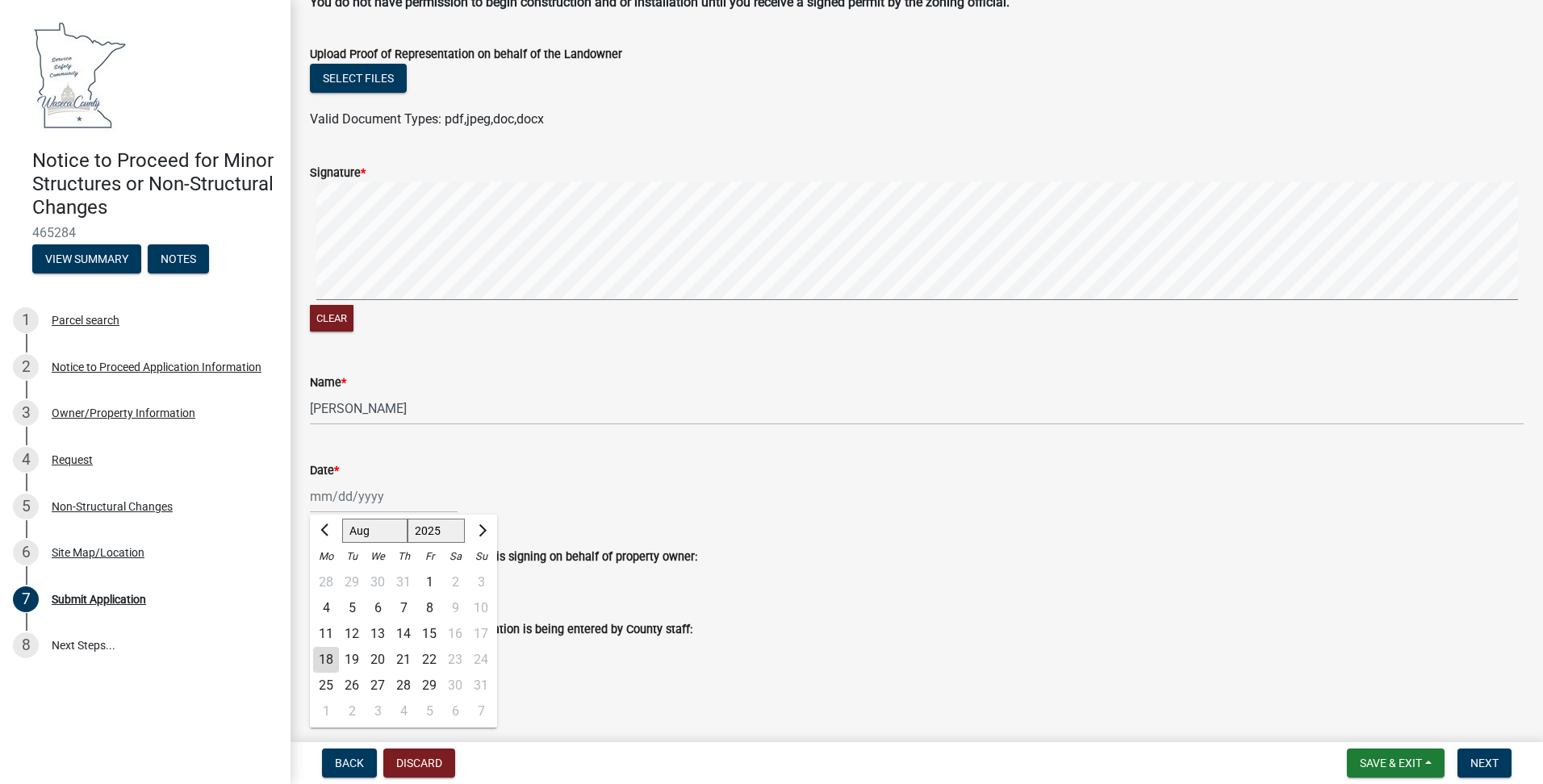
click at [319, 656] on div "18" at bounding box center [325, 659] width 26 height 26
type input "[DATE]"
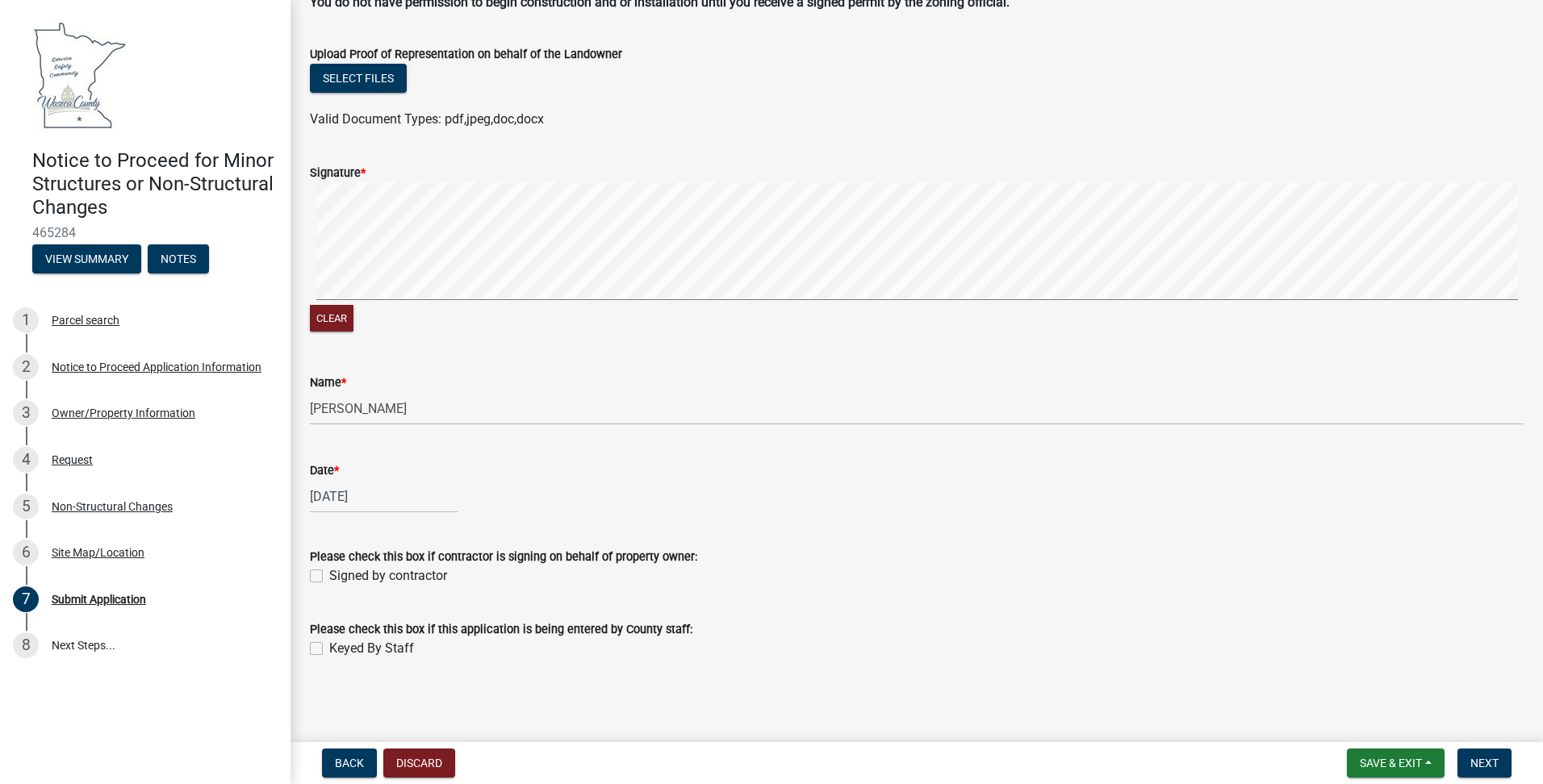
click at [330, 575] on label "Signed by contractor" at bounding box center [388, 576] width 118 height 19
click at [330, 575] on input "Signed by contractor" at bounding box center [335, 571] width 11 height 11
checkbox input "true"
click at [1476, 770] on span "Next" at bounding box center [1485, 763] width 28 height 13
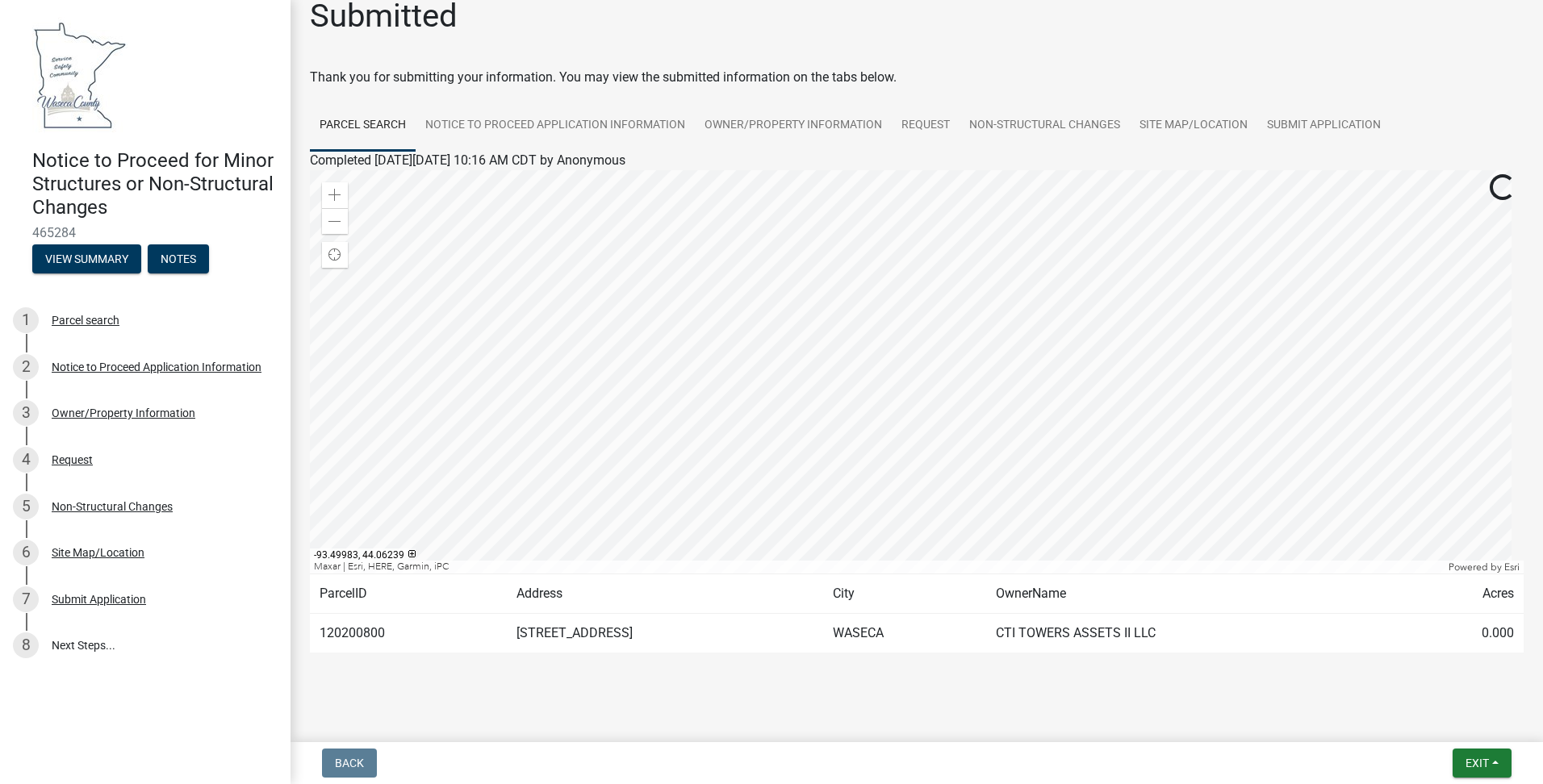
scroll to position [35, 0]
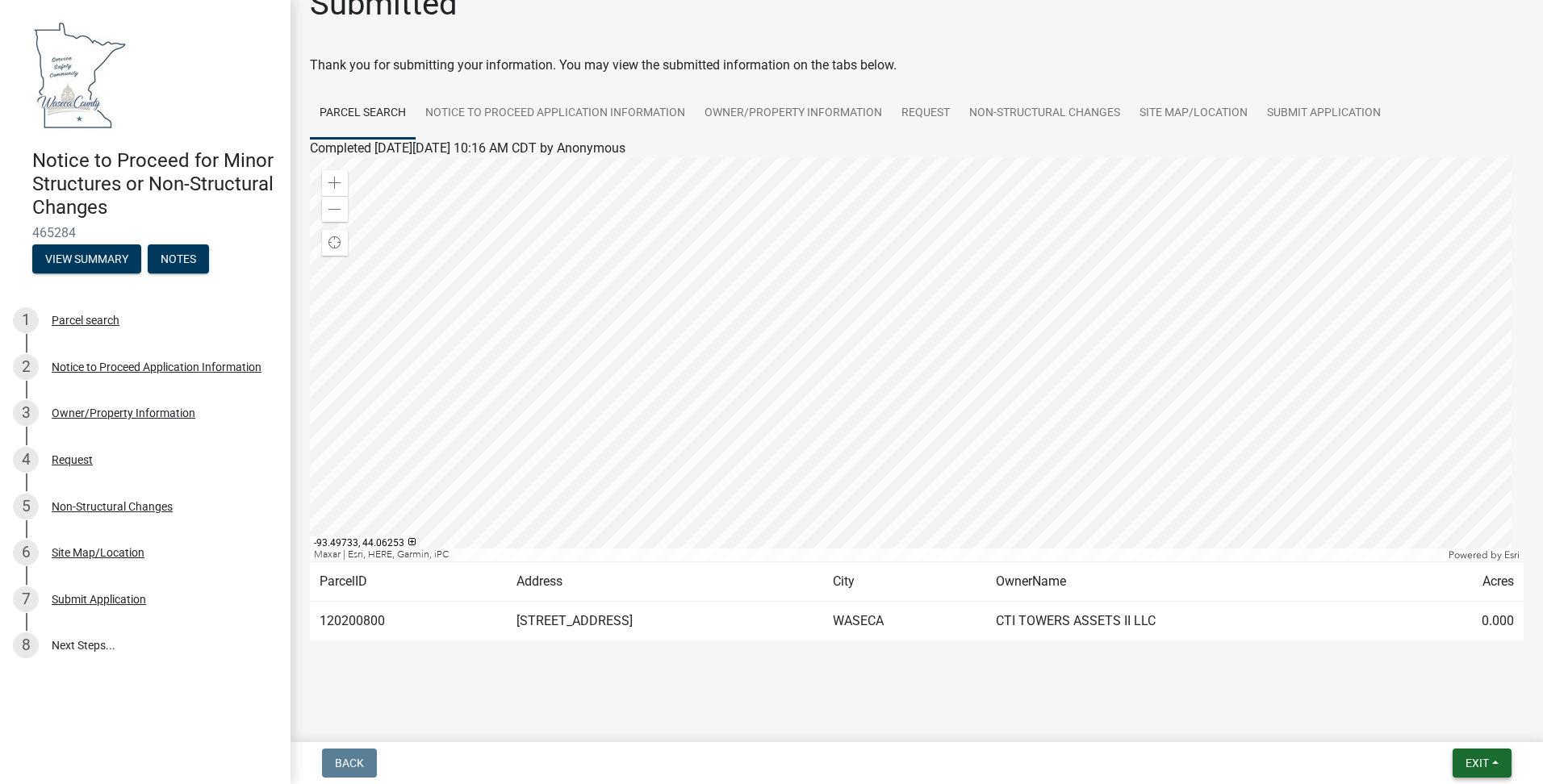
click at [1482, 769] on span "Exit" at bounding box center [1477, 763] width 23 height 13
click at [1427, 724] on button "Save & Exit" at bounding box center [1447, 721] width 129 height 39
